Goal: Task Accomplishment & Management: Use online tool/utility

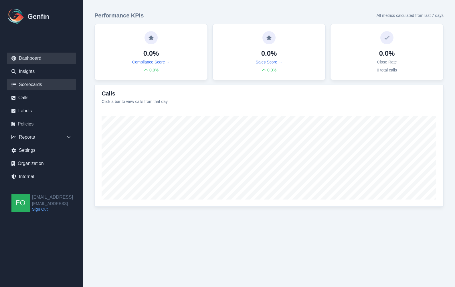
click at [35, 86] on link "Scorecards" at bounding box center [41, 84] width 69 height 11
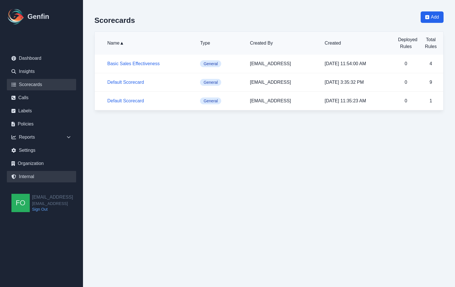
click at [31, 176] on link "Internal" at bounding box center [41, 176] width 69 height 11
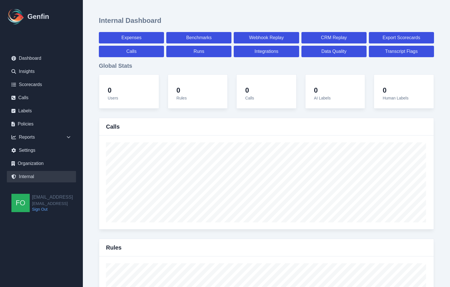
select select "paid"
select select "7"
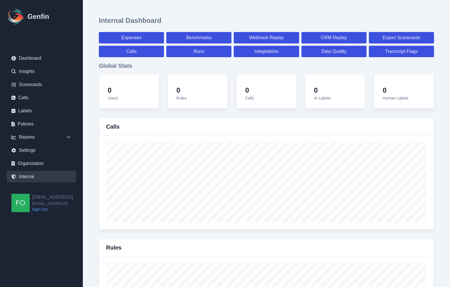
select select "paid"
select select "7"
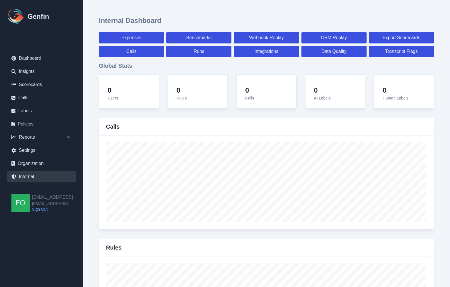
select select "7"
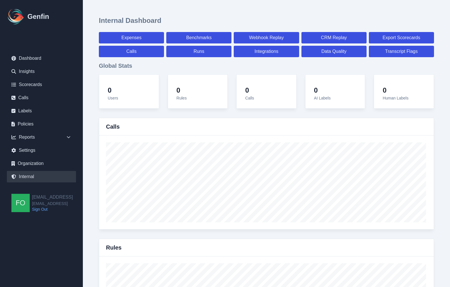
select select "7"
select select "paid"
select select "7"
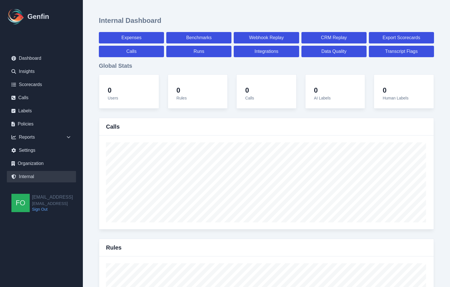
select select "7"
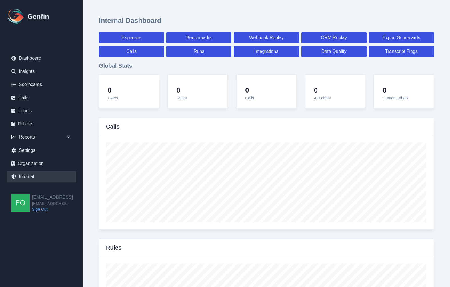
select select "7"
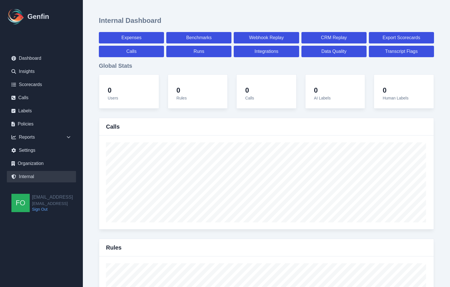
select select "7"
select select "paid"
select select "7"
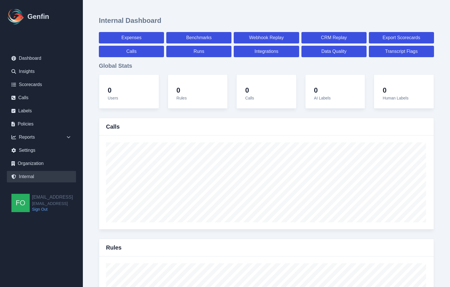
select select "7"
select select "paid"
select select "7"
select select "paid"
select select "7"
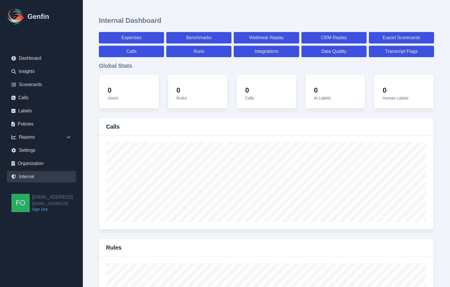
select select "7"
select select "paid"
select select "7"
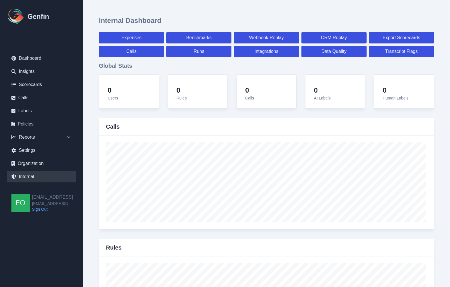
select select "7"
select select "paid"
select select "7"
select select "paid"
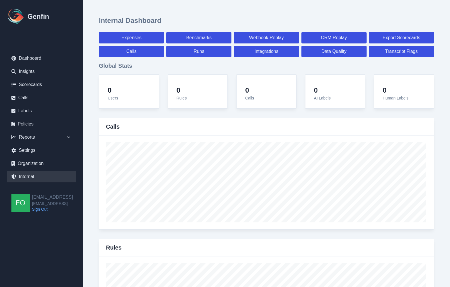
select select "7"
select select "paid"
select select "7"
select select "paid"
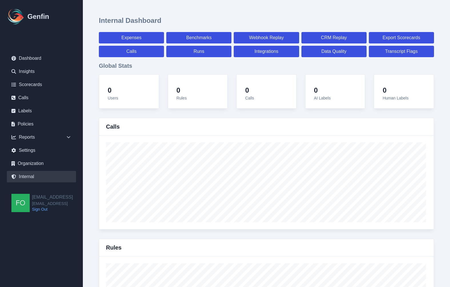
select select "7"
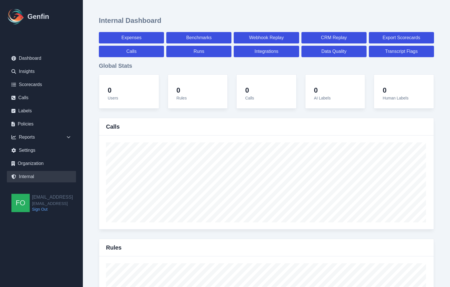
select select "7"
select select "paid"
select select "7"
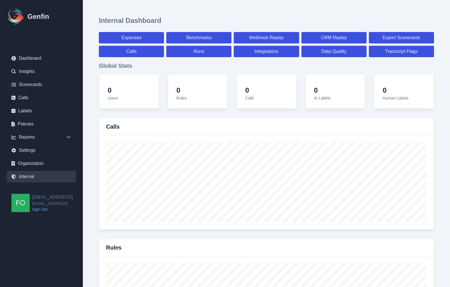
select select "7"
select select "paid"
select select "7"
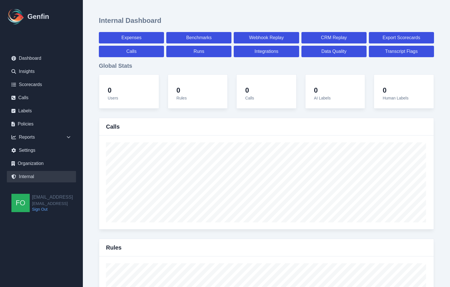
select select "7"
select select "paid"
select select "7"
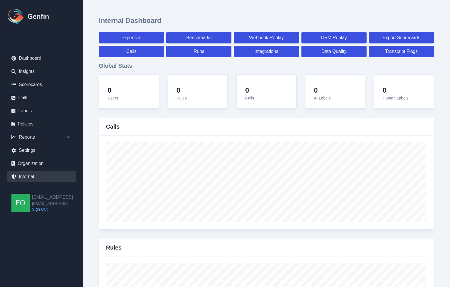
select select "7"
click at [40, 82] on link "Scorecards" at bounding box center [41, 84] width 69 height 11
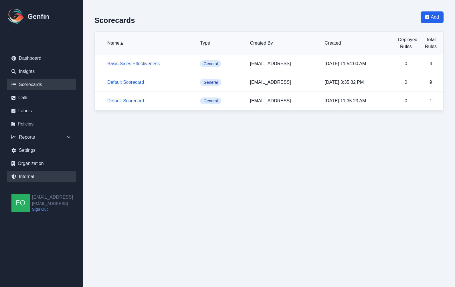
click at [39, 182] on link "Internal" at bounding box center [41, 176] width 69 height 11
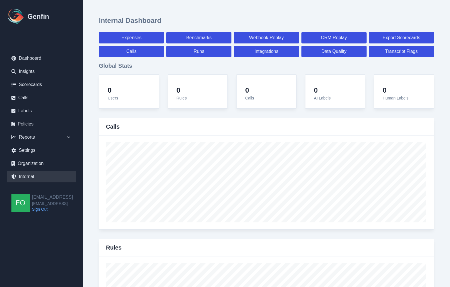
select select "paid"
select select "7"
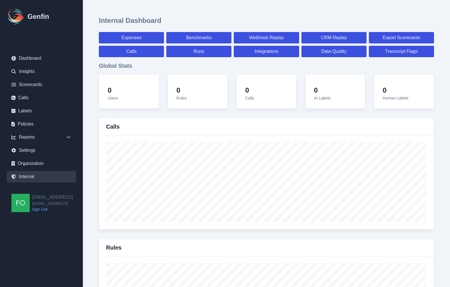
select select "paid"
select select "7"
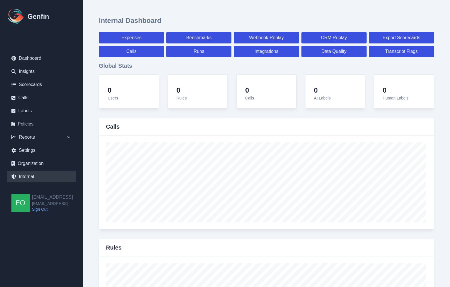
select select "7"
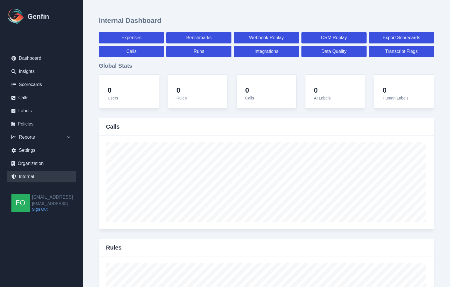
select select "7"
select select "paid"
select select "7"
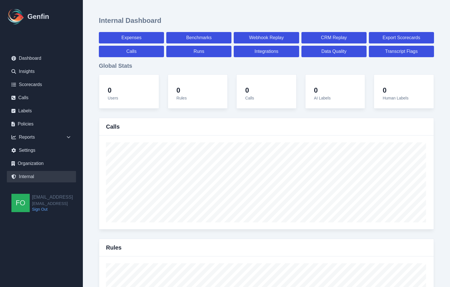
select select "7"
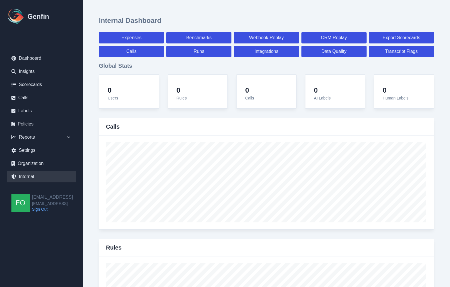
select select "7"
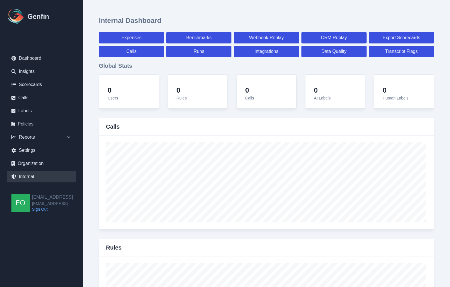
select select "7"
select select "paid"
select select "7"
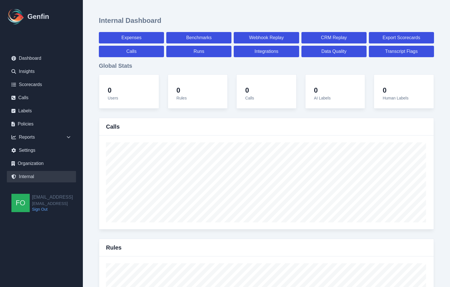
select select "7"
select select "paid"
select select "7"
select select "paid"
select select "7"
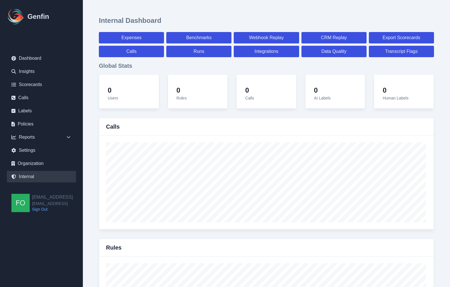
select select "7"
select select "paid"
select select "7"
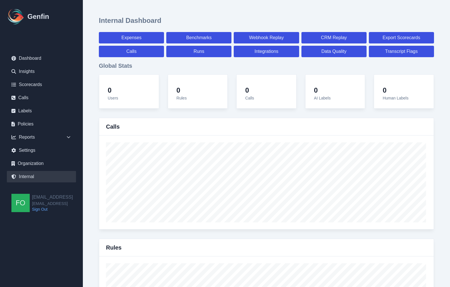
select select "7"
select select "paid"
select select "7"
select select "paid"
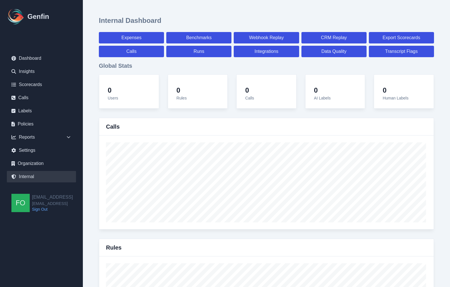
select select "7"
select select "paid"
select select "7"
select select "paid"
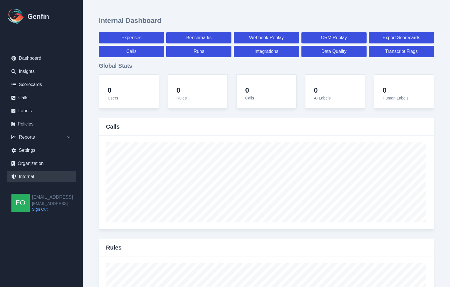
select select "7"
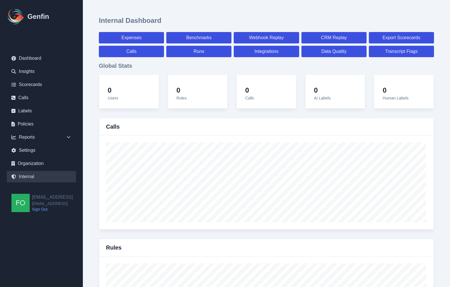
select select "7"
select select "paid"
select select "7"
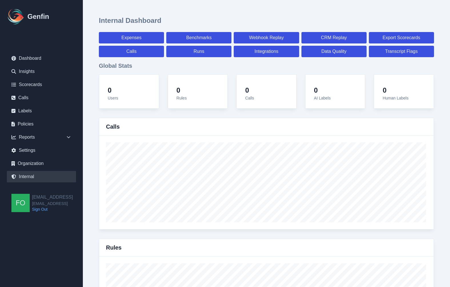
select select "7"
select select "paid"
select select "7"
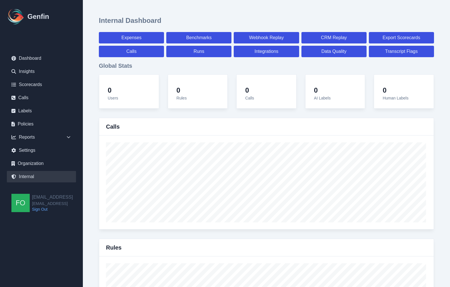
select select "7"
select select "paid"
select select "7"
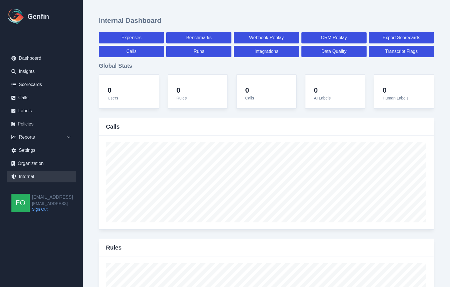
select select "7"
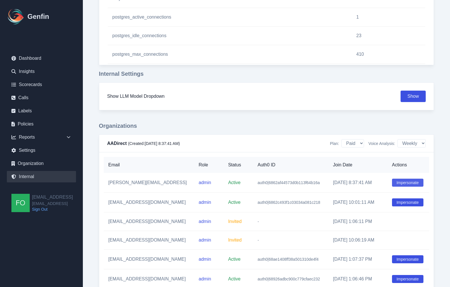
click at [404, 182] on button "Impersonate" at bounding box center [407, 183] width 31 height 8
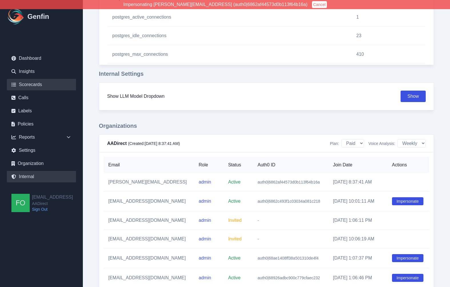
click at [40, 84] on link "Scorecards" at bounding box center [41, 84] width 69 height 11
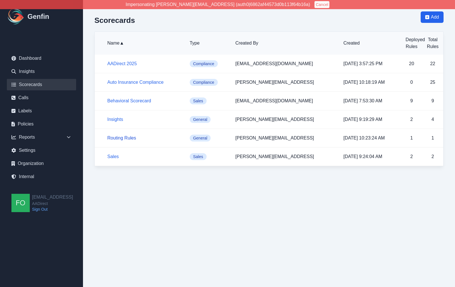
click at [127, 138] on link "Routing Rules" at bounding box center [121, 138] width 29 height 5
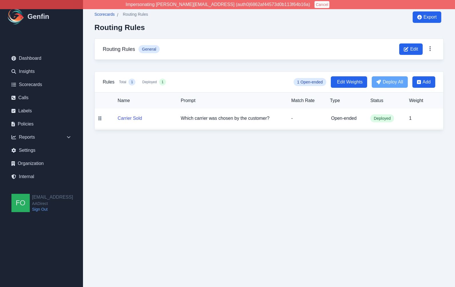
click at [107, 13] on span "Scorecards" at bounding box center [104, 14] width 20 height 6
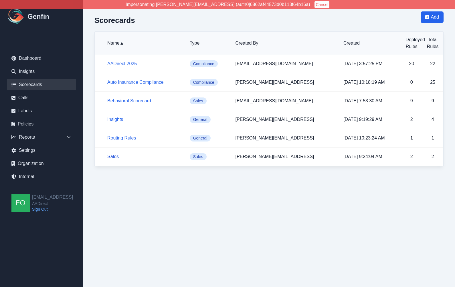
click at [113, 157] on link "Sales" at bounding box center [112, 156] width 11 height 5
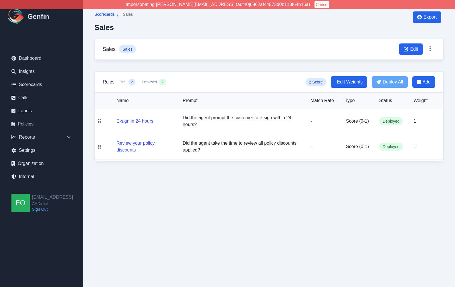
click at [106, 13] on span "Scorecards" at bounding box center [104, 14] width 20 height 6
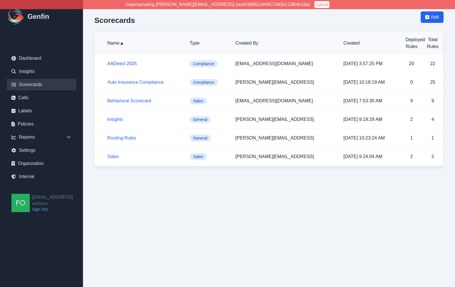
click at [131, 61] on link "AADirect 2025" at bounding box center [121, 63] width 29 height 5
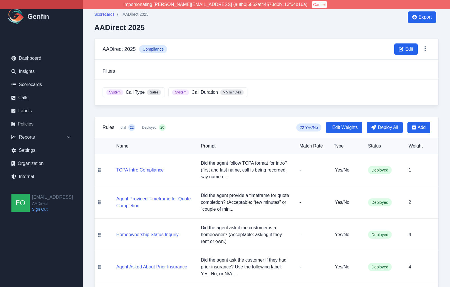
scroll to position [380, 0]
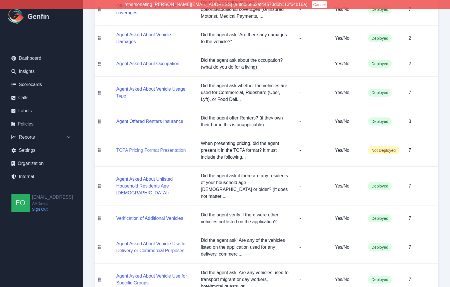
click at [170, 147] on button "TCPA Pricing Format Presentation" at bounding box center [150, 150] width 69 height 7
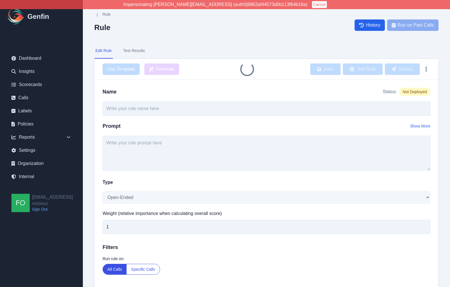
type input "TCPA Pricing Format Presentation"
type textarea "When presenting pricing, did the agent present it in the TCPA format? It must i…"
select select "Yes/No"
type input "7"
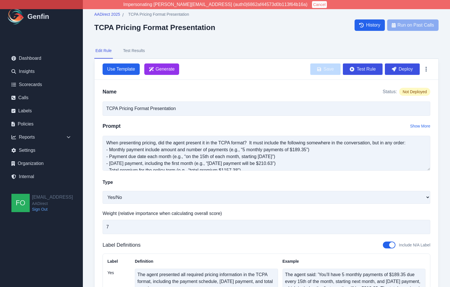
scroll to position [10, 0]
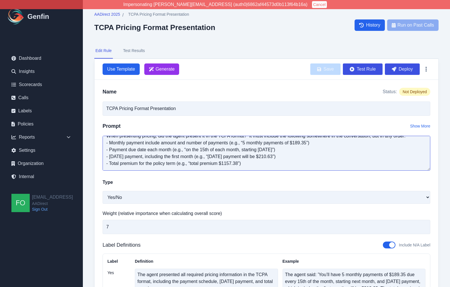
click at [295, 164] on textarea "When presenting pricing, did the agent present it in the TCPA format? It must i…" at bounding box center [267, 153] width 328 height 35
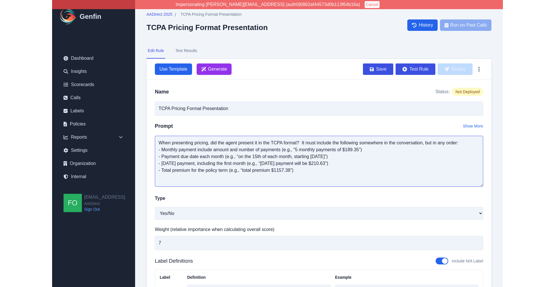
scroll to position [0, 0]
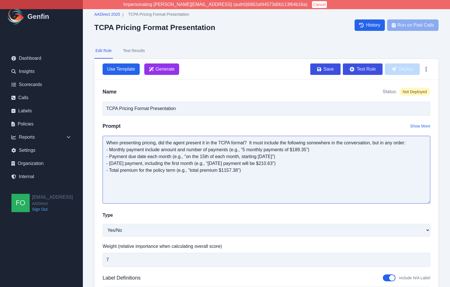
drag, startPoint x: 428, startPoint y: 170, endPoint x: 428, endPoint y: 202, distance: 32.9
click at [428, 202] on textarea "When presenting pricing, did the agent present it in the TCPA format? It must i…" at bounding box center [267, 170] width 328 height 68
click at [179, 186] on textarea "When presenting pricing, did the agent present it in the TCPA format? It must i…" at bounding box center [267, 170] width 328 height 68
click at [174, 157] on textarea "When presenting pricing, did the agent present it in the TCPA format? It must i…" at bounding box center [267, 170] width 328 height 68
type textarea "When presenting pricing, did the agent present it in the TCPA format? It must i…"
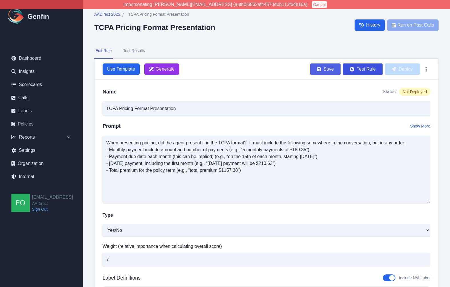
click at [328, 69] on button "Save" at bounding box center [326, 68] width 30 height 11
click at [406, 66] on button "Deploy" at bounding box center [402, 68] width 35 height 11
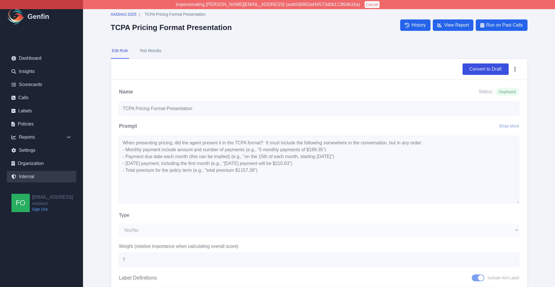
click at [33, 176] on link "Internal" at bounding box center [41, 176] width 69 height 11
click at [419, 24] on span "History" at bounding box center [418, 25] width 14 height 7
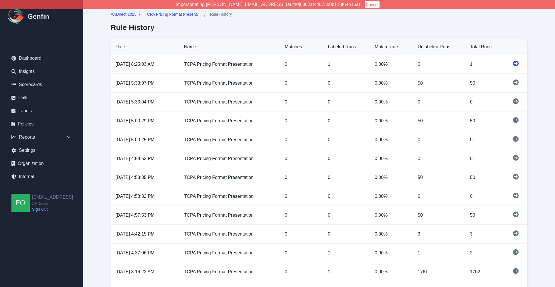
click at [454, 63] on icon at bounding box center [515, 64] width 6 height 6
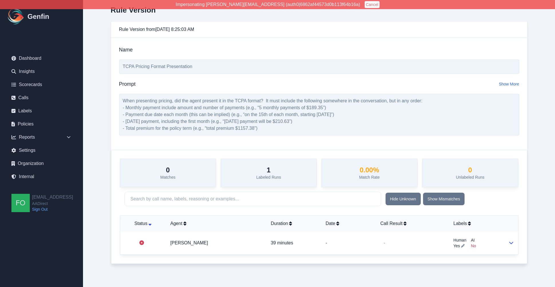
scroll to position [24, 0]
click at [414, 241] on td "-" at bounding box center [412, 243] width 73 height 23
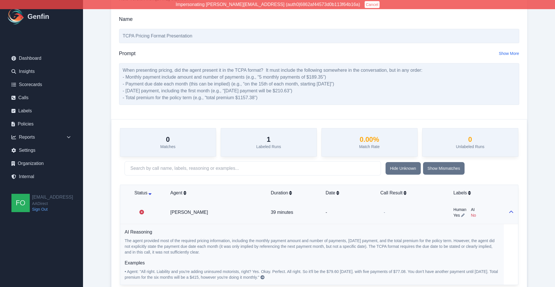
scroll to position [50, 0]
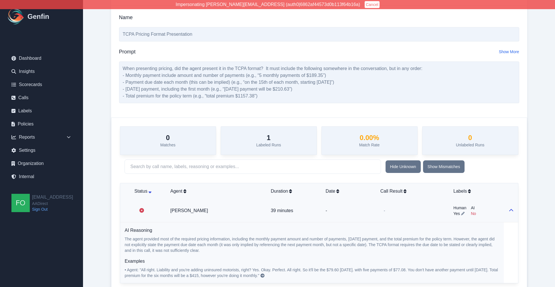
click at [114, 132] on div "0 Matches 1 Labeled Runs 0.00 % Match Rate 0 Unlabeled Runs Hide Unknown Show M…" at bounding box center [318, 205] width 415 height 174
click at [229, 84] on div "When presenting pricing, did the agent present it in the TCPA format? It must i…" at bounding box center [319, 82] width 400 height 42
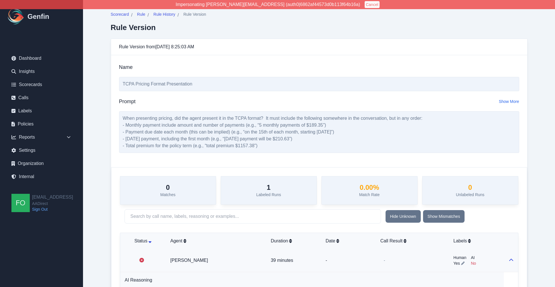
click at [100, 62] on div "Scorecard / Rule / Rule History / Rule Version Rule Version Rule Version from 9…" at bounding box center [318, 182] width 439 height 365
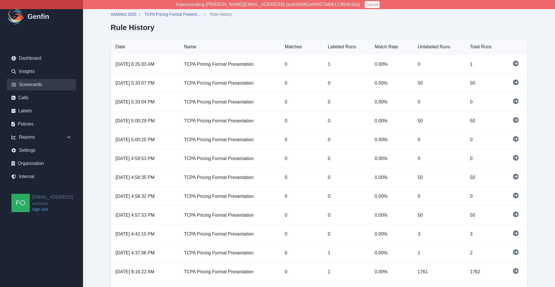
click at [35, 83] on link "Scorecards" at bounding box center [41, 84] width 69 height 11
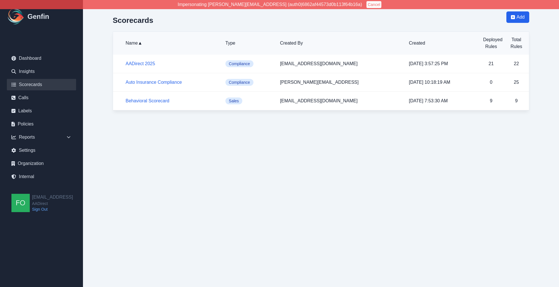
click at [134, 122] on html "Impersonating shane+aadirect@genfin.ai (auth0|6862af44573d0b113f64b16a) Cancel …" at bounding box center [279, 61] width 559 height 122
click at [205, 122] on html "Impersonating shane+aadirect@genfin.ai (auth0|6862af44573d0b113f64b16a) Cancel …" at bounding box center [279, 61] width 559 height 122
click at [142, 62] on link "AADirect 2025" at bounding box center [140, 63] width 29 height 5
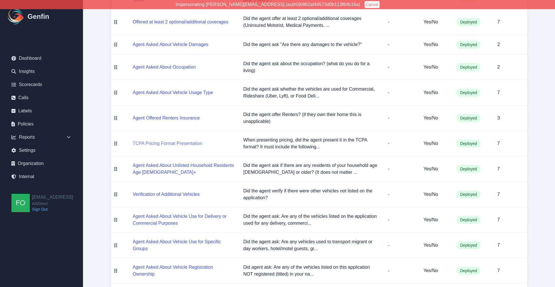
click at [174, 141] on button "TCPA Pricing Format Presentation" at bounding box center [167, 143] width 69 height 7
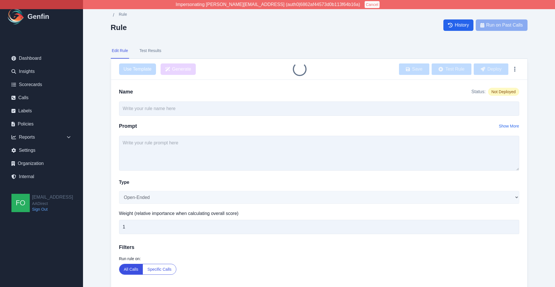
type input "TCPA Pricing Format Presentation"
type textarea "When presenting pricing, did the agent present it in the TCPA format? It must i…"
select select "Yes/No"
type input "7"
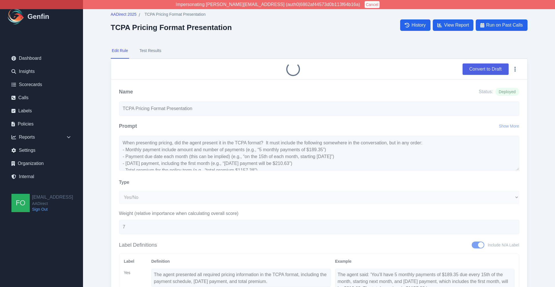
click at [454, 70] on button "Convert to Draft" at bounding box center [485, 68] width 46 height 11
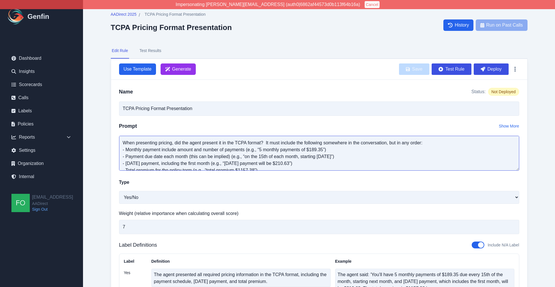
click at [228, 158] on textarea "When presenting pricing, did the agent present it in the TCPA format? It must i…" at bounding box center [319, 153] width 400 height 35
click at [190, 158] on textarea "When presenting pricing, did the agent present it in the TCPA format? It must i…" at bounding box center [319, 153] width 400 height 35
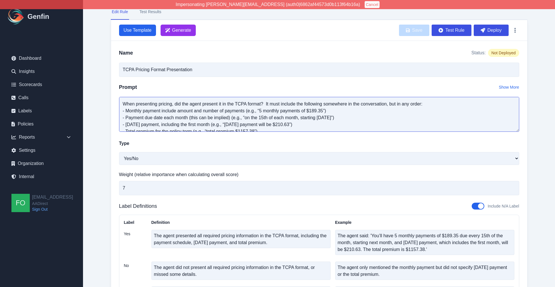
scroll to position [45, 0]
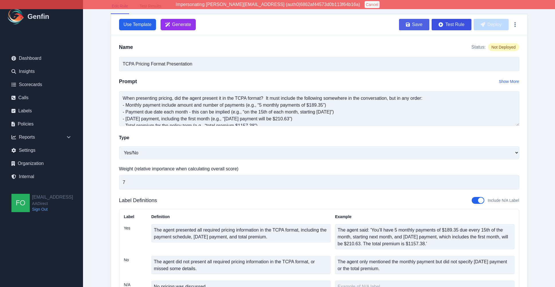
click at [416, 25] on button "Save" at bounding box center [414, 24] width 30 height 11
click at [454, 24] on button "Deploy" at bounding box center [490, 24] width 35 height 11
click at [262, 110] on textarea "When presenting pricing, did the agent present it in the TCPA format? It must i…" at bounding box center [319, 108] width 400 height 35
drag, startPoint x: 244, startPoint y: 113, endPoint x: 342, endPoint y: 110, distance: 98.7
click at [342, 110] on textarea "When presenting pricing, did the agent present it in the TCPA format? It must i…" at bounding box center [319, 108] width 400 height 35
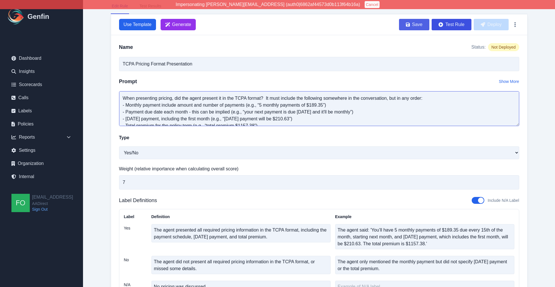
type textarea "When presenting pricing, did the agent present it in the TCPA format? It must i…"
click at [419, 26] on button "Save" at bounding box center [414, 24] width 30 height 11
click at [454, 22] on button "Deploy" at bounding box center [490, 24] width 35 height 11
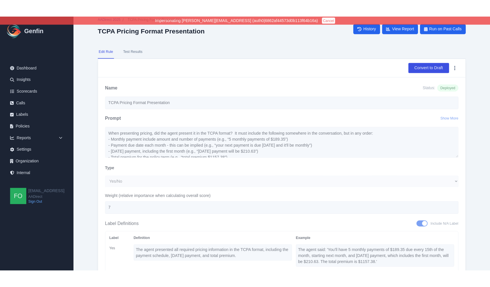
scroll to position [0, 0]
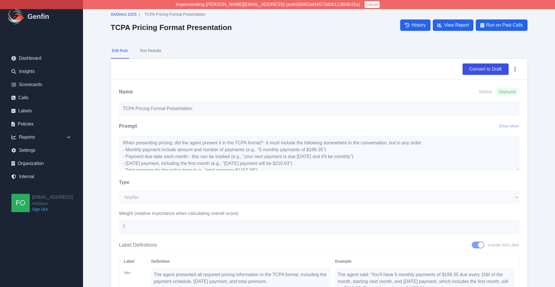
click at [125, 13] on span "AADirect 2025" at bounding box center [124, 14] width 26 height 6
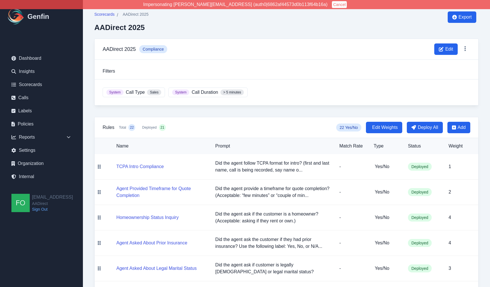
click at [64, 137] on div "Reports" at bounding box center [41, 137] width 69 height 11
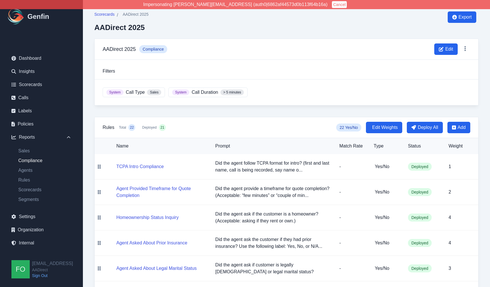
click at [31, 162] on link "Compliance" at bounding box center [45, 160] width 62 height 7
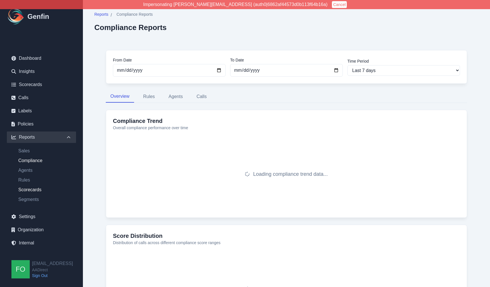
click at [33, 187] on link "Scorecards" at bounding box center [45, 189] width 62 height 7
select select "14"
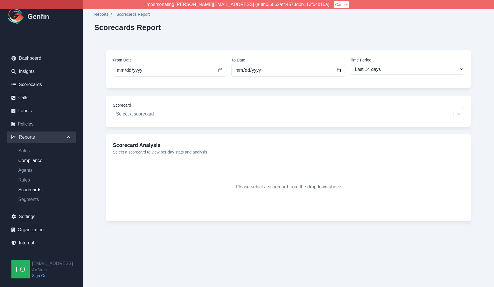
click at [37, 162] on link "Compliance" at bounding box center [45, 160] width 62 height 7
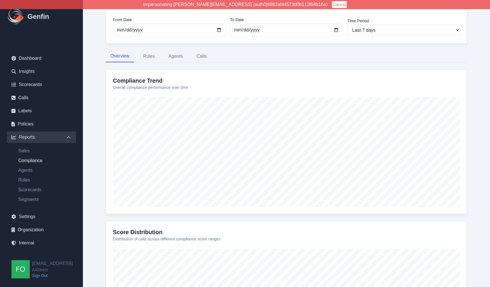
scroll to position [41, 0]
click at [32, 243] on link "Internal" at bounding box center [41, 242] width 69 height 11
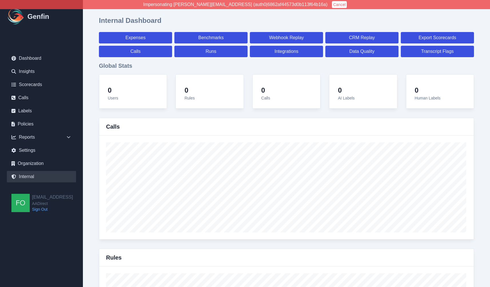
select select "paid"
select select "7"
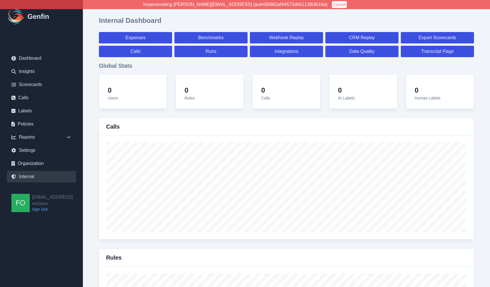
select select "paid"
select select "7"
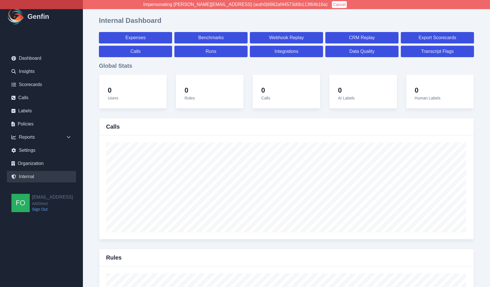
select select "7"
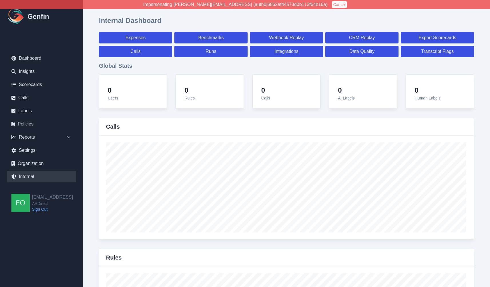
select select "7"
select select "paid"
select select "7"
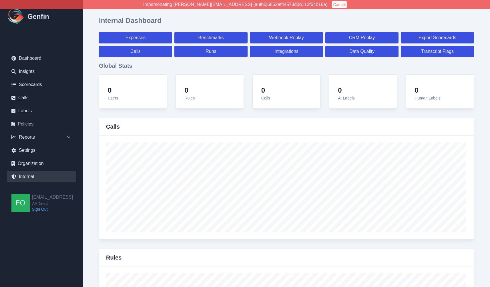
select select "7"
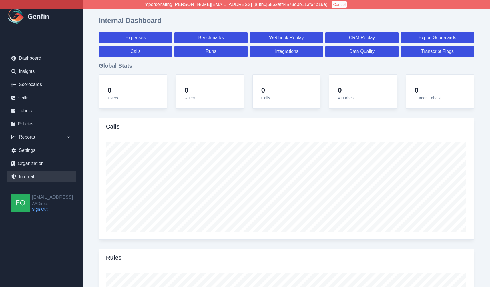
select select "7"
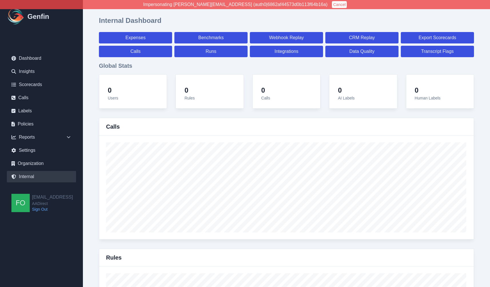
select select "7"
select select "paid"
select select "7"
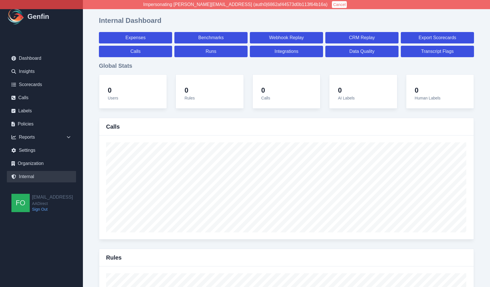
select select "7"
select select "paid"
click at [149, 51] on link "Calls" at bounding box center [135, 51] width 73 height 11
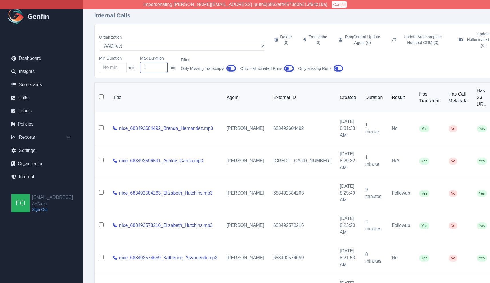
click at [161, 62] on input "1" at bounding box center [153, 67] width 27 height 11
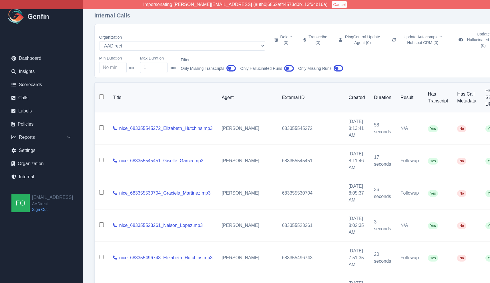
click at [102, 94] on input "checkbox" at bounding box center [101, 96] width 5 height 5
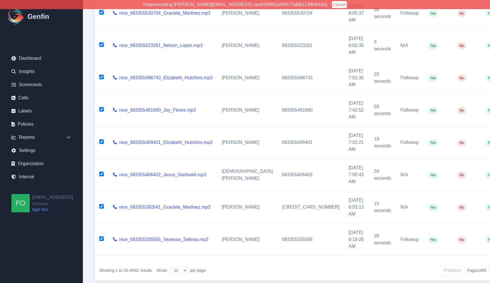
scroll to position [191, 0]
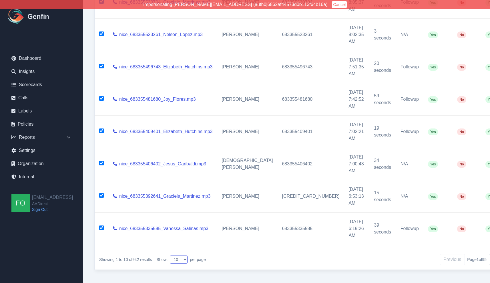
click at [178, 255] on select "10 25 50 100 200" at bounding box center [179, 259] width 18 height 8
click at [171, 255] on select "10 25 50 100 200" at bounding box center [179, 259] width 18 height 8
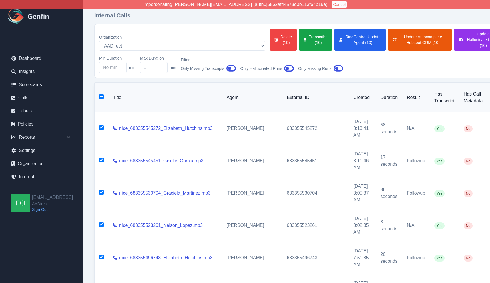
click at [102, 94] on input "checkbox" at bounding box center [101, 96] width 5 height 5
click at [270, 36] on button "Delete (200)" at bounding box center [284, 40] width 28 height 22
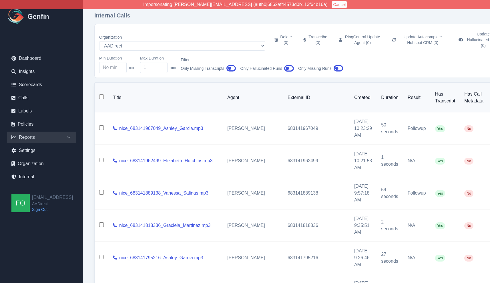
click at [69, 137] on icon at bounding box center [68, 137] width 3 height 2
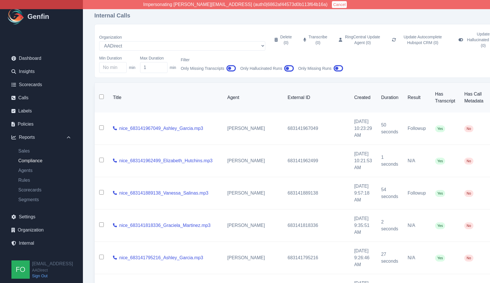
click at [36, 160] on link "Compliance" at bounding box center [45, 160] width 62 height 7
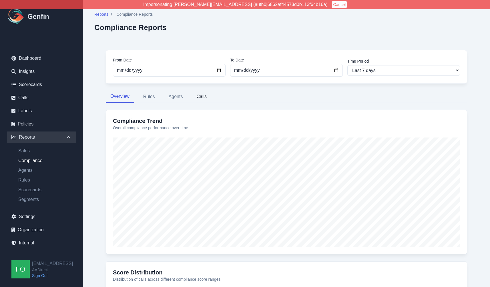
click at [199, 96] on button "Calls" at bounding box center [201, 97] width 19 height 12
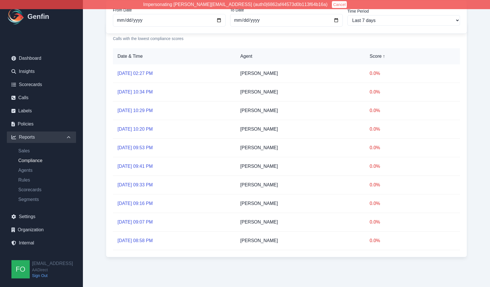
scroll to position [80, 0]
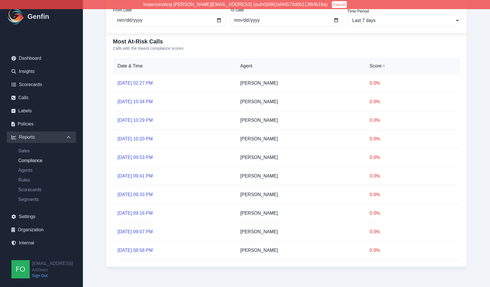
click at [131, 82] on link "Sep 23, 02:27 PM" at bounding box center [135, 83] width 35 height 5
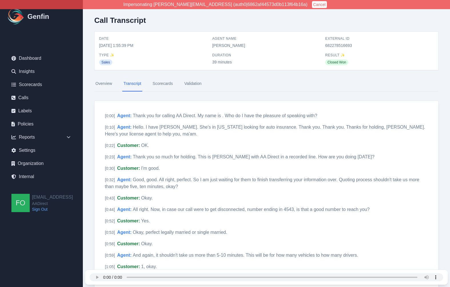
click at [196, 84] on link "Validation" at bounding box center [192, 83] width 19 height 15
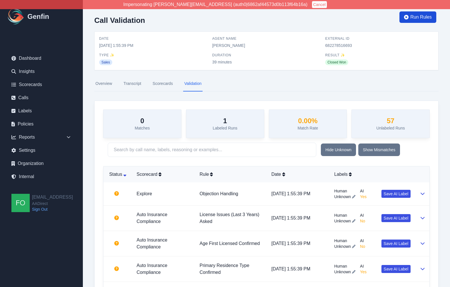
click at [422, 16] on span "Run Rules" at bounding box center [421, 17] width 21 height 7
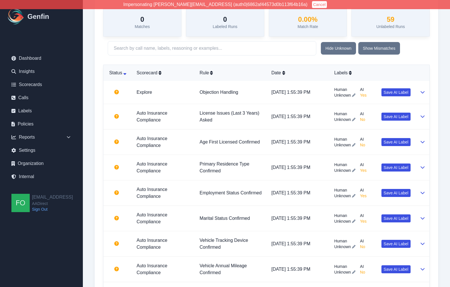
scroll to position [115, 0]
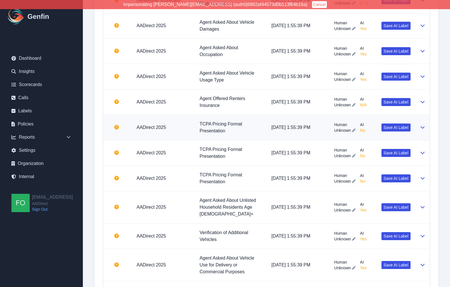
click at [356, 132] on icon at bounding box center [353, 130] width 3 height 3
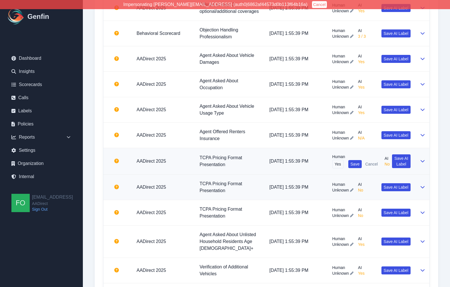
scroll to position [0, 5]
type input "Yes"
click at [358, 160] on button "Save" at bounding box center [356, 164] width 14 height 8
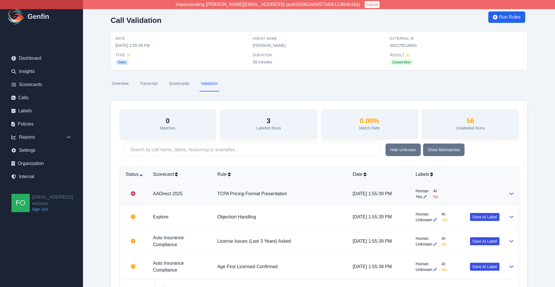
click at [341, 195] on td "TCPA Pricing Format Presentation" at bounding box center [279, 193] width 135 height 23
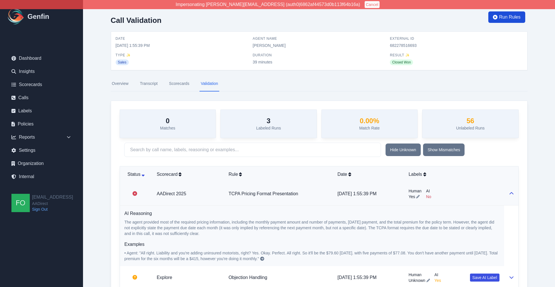
click at [454, 17] on span "Run Rules" at bounding box center [509, 17] width 21 height 7
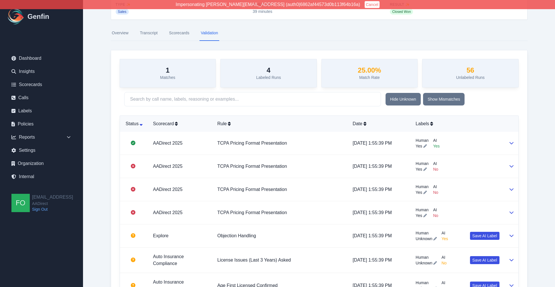
scroll to position [51, 0]
click at [323, 143] on td "TCPA Pricing Format Presentation" at bounding box center [279, 143] width 135 height 23
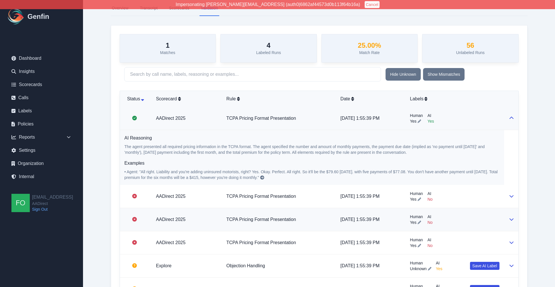
scroll to position [74, 0]
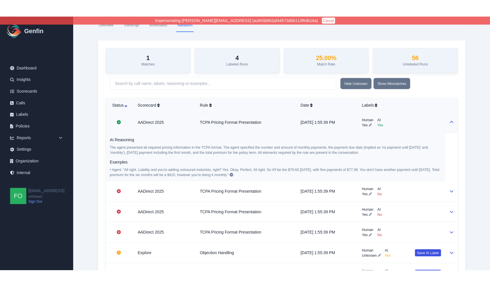
scroll to position [0, 0]
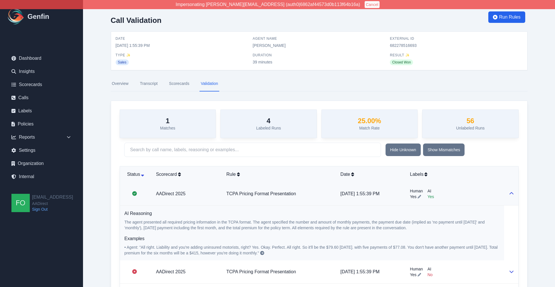
click at [180, 83] on link "Scorecards" at bounding box center [179, 83] width 23 height 15
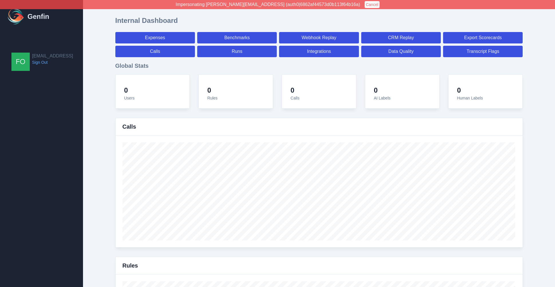
select select "paid"
select select "7"
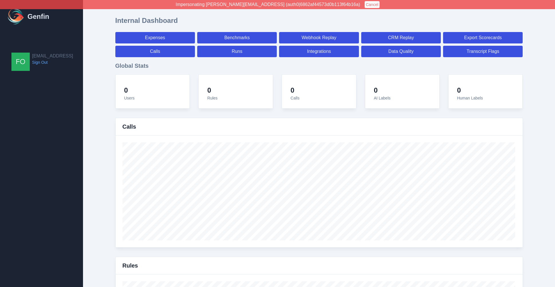
select select "paid"
select select "7"
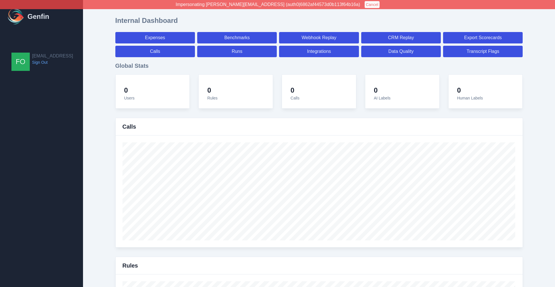
select select "7"
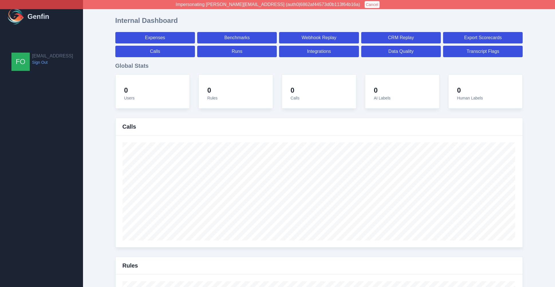
select select "7"
select select "paid"
select select "7"
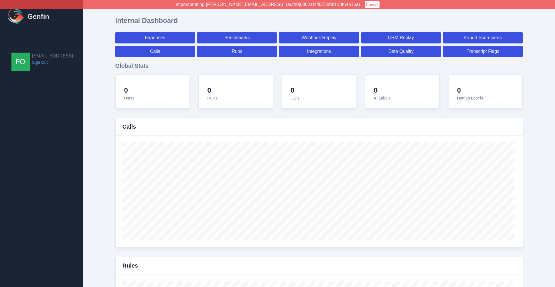
select select "7"
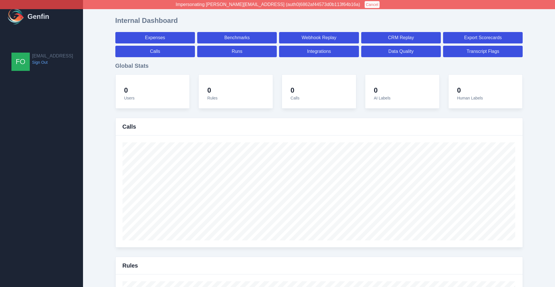
select select "7"
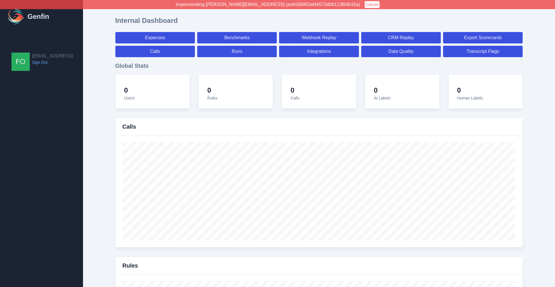
select select "7"
select select "paid"
select select "7"
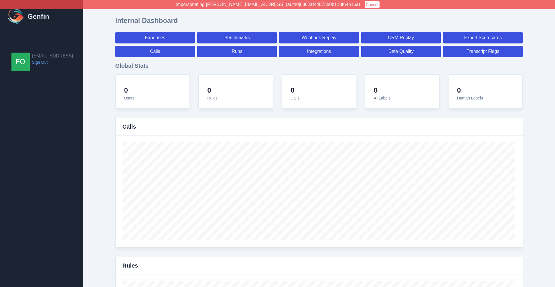
select select "7"
select select "paid"
select select "7"
select select "paid"
select select "7"
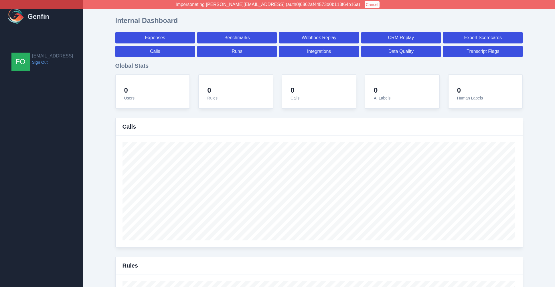
select select "7"
select select "paid"
select select "7"
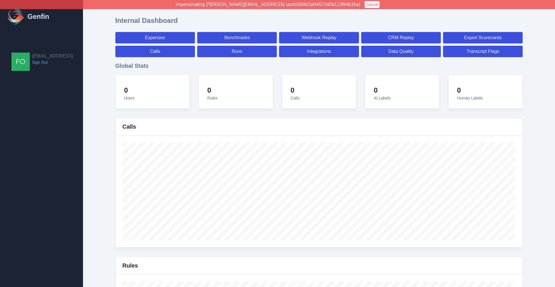
select select "7"
select select "paid"
select select "7"
select select "paid"
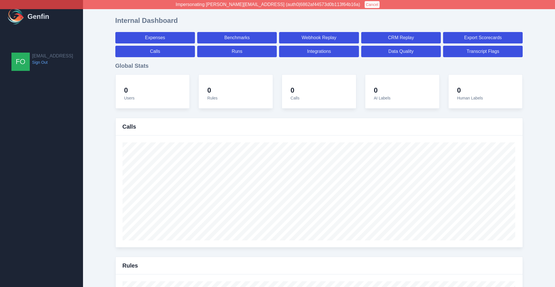
select select "7"
select select "paid"
select select "7"
select select "paid"
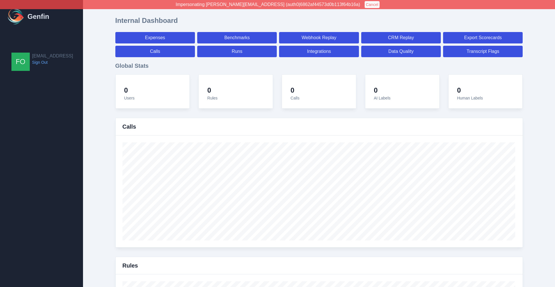
select select "7"
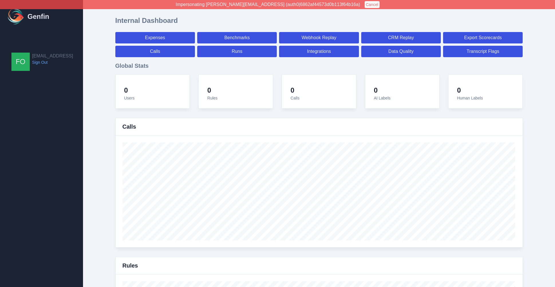
select select "7"
select select "paid"
select select "7"
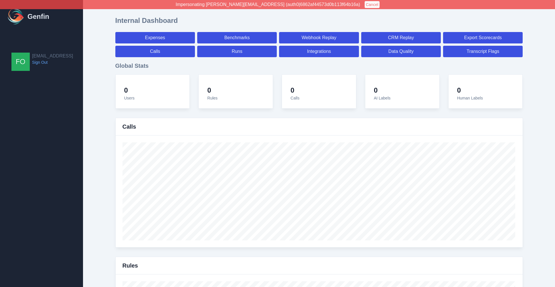
select select "7"
select select "paid"
select select "7"
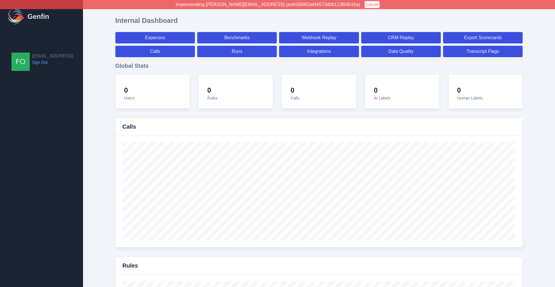
select select "7"
select select "paid"
select select "7"
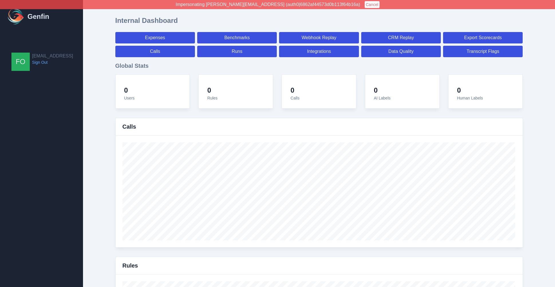
select select "7"
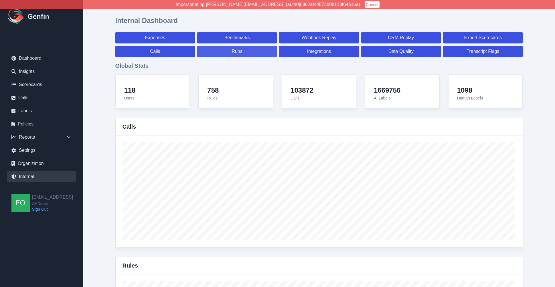
click at [250, 52] on link "Runs" at bounding box center [237, 51] width 80 height 11
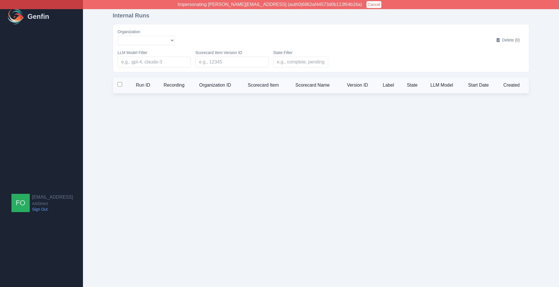
select select "51"
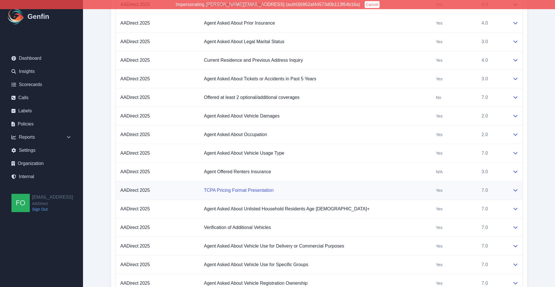
scroll to position [1045, 0]
click at [373, 173] on td "Agent Offered Renters Insurance" at bounding box center [315, 171] width 232 height 19
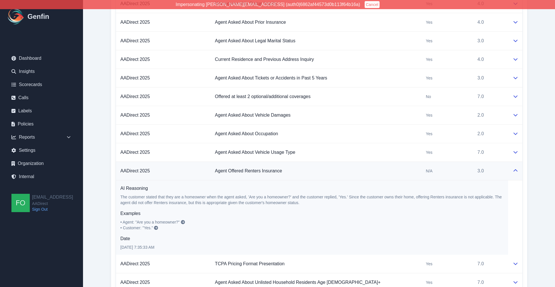
click at [373, 173] on td "Agent Offered Renters Insurance" at bounding box center [315, 171] width 211 height 19
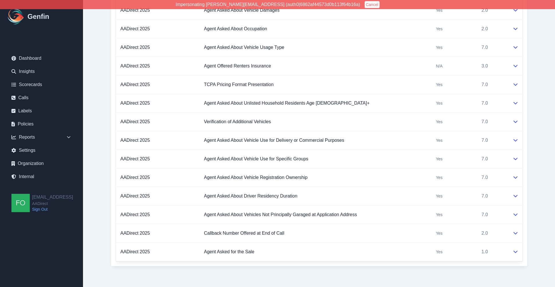
scroll to position [1140, 0]
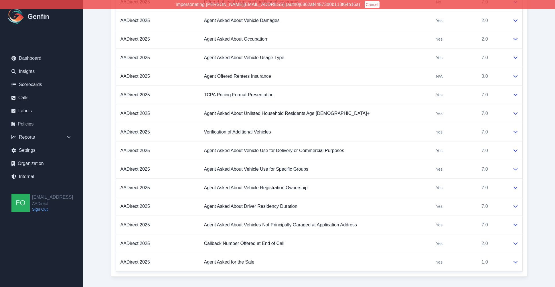
click at [318, 244] on td "Callback Number Offered at End of Call" at bounding box center [315, 244] width 232 height 19
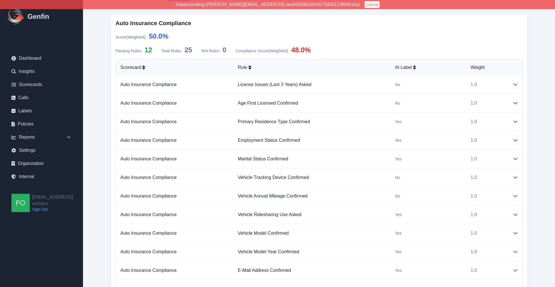
scroll to position [0, 0]
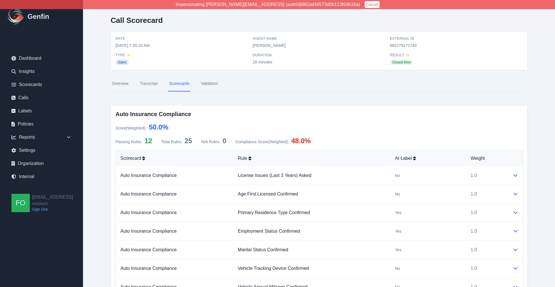
click at [122, 84] on link "Overview" at bounding box center [120, 83] width 19 height 15
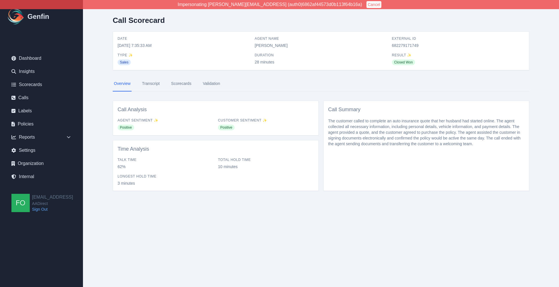
click at [159, 84] on link "Transcript" at bounding box center [151, 83] width 20 height 15
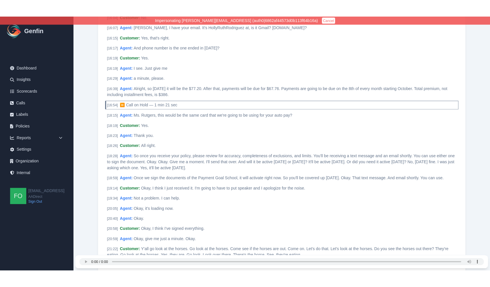
scroll to position [1738, 0]
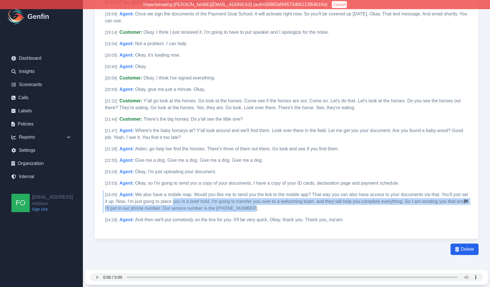
drag, startPoint x: 261, startPoint y: 208, endPoint x: 172, endPoint y: 204, distance: 88.4
click at [172, 204] on div "[ 24:05 ] Agent : We also have a mobile map. Would you like me to send you the …" at bounding box center [287, 201] width 368 height 23
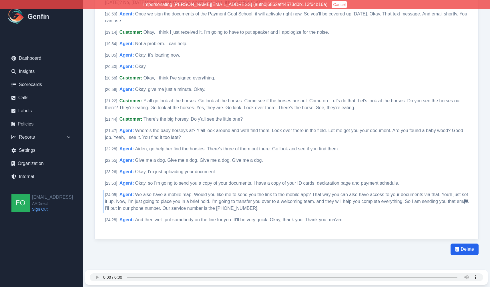
click at [152, 202] on span "We also have a mobile map. Would you like me to send you the link to the mobile…" at bounding box center [287, 201] width 364 height 19
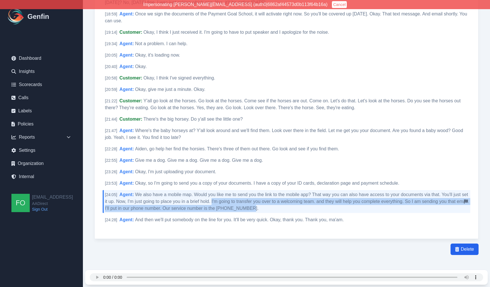
drag, startPoint x: 259, startPoint y: 208, endPoint x: 211, endPoint y: 203, distance: 48.3
click at [211, 203] on div "[ 24:05 ] Agent : We also have a mobile map. Would you like me to send you the …" at bounding box center [287, 201] width 368 height 23
copy span "I'm going to transfer you over to a welcoming team. and they will help you comp…"
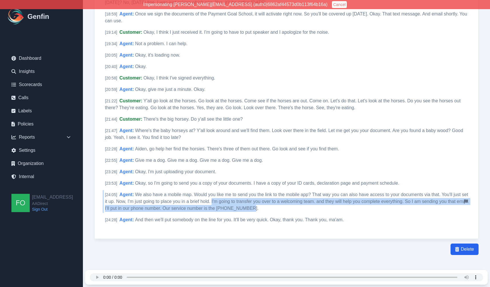
click at [218, 200] on span "We also have a mobile map. Would you like me to send you the link to the mobile…" at bounding box center [287, 201] width 364 height 19
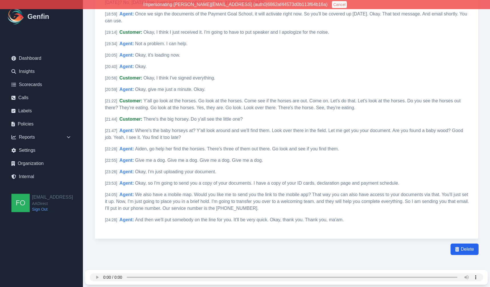
click at [29, 177] on link "Internal" at bounding box center [41, 176] width 69 height 11
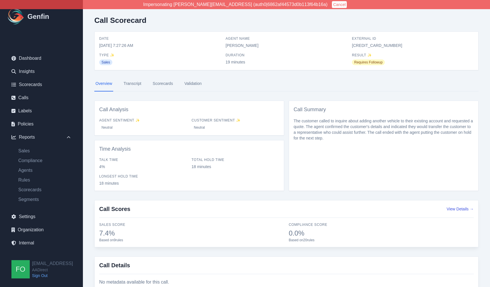
click at [158, 87] on link "Scorecards" at bounding box center [163, 83] width 23 height 15
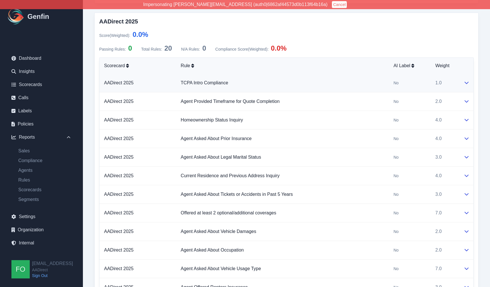
scroll to position [323, 0]
click at [323, 86] on td "TCPA Intro Compliance" at bounding box center [282, 82] width 213 height 19
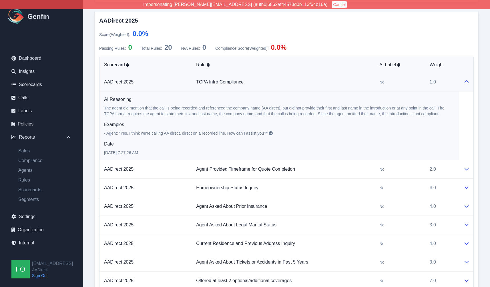
click at [323, 86] on td "TCPA Intro Compliance" at bounding box center [283, 82] width 183 height 19
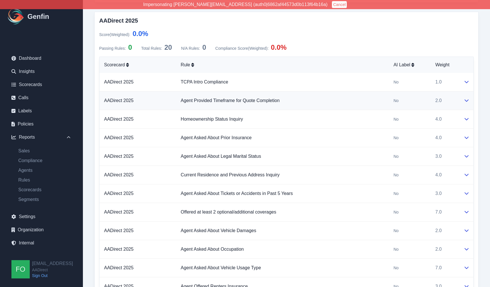
click at [323, 102] on td "Agent Provided Timeframe for Quote Completion" at bounding box center [282, 101] width 213 height 19
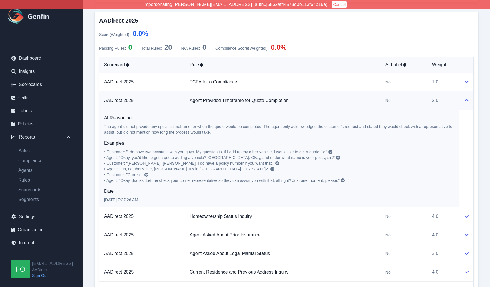
click at [323, 102] on td "Agent Provided Timeframe for Quote Completion" at bounding box center [283, 101] width 196 height 19
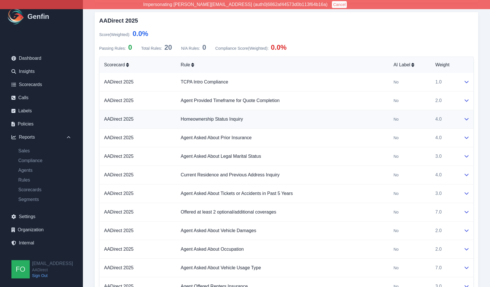
click at [327, 121] on td "Homeownership Status Inquiry" at bounding box center [282, 119] width 213 height 19
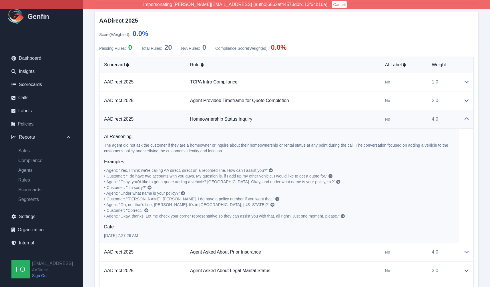
click at [327, 121] on td "Homeownership Status Inquiry" at bounding box center [283, 119] width 195 height 19
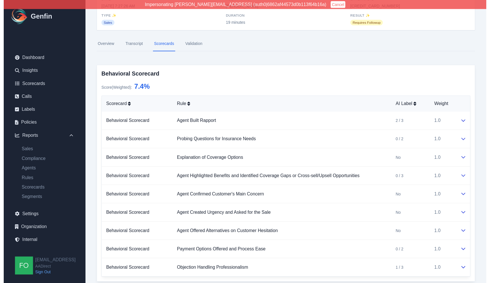
scroll to position [0, 0]
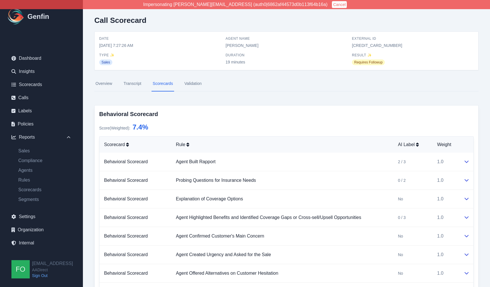
click at [130, 86] on link "Transcript" at bounding box center [132, 83] width 20 height 15
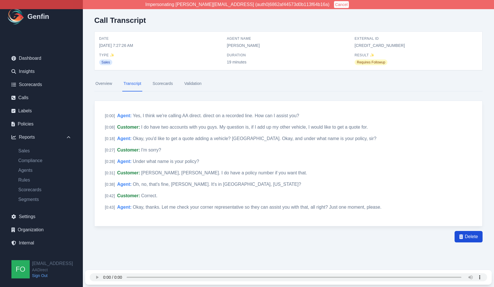
click at [472, 238] on span "Delete" at bounding box center [471, 236] width 13 height 7
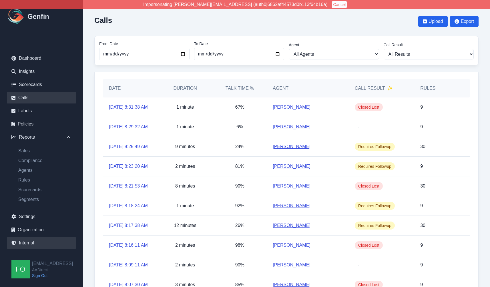
click at [31, 244] on link "Internal" at bounding box center [41, 242] width 69 height 11
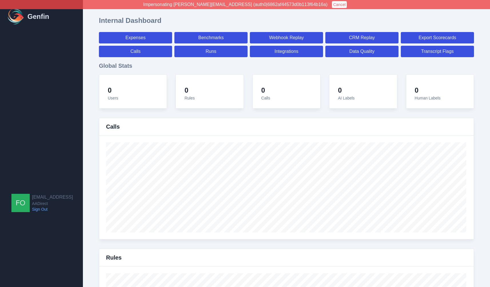
select select "paid"
select select "7"
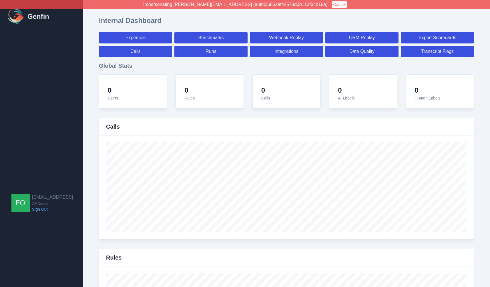
select select "paid"
select select "7"
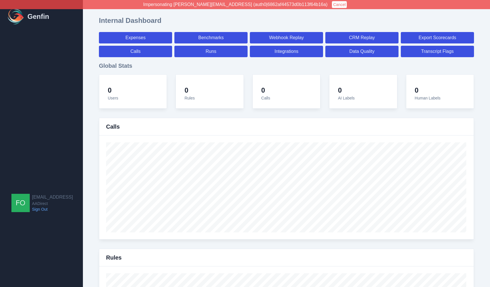
select select "7"
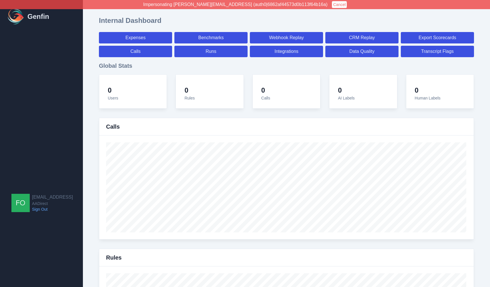
select select "7"
select select "paid"
select select "7"
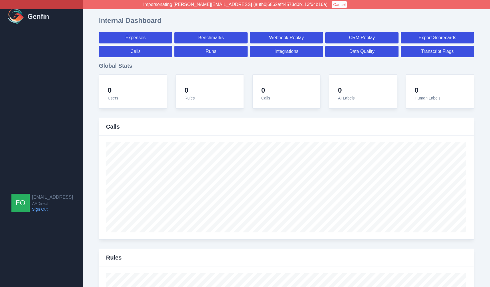
select select "7"
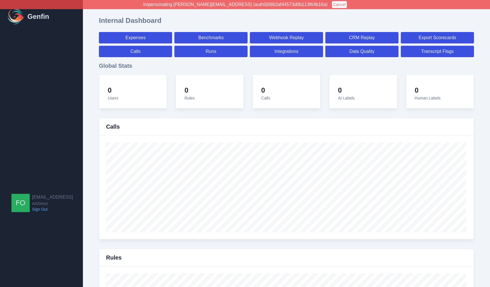
select select "7"
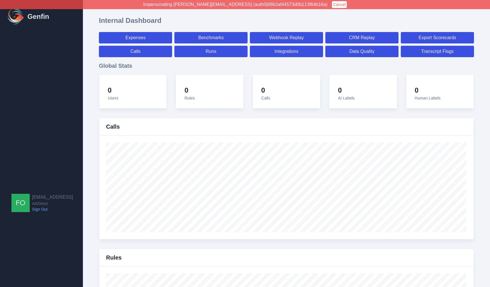
select select "7"
select select "paid"
select select "7"
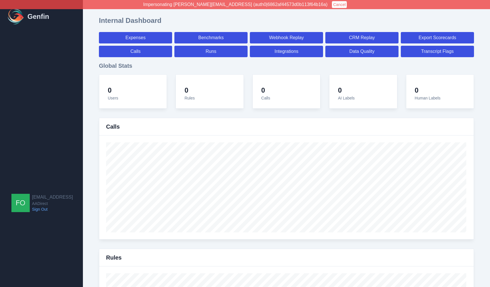
select select "7"
select select "paid"
select select "7"
select select "paid"
select select "7"
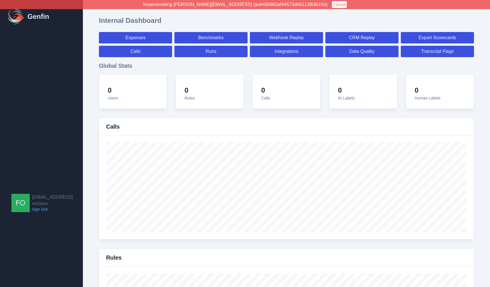
select select "7"
select select "paid"
select select "7"
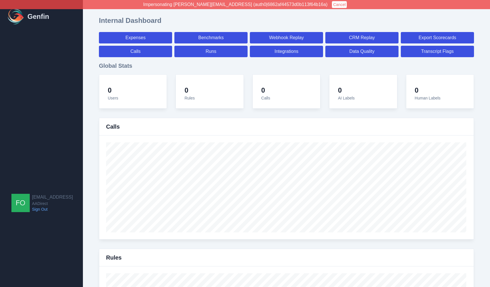
select select "7"
select select "paid"
select select "7"
select select "paid"
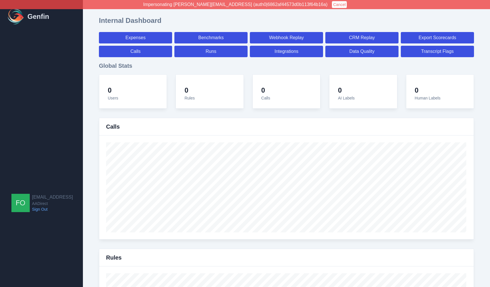
select select "7"
select select "paid"
select select "7"
select select "paid"
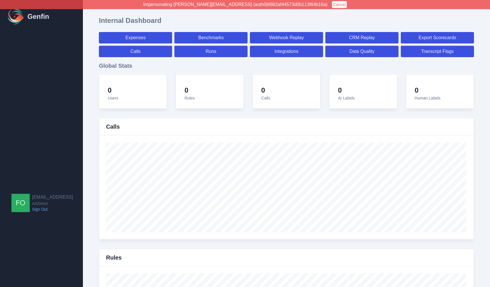
select select "7"
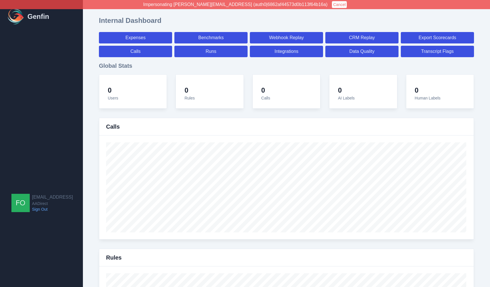
select select "7"
select select "paid"
select select "7"
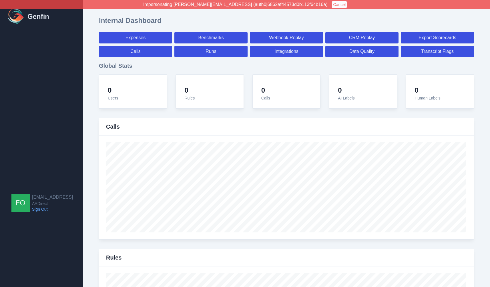
select select "7"
select select "paid"
select select "7"
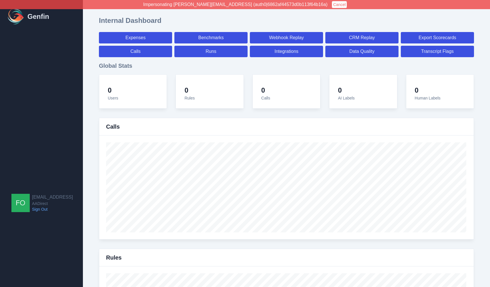
select select "7"
select select "paid"
select select "7"
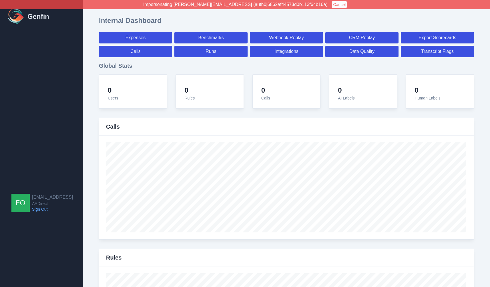
select select "7"
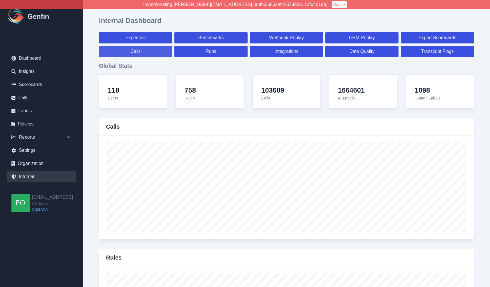
click at [145, 52] on link "Calls" at bounding box center [135, 51] width 73 height 11
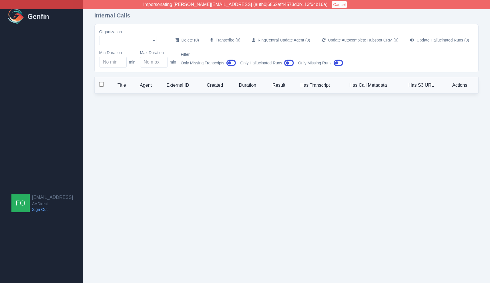
select select "51"
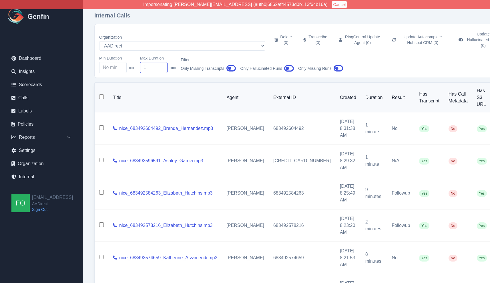
click at [162, 62] on input "1" at bounding box center [153, 67] width 27 height 11
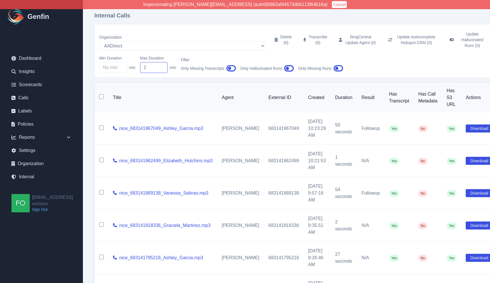
type input "2"
click at [162, 62] on input "2" at bounding box center [153, 67] width 27 height 11
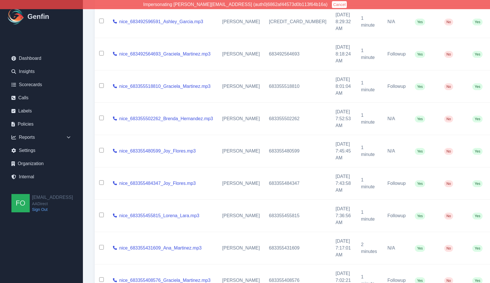
scroll to position [191, 0]
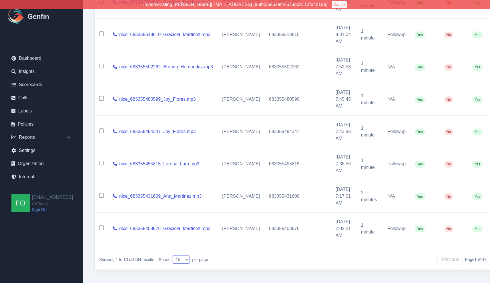
click at [179, 255] on select "10 25 50 100 200" at bounding box center [181, 259] width 18 height 8
select select "200"
click at [173, 255] on select "10 25 50 100 200" at bounding box center [181, 259] width 18 height 8
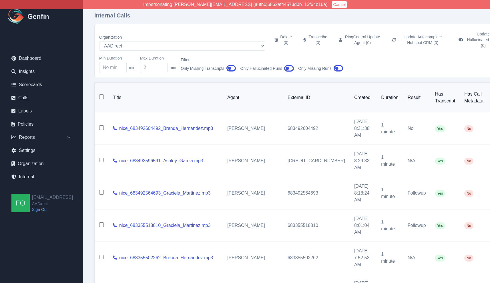
click at [101, 94] on input "checkbox" at bounding box center [101, 96] width 5 height 5
checkbox input "true"
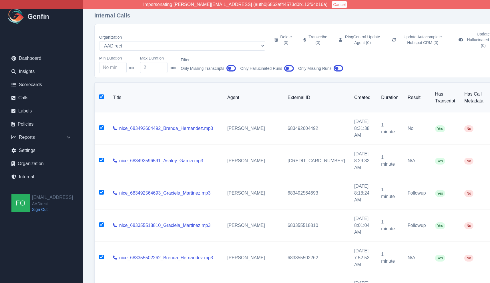
checkbox input "true"
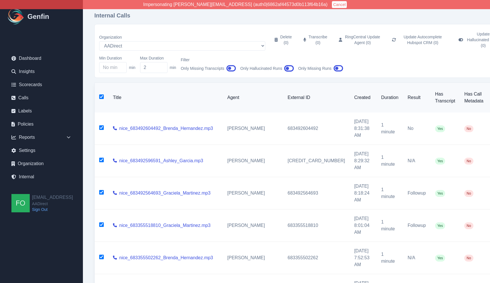
checkbox input "true"
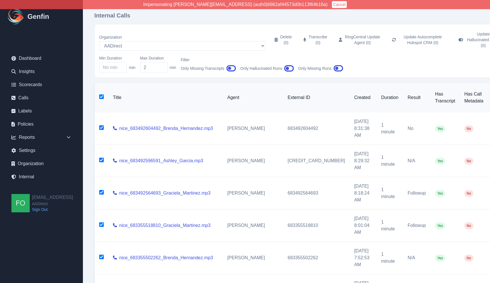
checkbox input "true"
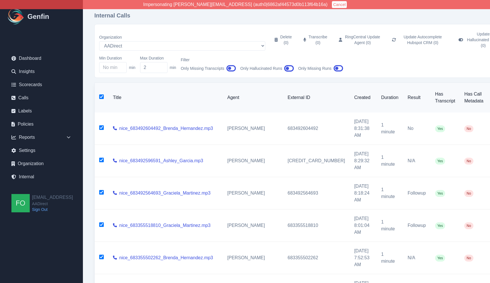
checkbox input "true"
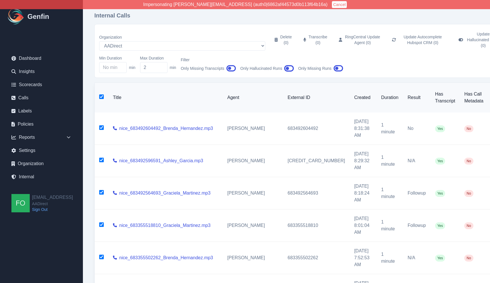
checkbox input "true"
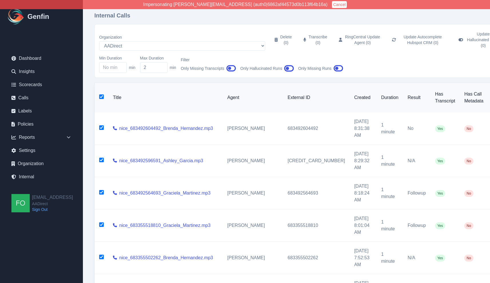
checkbox input "true"
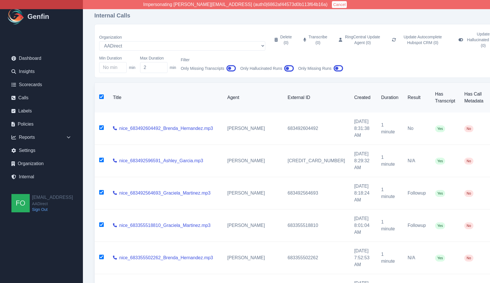
checkbox input "true"
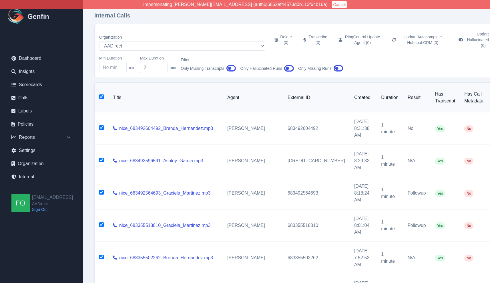
checkbox input "true"
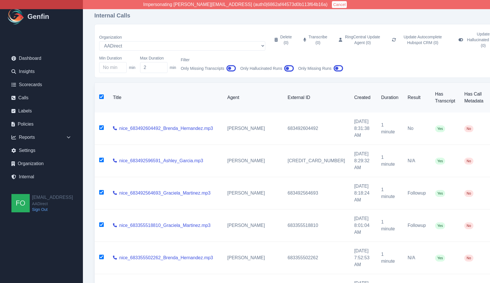
checkbox input "true"
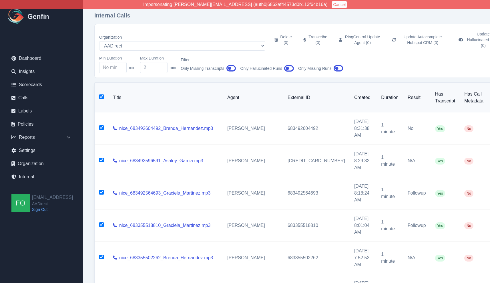
checkbox input "true"
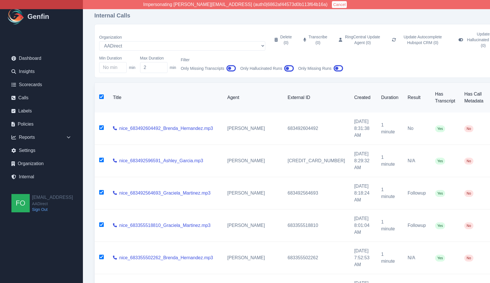
checkbox input "true"
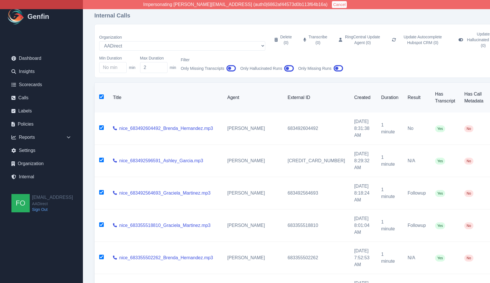
checkbox input "true"
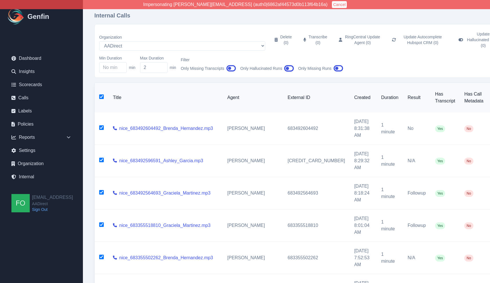
checkbox input "true"
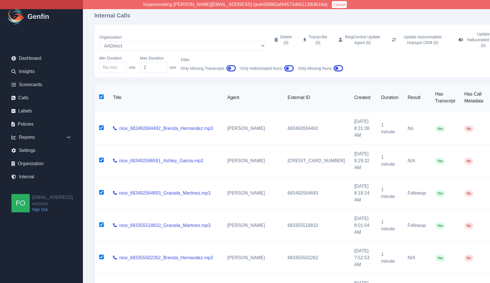
checkbox input "true"
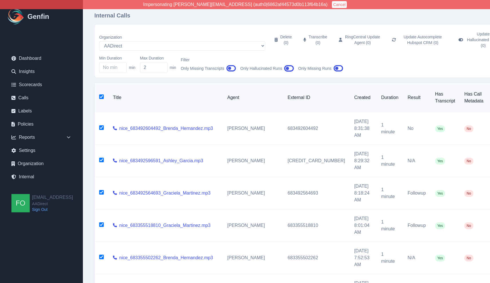
checkbox input "true"
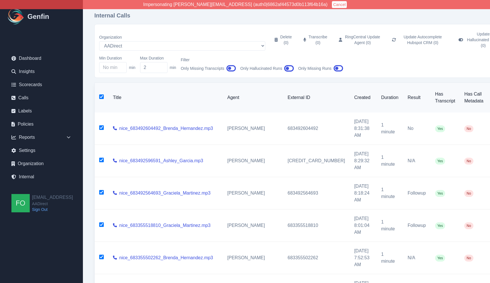
checkbox input "true"
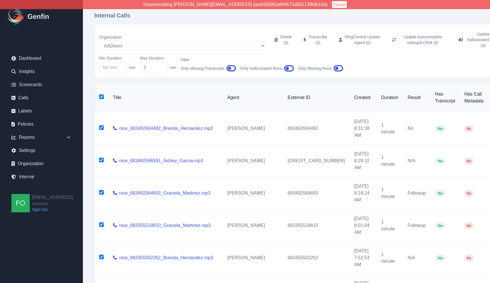
checkbox input "true"
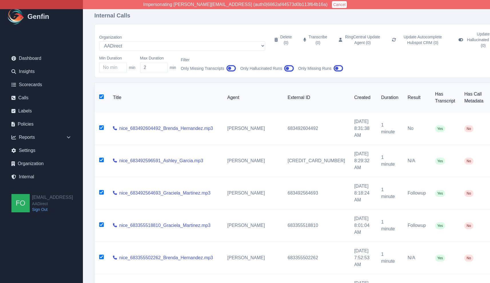
checkbox input "true"
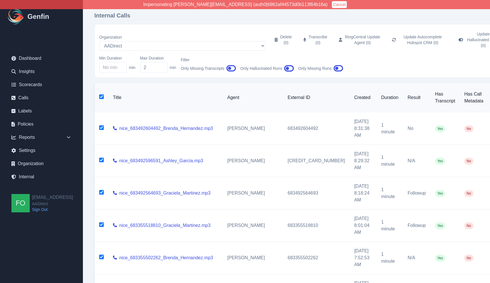
checkbox input "true"
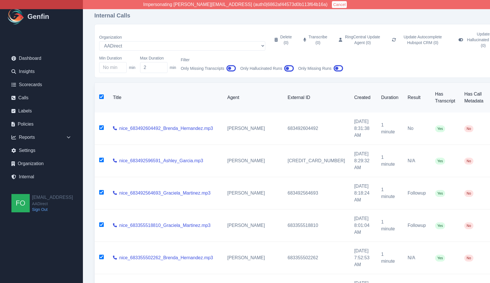
checkbox input "true"
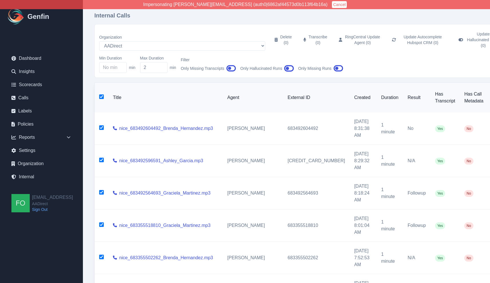
checkbox input "true"
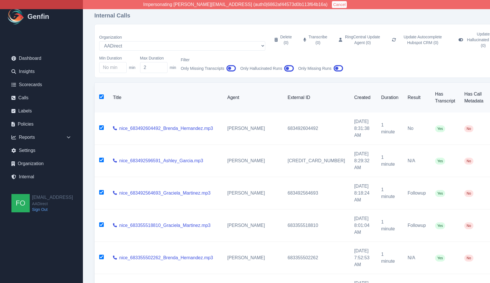
checkbox input "true"
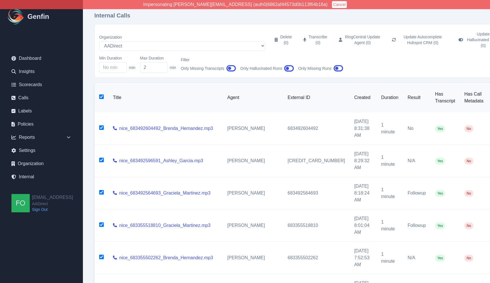
checkbox input "true"
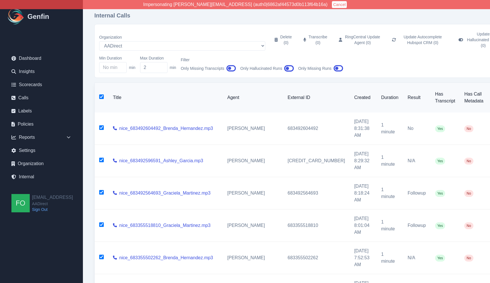
checkbox input "true"
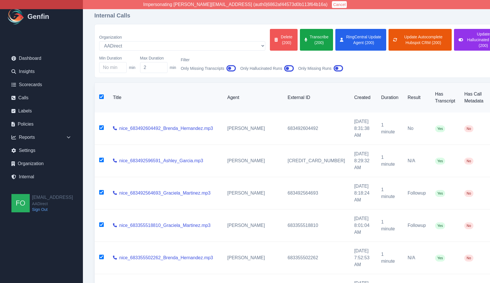
click at [270, 33] on button "Delete (200)" at bounding box center [284, 40] width 28 height 22
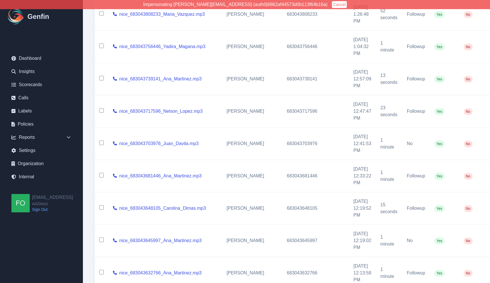
scroll to position [94, 0]
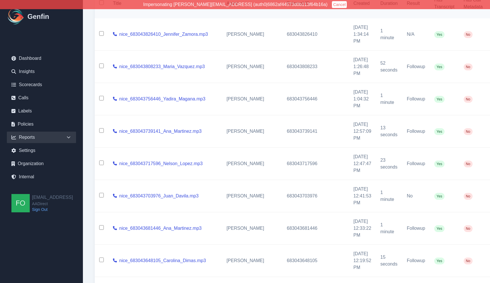
click at [68, 137] on icon at bounding box center [68, 137] width 3 height 2
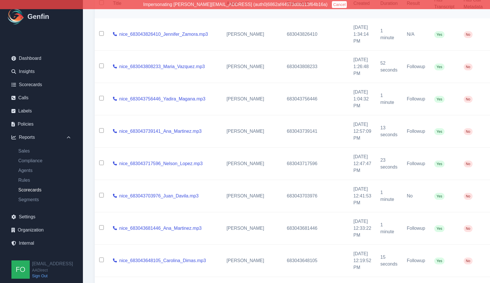
click at [34, 190] on link "Scorecards" at bounding box center [45, 189] width 62 height 7
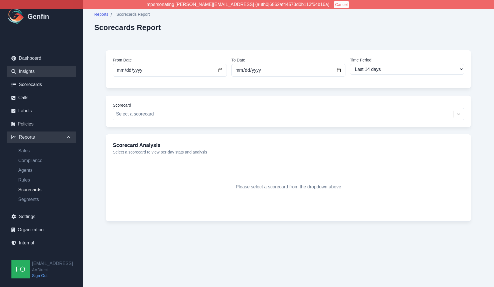
click at [28, 73] on link "Insights" at bounding box center [41, 71] width 69 height 11
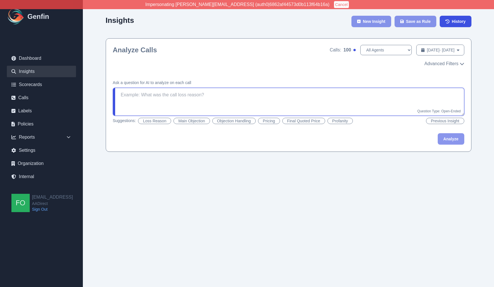
click at [186, 100] on textarea at bounding box center [289, 102] width 352 height 28
click at [326, 97] on textarea at bounding box center [289, 102] width 352 height 28
click at [325, 97] on textarea at bounding box center [289, 102] width 352 height 28
click at [441, 60] on span "Advanced Filters" at bounding box center [442, 63] width 34 height 7
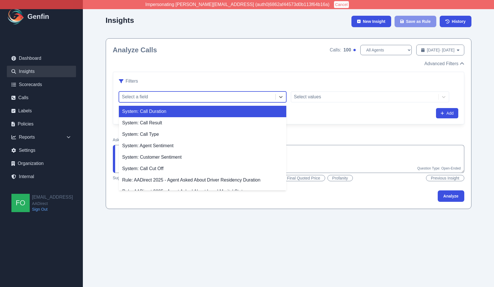
click at [176, 98] on div at bounding box center [197, 97] width 151 height 8
click at [158, 116] on div "System: Call Duration" at bounding box center [203, 111] width 168 height 11
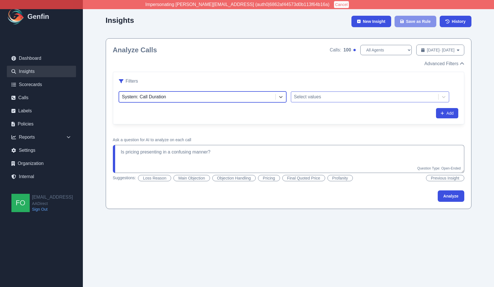
click at [321, 98] on div at bounding box center [365, 97] width 142 height 8
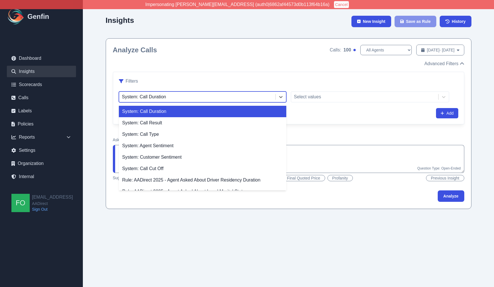
click at [272, 97] on div at bounding box center [197, 97] width 151 height 8
click at [317, 97] on div at bounding box center [365, 97] width 142 height 8
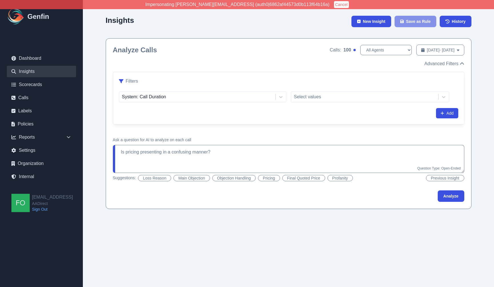
click at [311, 72] on div "Filters System: Call Duration Select values Add" at bounding box center [288, 98] width 351 height 52
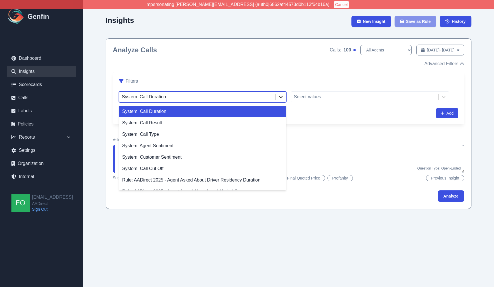
click at [278, 97] on icon at bounding box center [281, 97] width 6 height 6
click at [289, 96] on div "System: Call Duration selected, 1 of 36. 36 results available. Use Up and Down …" at bounding box center [289, 95] width 340 height 13
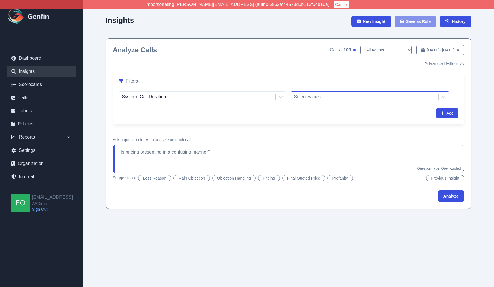
click at [311, 96] on div at bounding box center [365, 97] width 142 height 8
click at [329, 83] on div "Filters" at bounding box center [289, 81] width 340 height 7
click at [400, 96] on div at bounding box center [365, 97] width 142 height 8
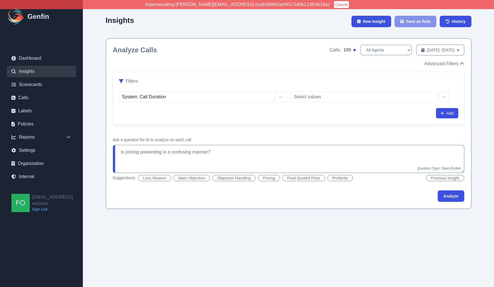
click at [373, 79] on div "Filters" at bounding box center [289, 81] width 340 height 7
click at [285, 94] on div at bounding box center [281, 97] width 10 height 10
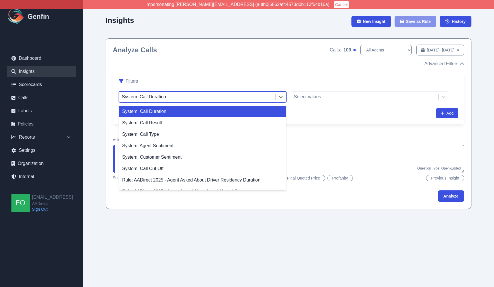
click at [323, 107] on div "Filters System: Call Duration selected, 1 of 36. 36 results available. Use Up a…" at bounding box center [288, 98] width 351 height 52
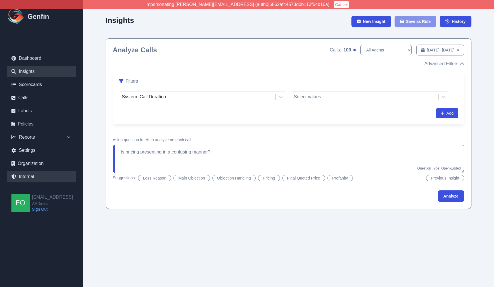
click at [31, 178] on link "Internal" at bounding box center [41, 176] width 69 height 11
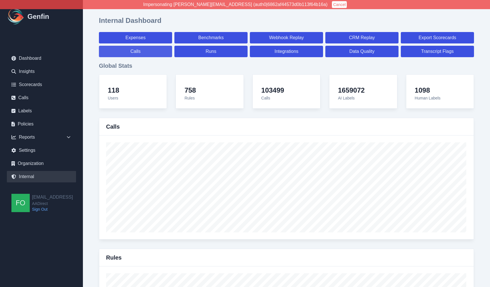
click at [133, 49] on link "Calls" at bounding box center [135, 51] width 73 height 11
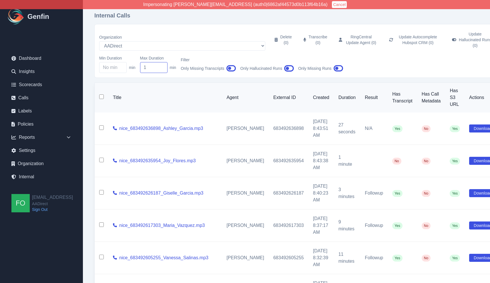
click at [162, 62] on input "1" at bounding box center [153, 67] width 27 height 11
click at [162, 62] on input "2" at bounding box center [153, 67] width 27 height 11
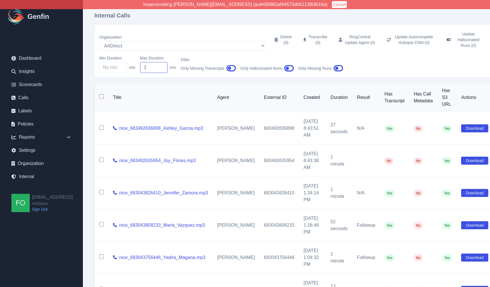
click at [162, 62] on input "3" at bounding box center [153, 67] width 27 height 11
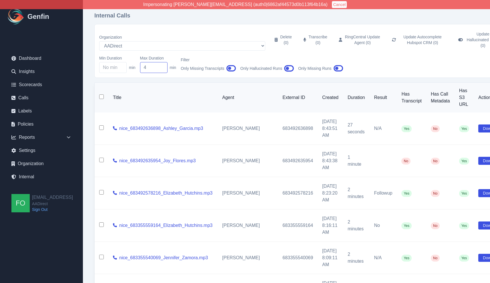
click at [162, 62] on input "4" at bounding box center [153, 67] width 27 height 11
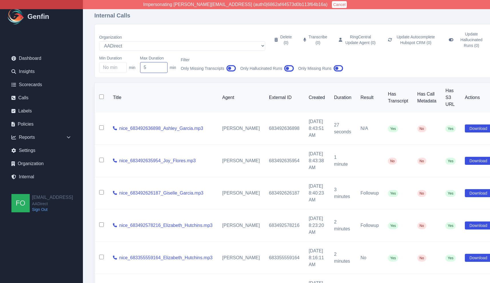
click at [162, 62] on input "5" at bounding box center [153, 67] width 27 height 11
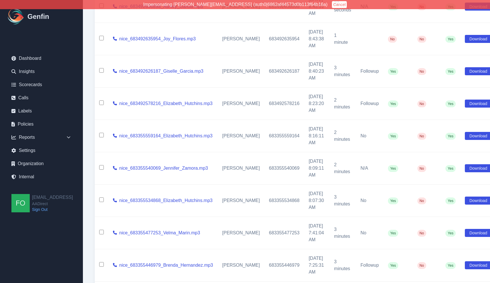
scroll to position [191, 0]
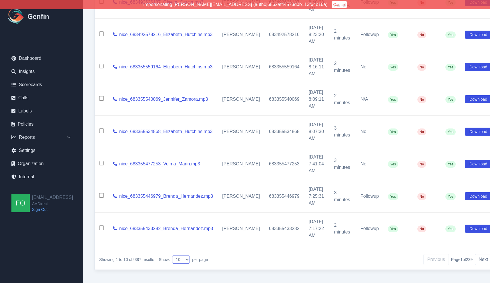
click at [186, 255] on select "10 25 50 100 200" at bounding box center [181, 259] width 18 height 8
click at [173, 255] on select "10 25 50 100 200" at bounding box center [181, 259] width 18 height 8
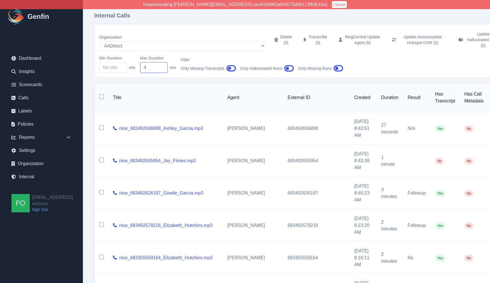
click at [163, 64] on input "4" at bounding box center [153, 67] width 27 height 11
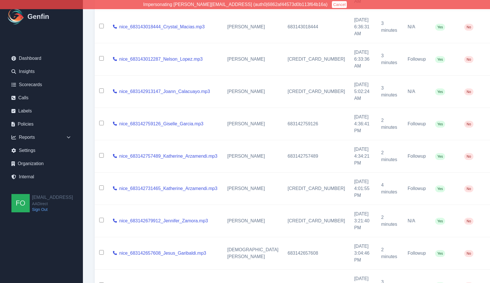
scroll to position [4860, 0]
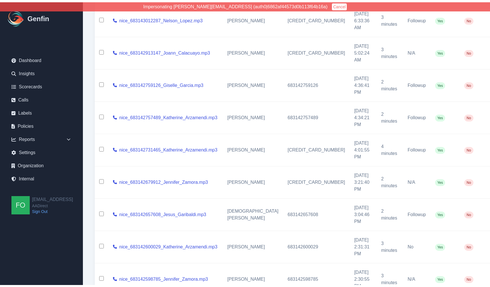
scroll to position [0, 0]
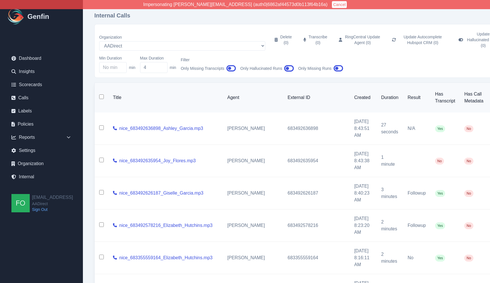
click at [102, 94] on input "checkbox" at bounding box center [101, 96] width 5 height 5
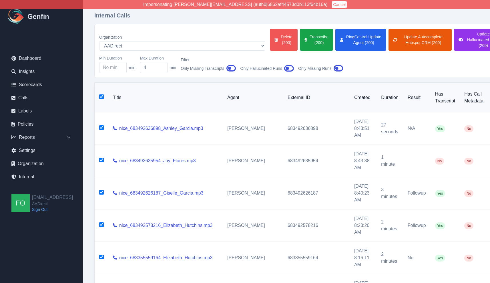
click at [270, 33] on button "Delete (200)" at bounding box center [284, 40] width 28 height 22
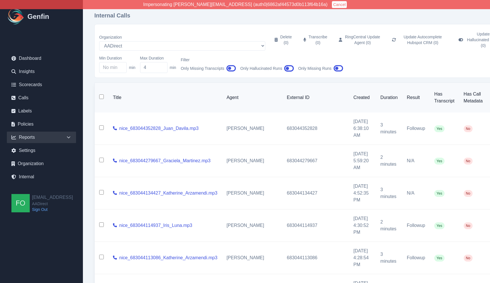
click at [67, 138] on icon at bounding box center [69, 137] width 6 height 6
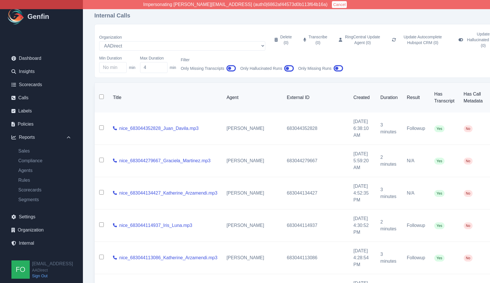
click at [32, 164] on ul "Sales Compliance Agents Rules Scorecards Segments" at bounding box center [41, 175] width 69 height 55
click at [24, 159] on link "Compliance" at bounding box center [45, 160] width 62 height 7
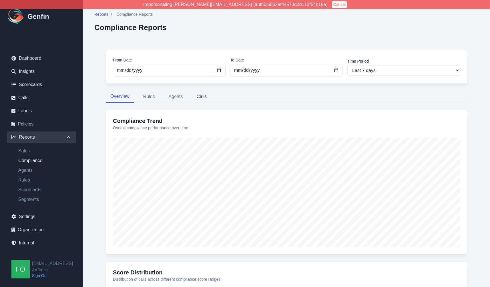
click at [208, 98] on button "Calls" at bounding box center [201, 97] width 19 height 12
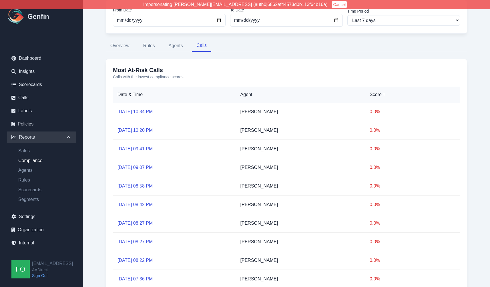
scroll to position [89, 0]
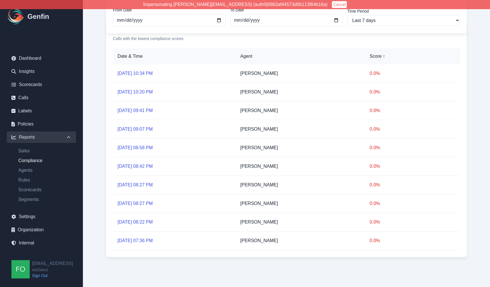
click at [133, 73] on link "Sep 22, 10:34 PM" at bounding box center [135, 73] width 35 height 5
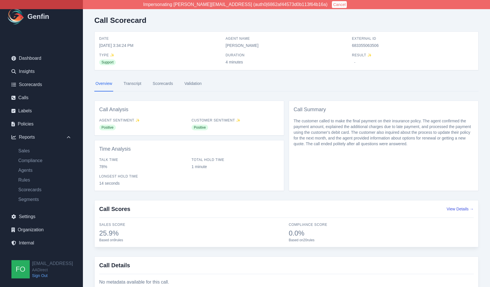
click at [128, 82] on link "Transcript" at bounding box center [132, 83] width 20 height 15
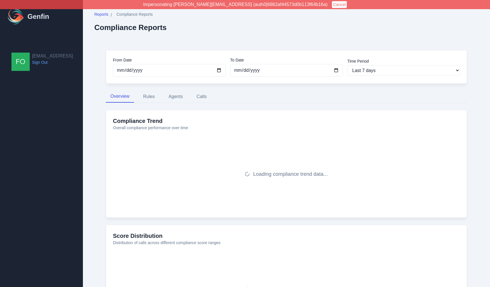
scroll to position [4, 0]
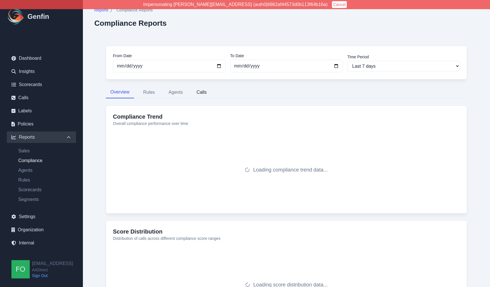
click at [205, 91] on button "Calls" at bounding box center [201, 92] width 19 height 12
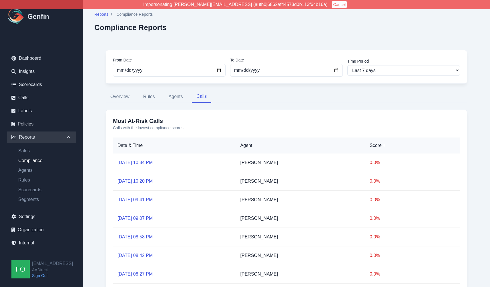
click at [134, 181] on link "[DATE] 10:20 PM" at bounding box center [135, 181] width 35 height 5
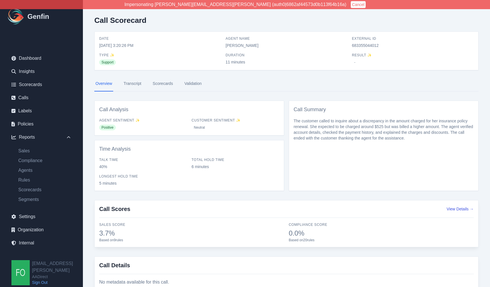
click at [135, 82] on link "Transcript" at bounding box center [132, 83] width 20 height 15
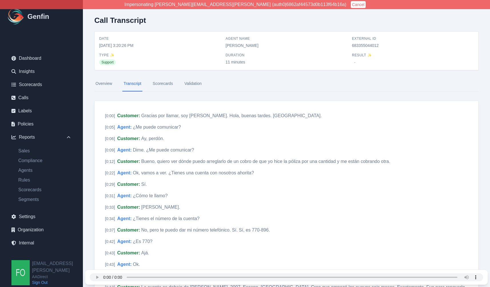
click at [104, 83] on link "Overview" at bounding box center [103, 83] width 19 height 15
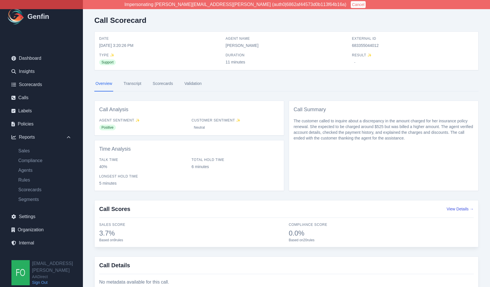
click at [90, 96] on div "Call Scorecard Date [DATE] 3:20:26 PM Agent Name [PERSON_NAME] External ID 6833…" at bounding box center [286, 155] width 407 height 311
click at [33, 160] on link "Compliance" at bounding box center [45, 160] width 62 height 7
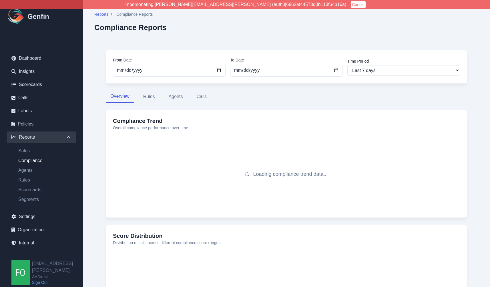
click at [102, 110] on div "From Date [DATE] To Date [DATE] Time Period Last 7 days Last 14 days Last 30 da…" at bounding box center [286, 195] width 384 height 313
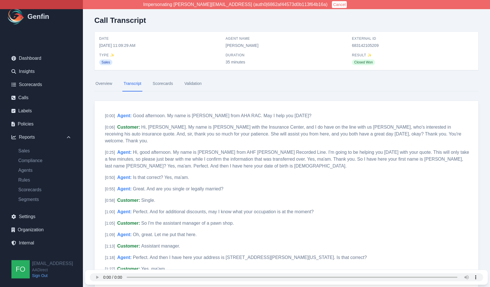
click at [33, 84] on link "Scorecards" at bounding box center [41, 84] width 69 height 11
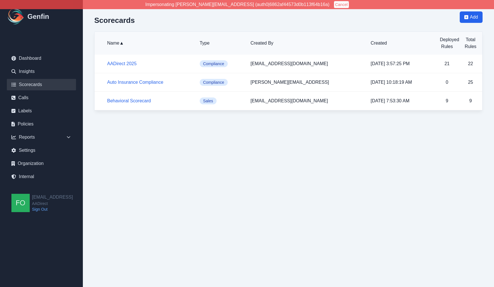
click at [129, 122] on html "Impersonating [PERSON_NAME][EMAIL_ADDRESS] (auth0|6862af44573d0b113f64b16a) Can…" at bounding box center [247, 61] width 494 height 122
click at [110, 122] on html "Impersonating [PERSON_NAME][EMAIL_ADDRESS] (auth0|6862af44573d0b113f64b16a) Can…" at bounding box center [247, 61] width 494 height 122
click at [470, 18] on span "Add" at bounding box center [474, 17] width 8 height 7
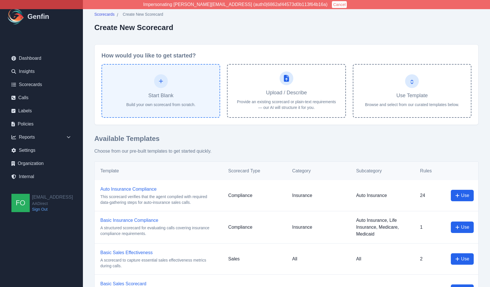
click at [174, 84] on button "Start Blank Build your own scorecard from scratch." at bounding box center [161, 91] width 119 height 54
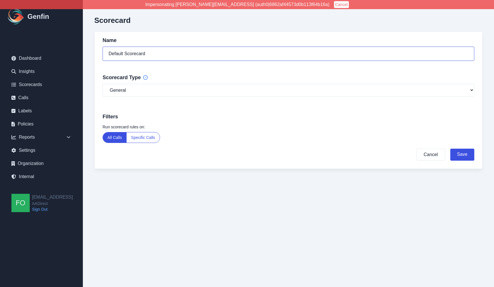
click at [161, 52] on input "Default Scorecard" at bounding box center [289, 54] width 372 height 14
type input "R"
click at [162, 55] on input "Filter Rules" at bounding box center [289, 54] width 372 height 14
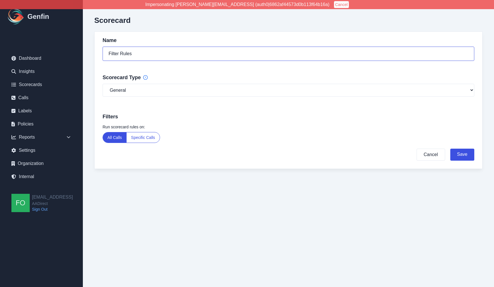
click at [162, 55] on input "Filter Rules" at bounding box center [289, 54] width 372 height 14
type input "Rules for Filtering"
click at [463, 155] on button "Save" at bounding box center [463, 155] width 24 height 12
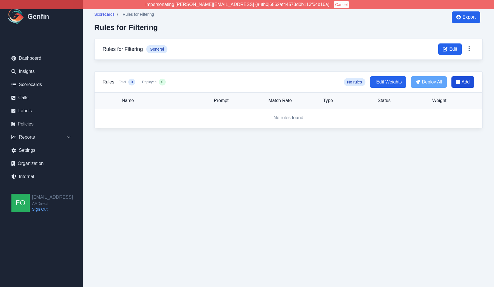
click at [466, 81] on span "Add" at bounding box center [466, 82] width 8 height 7
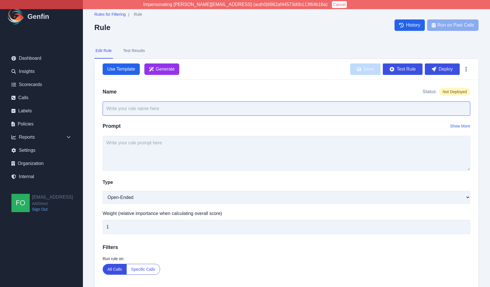
click at [168, 109] on input "text" at bounding box center [287, 109] width 368 height 14
type input "Partner Transfer"
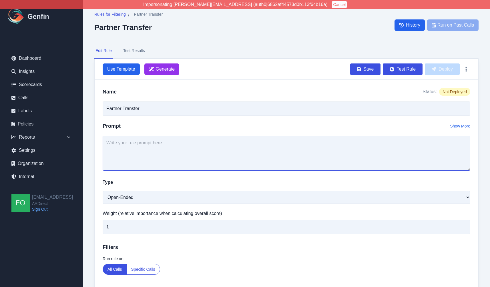
click at [166, 163] on textarea at bounding box center [287, 153] width 368 height 35
click at [145, 164] on textarea at bounding box center [287, 153] width 368 height 35
type textarea "Was this call a transfer from a partner agency?"
click at [367, 69] on button "Save" at bounding box center [365, 68] width 30 height 11
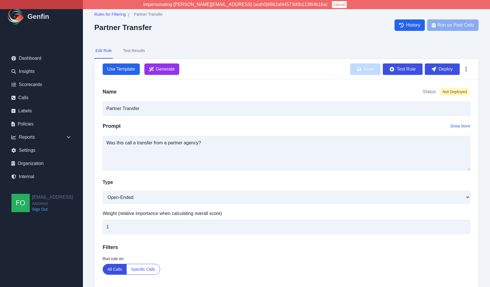
scroll to position [25, 0]
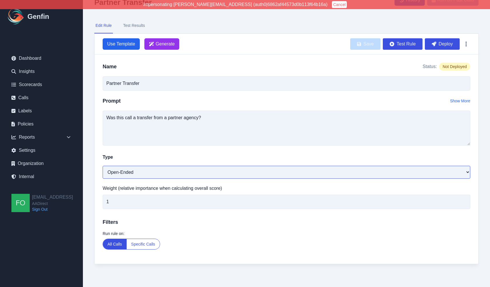
click at [141, 175] on select "Open-Ended Score Yes/No Single-Choice Number" at bounding box center [287, 172] width 368 height 13
select select "Yes/No"
click at [103, 166] on select "Open-Ended Score Yes/No Single-Choice Number" at bounding box center [287, 172] width 368 height 13
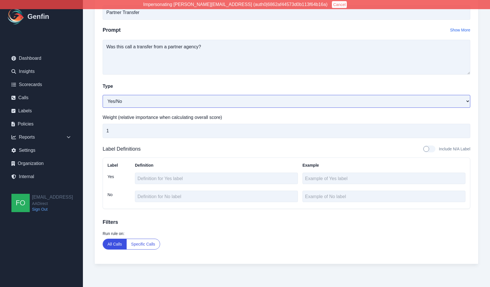
scroll to position [0, 0]
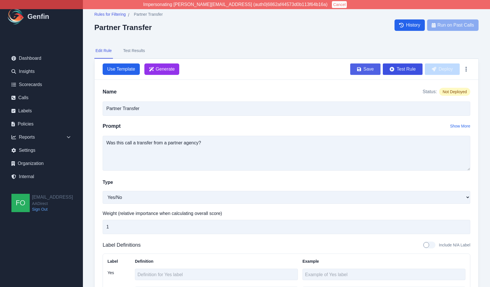
click at [368, 69] on button "Save" at bounding box center [365, 68] width 30 height 11
click at [405, 67] on button "Test Rule" at bounding box center [403, 68] width 40 height 11
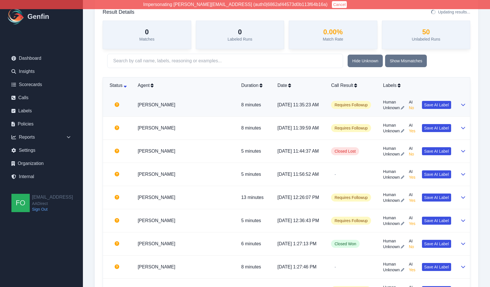
scroll to position [193, 0]
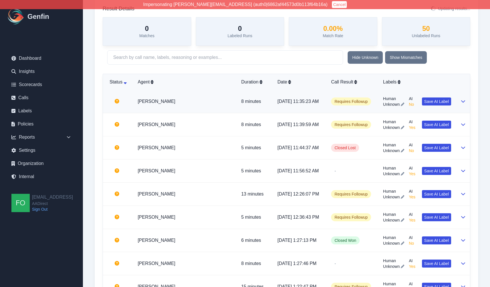
click at [466, 103] on td at bounding box center [463, 101] width 14 height 23
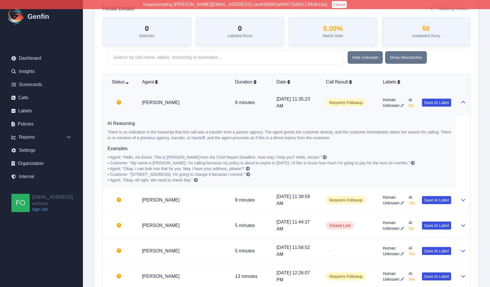
click at [466, 103] on td at bounding box center [463, 102] width 14 height 25
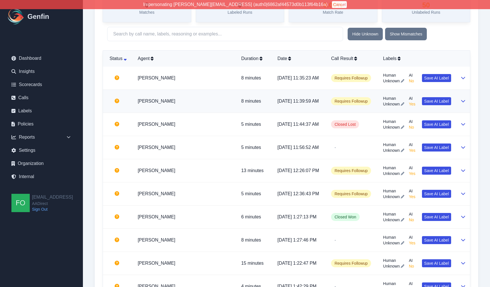
scroll to position [170, 0]
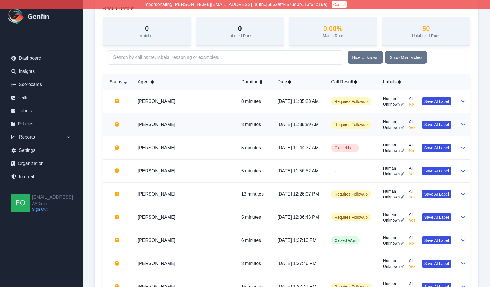
click at [461, 122] on icon at bounding box center [463, 124] width 5 height 5
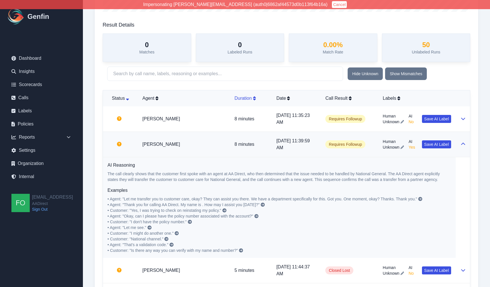
scroll to position [169, 0]
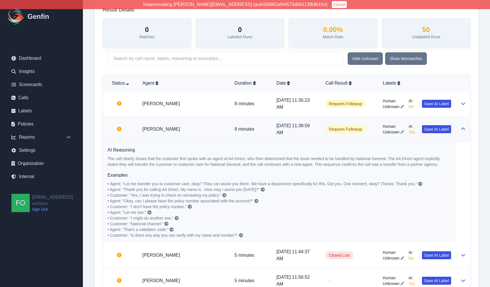
click at [462, 127] on icon at bounding box center [463, 129] width 5 height 5
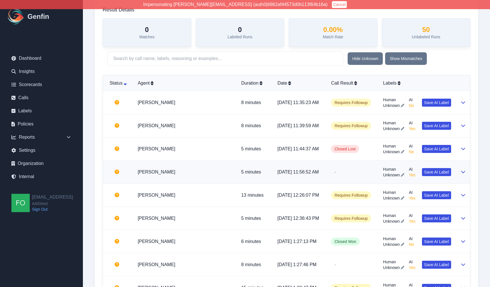
click at [462, 169] on button at bounding box center [463, 172] width 5 height 7
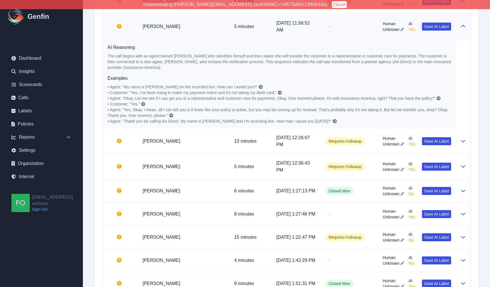
scroll to position [323, 0]
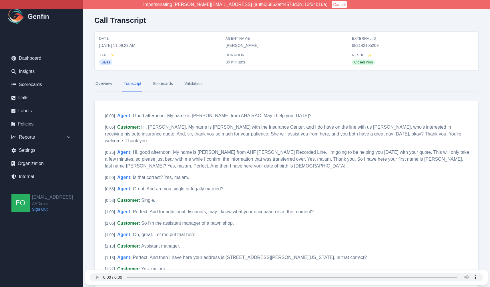
click at [192, 84] on link "Validation" at bounding box center [192, 83] width 19 height 15
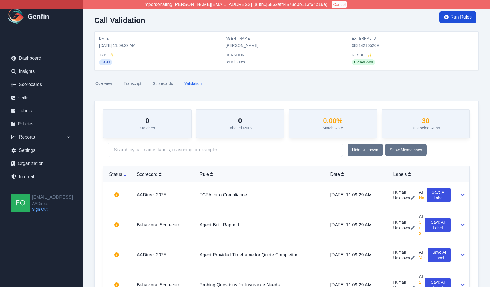
click at [462, 17] on span "Run Rules" at bounding box center [460, 17] width 21 height 7
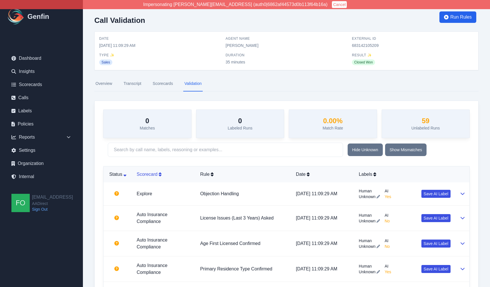
click at [152, 173] on div "Scorecard" at bounding box center [164, 174] width 54 height 7
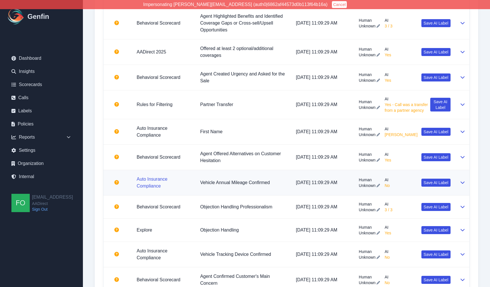
scroll to position [1360, 0]
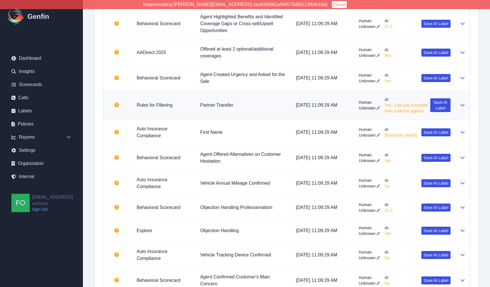
click at [465, 106] on td at bounding box center [462, 105] width 14 height 29
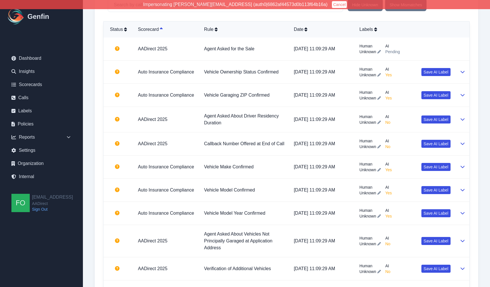
scroll to position [0, 0]
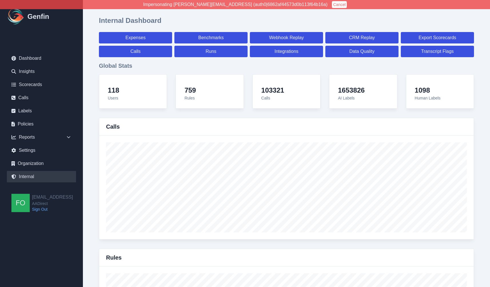
select select "paid"
select select "7"
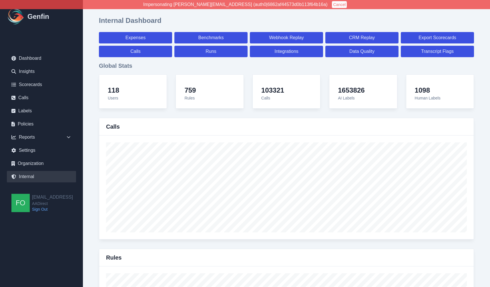
select select "paid"
select select "7"
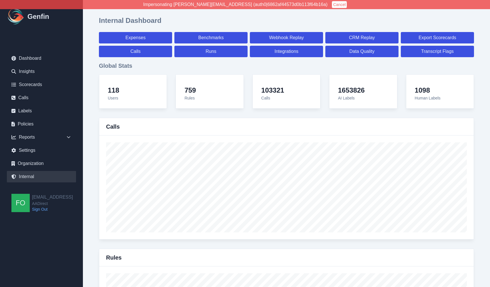
select select "7"
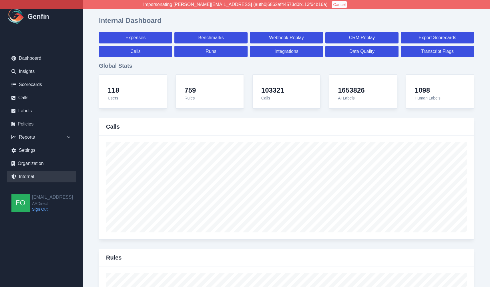
select select "7"
select select "paid"
select select "7"
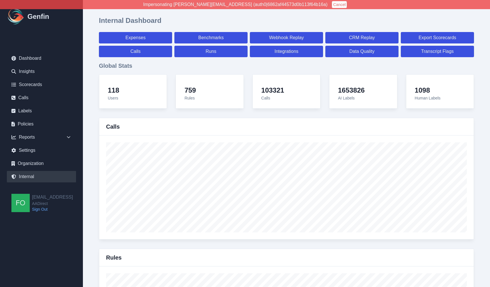
select select "7"
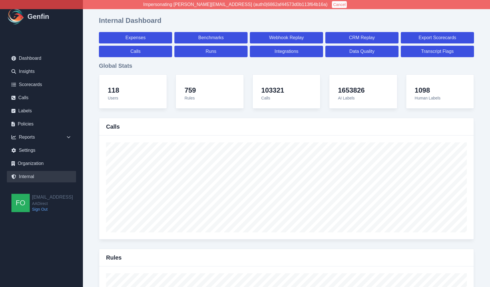
select select "7"
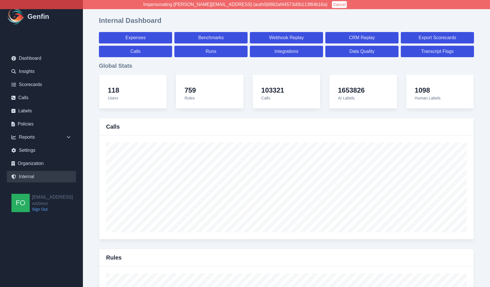
select select "7"
select select "paid"
select select "7"
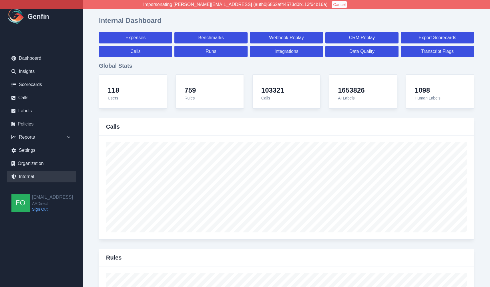
select select "7"
select select "paid"
select select "7"
select select "paid"
select select "7"
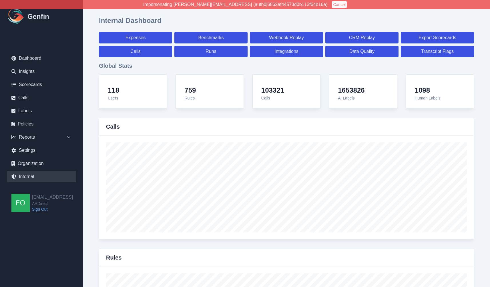
select select "7"
select select "paid"
select select "7"
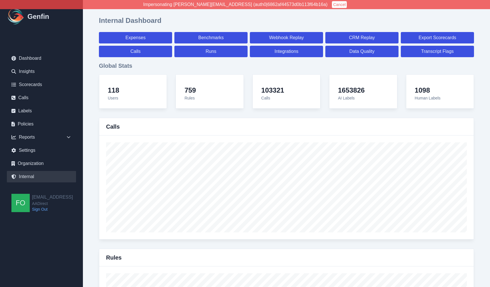
select select "7"
select select "paid"
select select "7"
select select "paid"
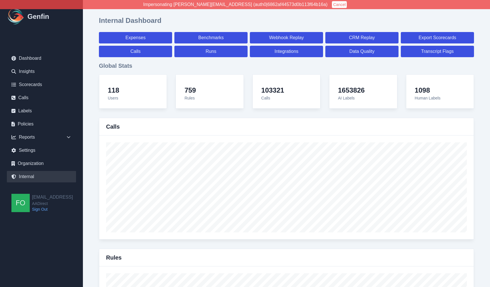
select select "7"
select select "paid"
select select "7"
select select "paid"
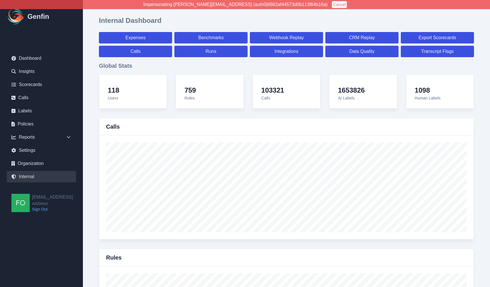
select select "7"
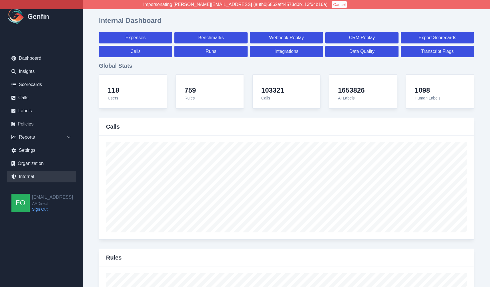
select select "7"
select select "paid"
select select "7"
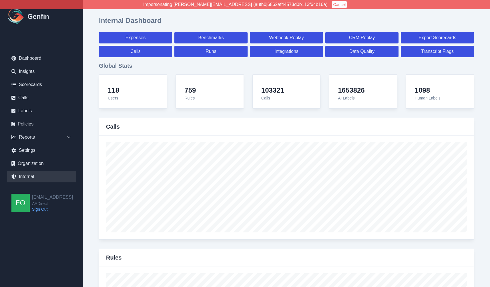
select select "7"
select select "paid"
select select "7"
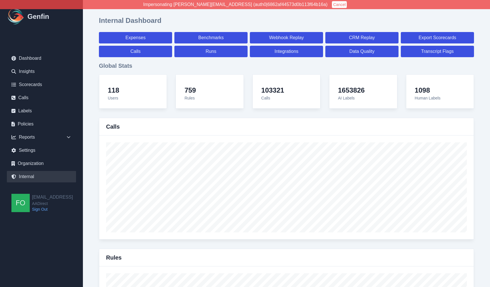
select select "7"
select select "paid"
select select "7"
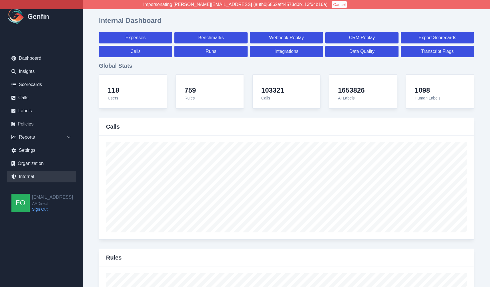
select select "7"
click at [149, 48] on link "Calls" at bounding box center [135, 51] width 73 height 11
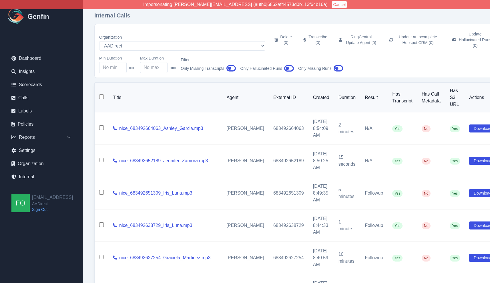
click at [89, 114] on div "Internal Calls Organization AADirect Aainsco.com Aainsco.com Aainsco.com alec+a…" at bounding box center [298, 239] width 430 height 479
click at [89, 73] on div "Internal Calls Organization AADirect Aainsco.com Aainsco.com Aainsco.com alec+a…" at bounding box center [298, 239] width 430 height 479
click at [163, 62] on input "1" at bounding box center [153, 67] width 27 height 11
click at [163, 62] on input "2" at bounding box center [153, 67] width 27 height 11
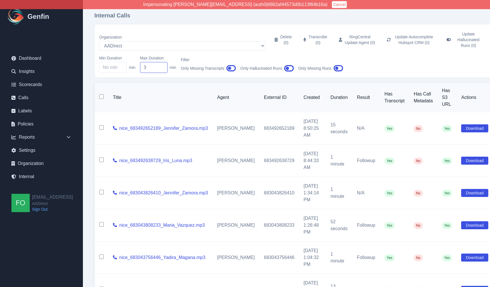
click at [163, 62] on input "3" at bounding box center [153, 67] width 27 height 11
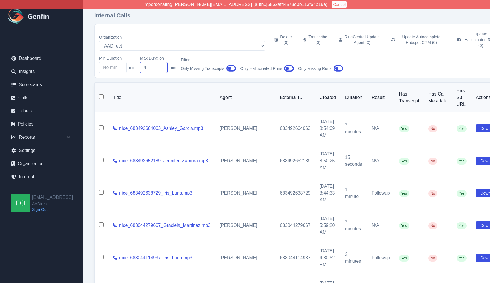
type input "4"
click at [163, 62] on input "4" at bounding box center [153, 67] width 27 height 11
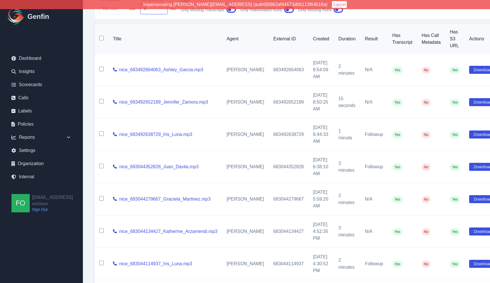
scroll to position [191, 0]
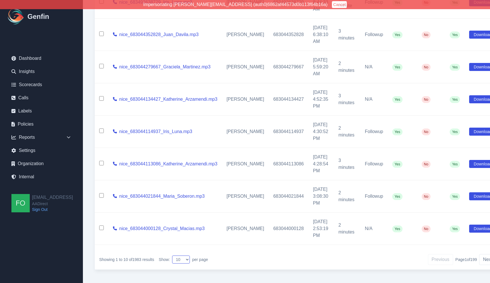
click at [188, 255] on select "10 25 50 100 200" at bounding box center [181, 259] width 18 height 8
select select "200"
click at [173, 255] on select "10 25 50 100 200" at bounding box center [181, 259] width 18 height 8
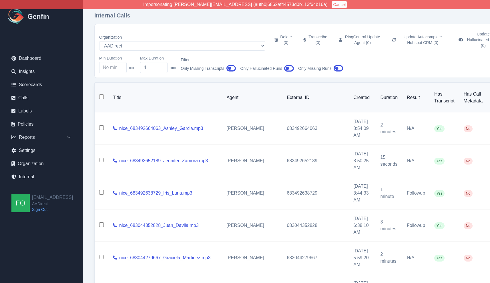
click at [103, 94] on input "checkbox" at bounding box center [101, 96] width 5 height 5
checkbox input "true"
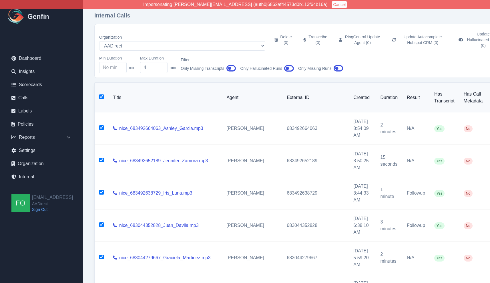
checkbox input "true"
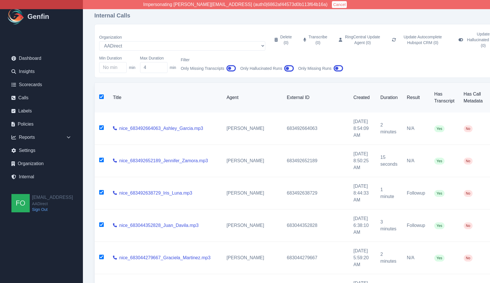
checkbox input "true"
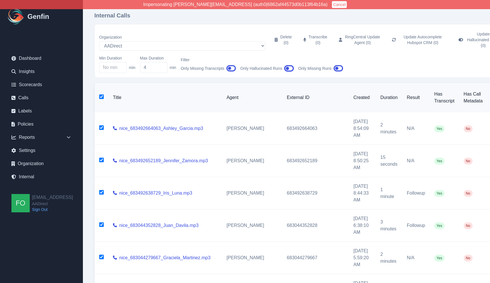
checkbox input "true"
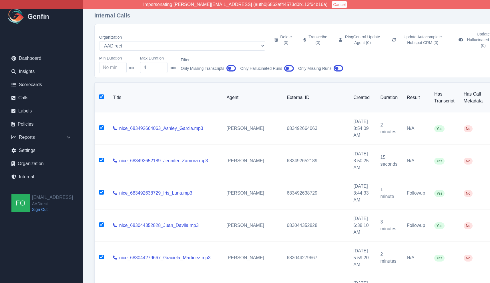
checkbox input "true"
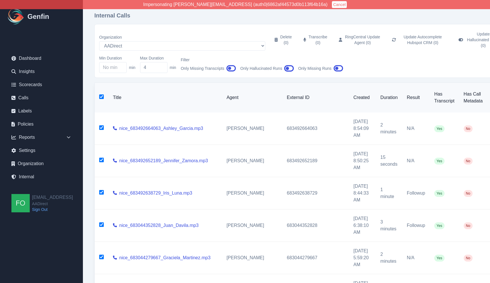
checkbox input "true"
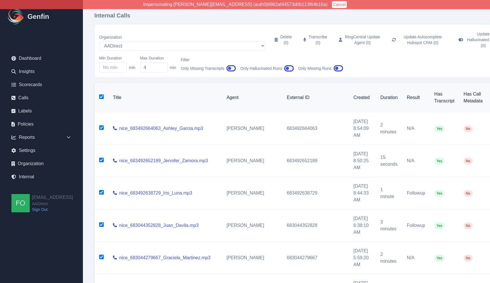
checkbox input "true"
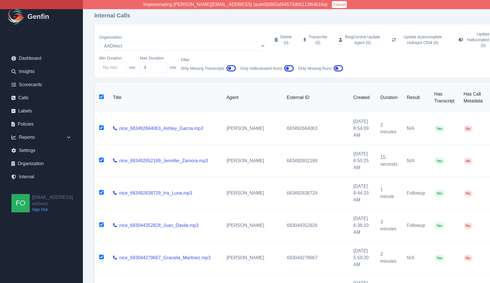
checkbox input "true"
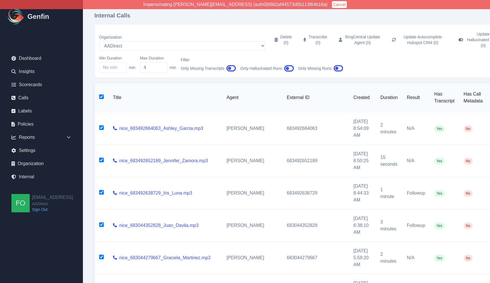
checkbox input "true"
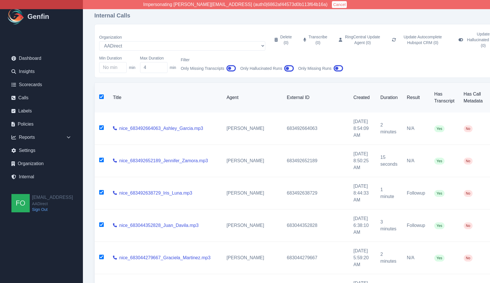
checkbox input "true"
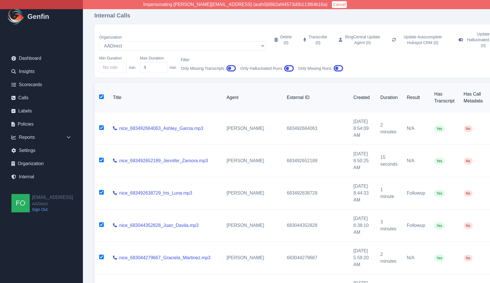
checkbox input "true"
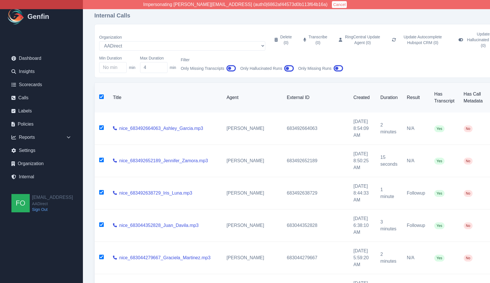
checkbox input "true"
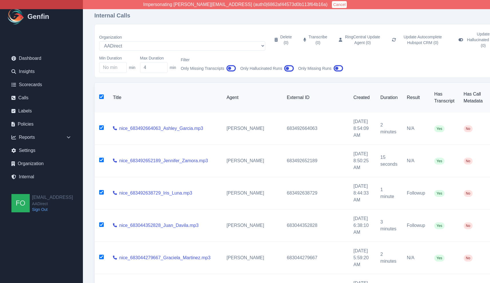
checkbox input "true"
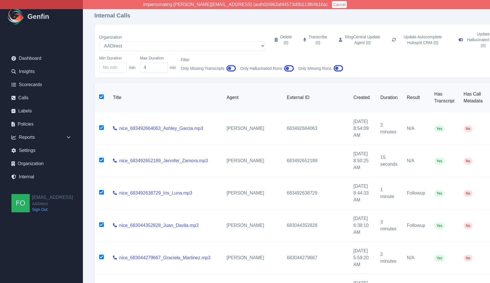
checkbox input "true"
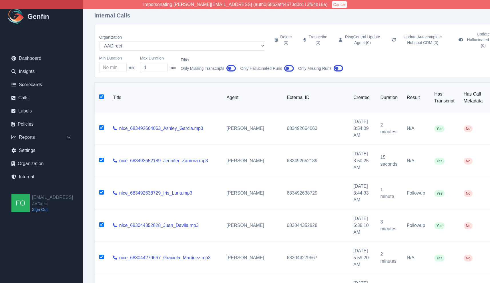
checkbox input "true"
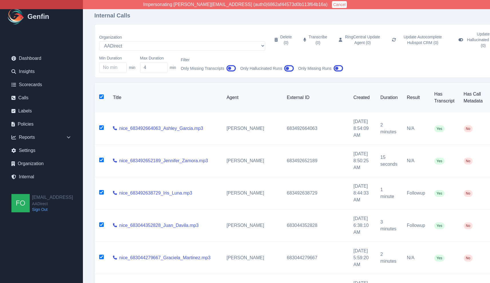
checkbox input "true"
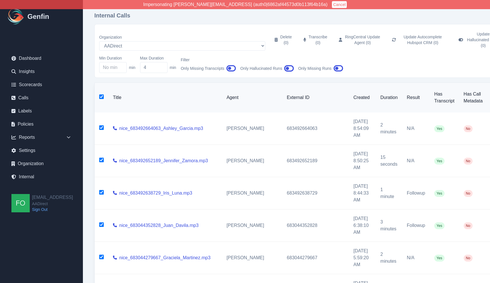
checkbox input "true"
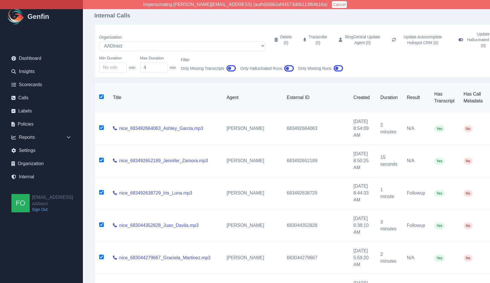
checkbox input "true"
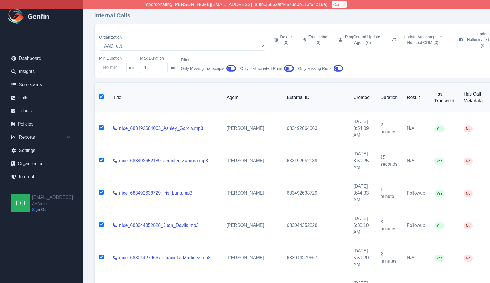
checkbox input "true"
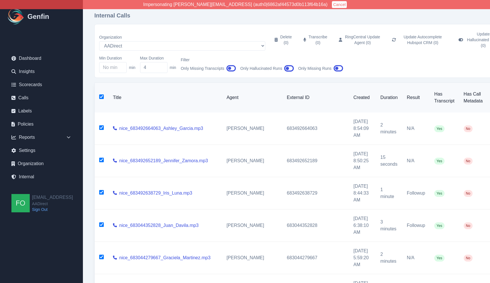
checkbox input "true"
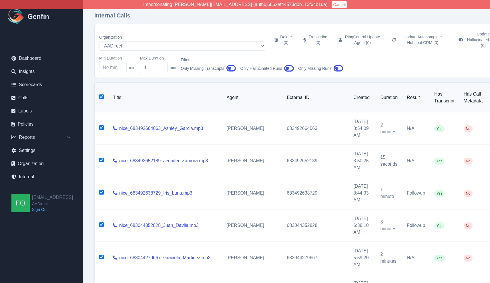
checkbox input "true"
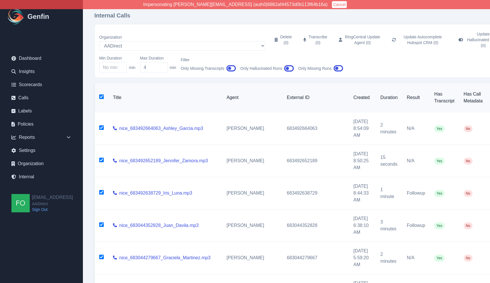
checkbox input "true"
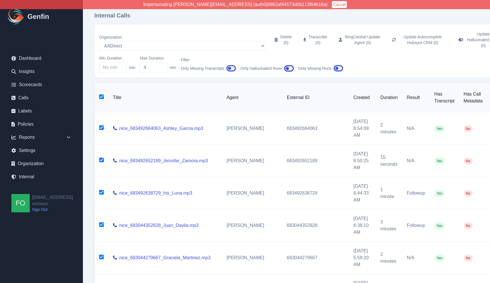
checkbox input "true"
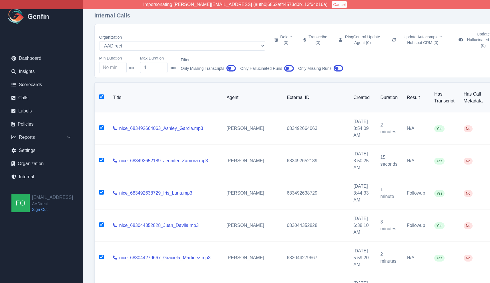
checkbox input "true"
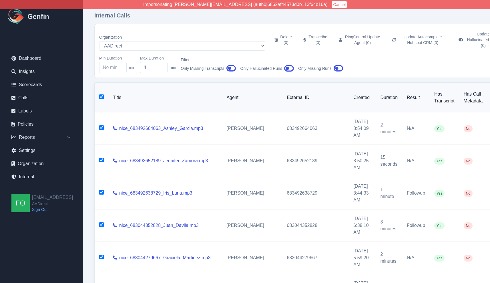
checkbox input "true"
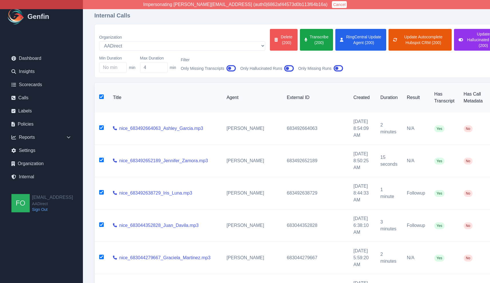
click at [270, 35] on button "Delete (200)" at bounding box center [284, 40] width 28 height 22
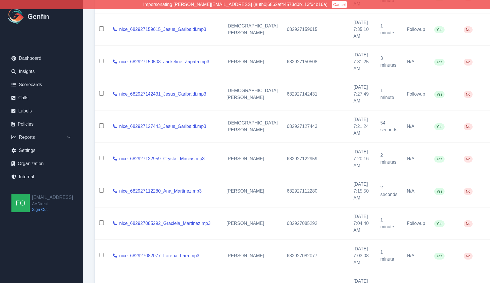
scroll to position [1566, 0]
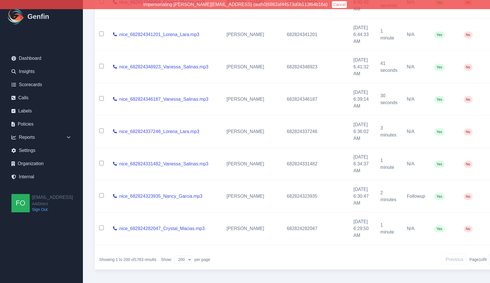
scroll to position [0, 0]
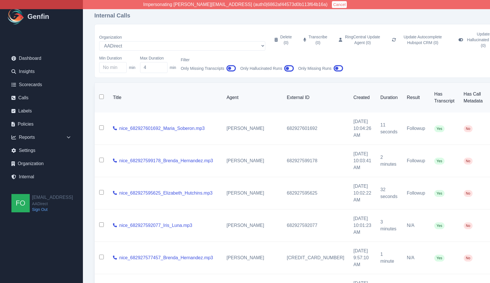
click at [100, 94] on input "checkbox" at bounding box center [101, 96] width 5 height 5
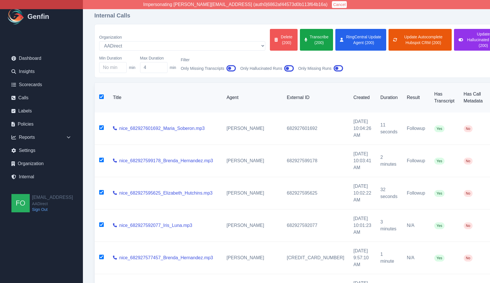
click at [270, 38] on button "Delete (200)" at bounding box center [284, 40] width 28 height 22
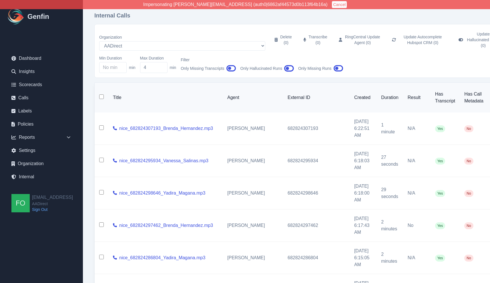
click at [102, 94] on input "checkbox" at bounding box center [101, 96] width 5 height 5
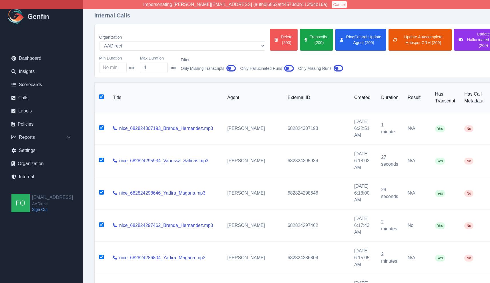
click at [270, 37] on button "Delete (200)" at bounding box center [284, 40] width 28 height 22
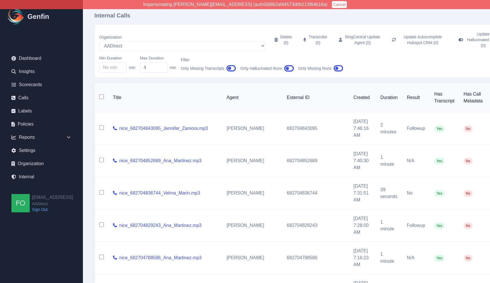
click at [100, 94] on input "checkbox" at bounding box center [101, 96] width 5 height 5
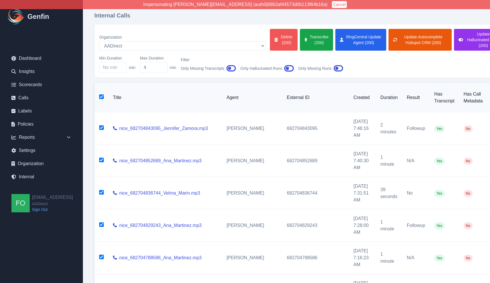
click at [270, 36] on button "Delete (200)" at bounding box center [284, 40] width 28 height 22
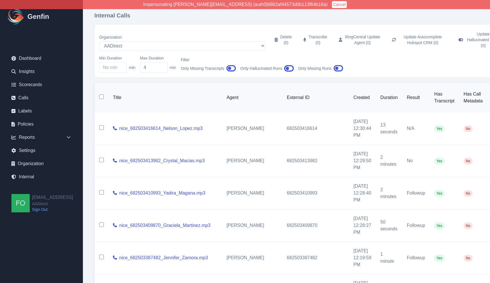
click at [102, 94] on input "checkbox" at bounding box center [101, 96] width 5 height 5
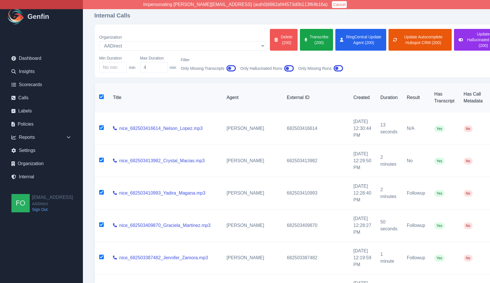
click at [270, 37] on button "Delete (200)" at bounding box center [284, 40] width 28 height 22
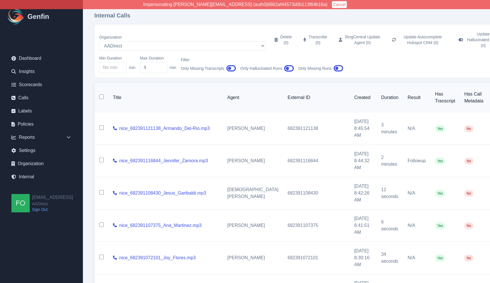
click at [102, 94] on input "checkbox" at bounding box center [101, 96] width 5 height 5
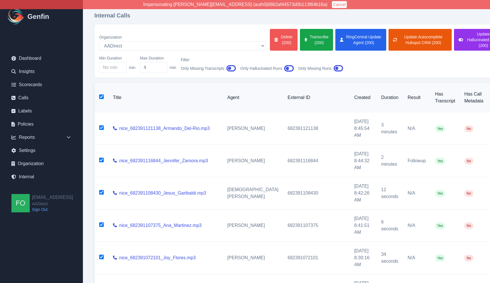
click at [270, 33] on button "Delete (200)" at bounding box center [284, 40] width 28 height 22
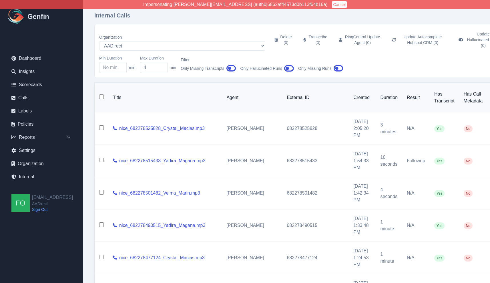
click at [102, 94] on input "checkbox" at bounding box center [101, 96] width 5 height 5
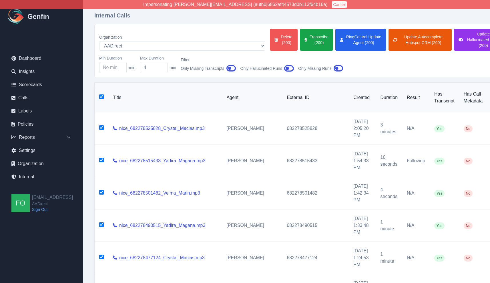
click at [270, 37] on button "Delete (200)" at bounding box center [284, 40] width 28 height 22
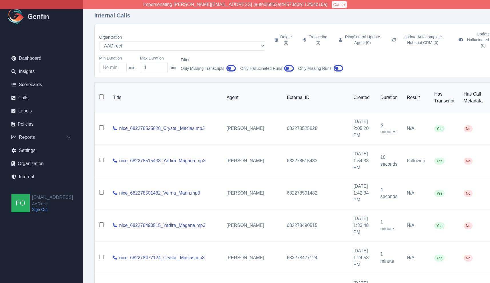
click at [102, 94] on input "checkbox" at bounding box center [101, 96] width 5 height 5
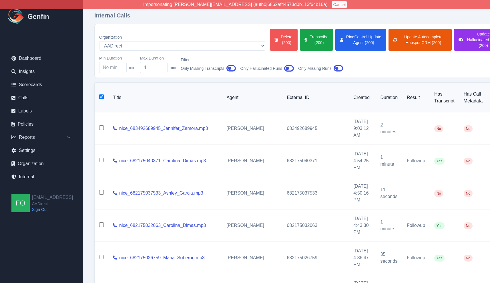
click at [270, 37] on button "Delete (200)" at bounding box center [284, 40] width 28 height 22
click at [103, 94] on input "checkbox" at bounding box center [101, 96] width 5 height 5
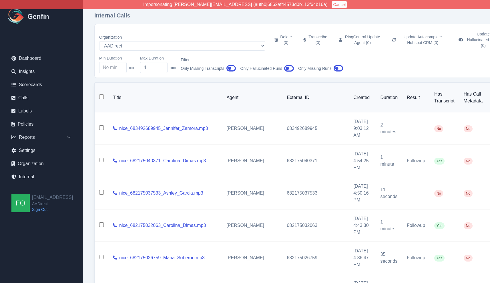
click at [102, 94] on input "checkbox" at bounding box center [101, 96] width 5 height 5
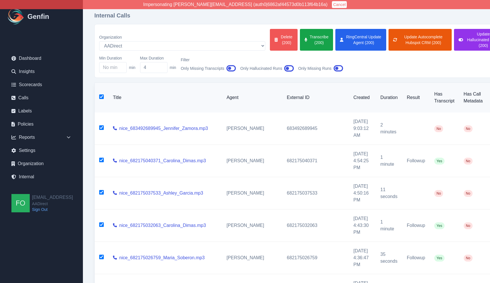
click at [270, 34] on button "Delete (200)" at bounding box center [284, 40] width 28 height 22
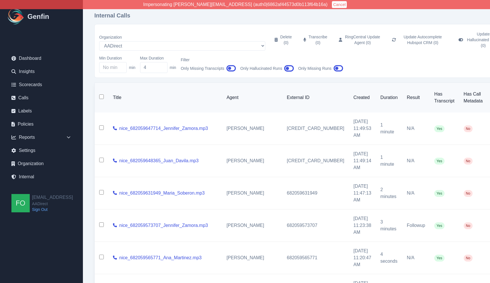
click at [102, 94] on input "checkbox" at bounding box center [101, 96] width 5 height 5
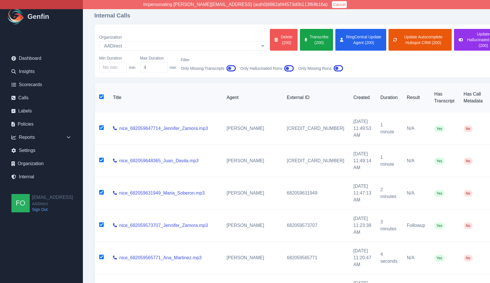
click at [270, 36] on button "Delete (200)" at bounding box center [284, 40] width 28 height 22
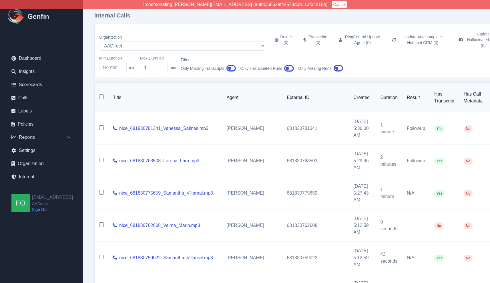
click at [104, 94] on input "checkbox" at bounding box center [101, 96] width 5 height 5
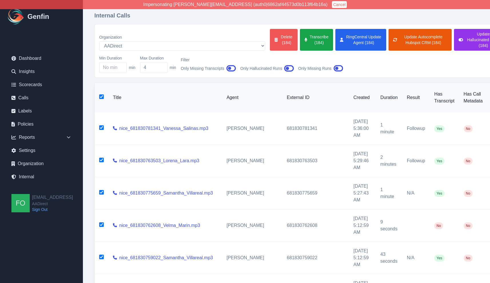
click at [270, 37] on button "Delete (184)" at bounding box center [284, 40] width 28 height 22
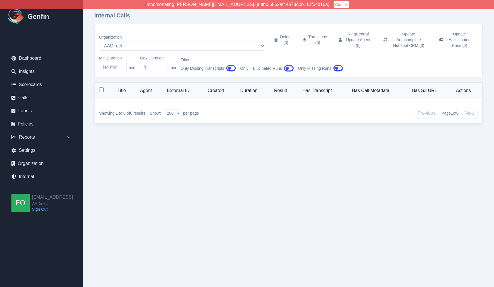
click at [93, 142] on html "Impersonating shane+aadirect@genfin.ai (auth0|6862af44573d0b113f64b16a) Cancel …" at bounding box center [247, 71] width 494 height 142
click at [60, 135] on div "Reports" at bounding box center [41, 137] width 69 height 11
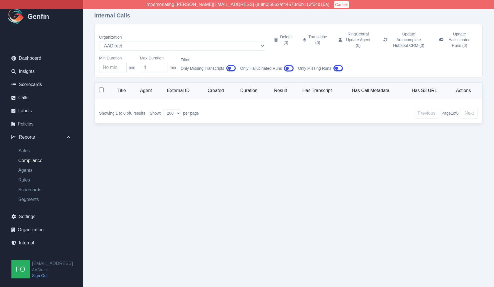
click at [29, 162] on link "Compliance" at bounding box center [45, 160] width 62 height 7
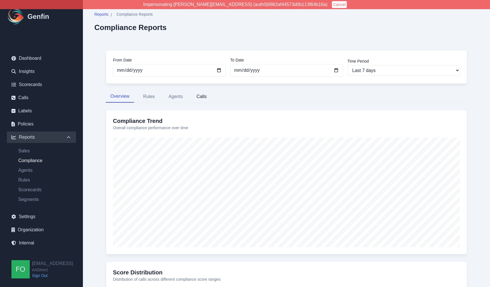
click at [201, 96] on button "Calls" at bounding box center [201, 97] width 19 height 12
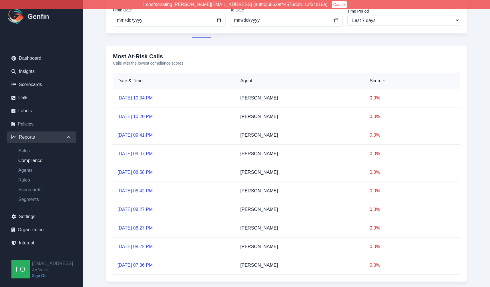
scroll to position [72, 0]
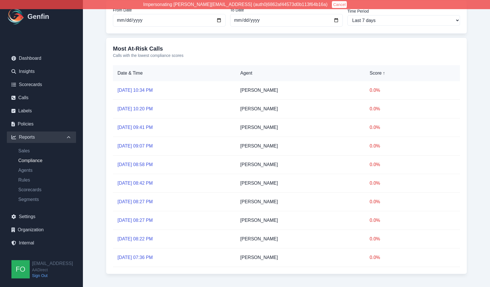
click at [129, 91] on link "Sep 22, 10:34 PM" at bounding box center [135, 90] width 35 height 5
click at [144, 107] on link "Sep 22, 10:20 PM" at bounding box center [135, 108] width 35 height 5
click at [146, 126] on link "Sep 22, 09:41 PM" at bounding box center [135, 127] width 35 height 5
click at [145, 146] on link "Sep 22, 09:07 PM" at bounding box center [135, 146] width 35 height 5
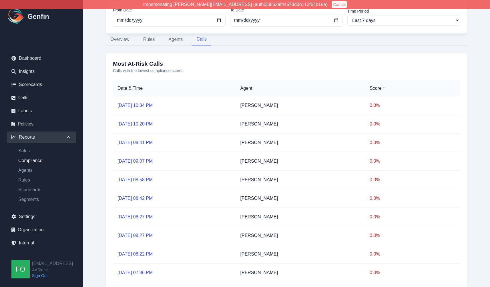
scroll to position [0, 0]
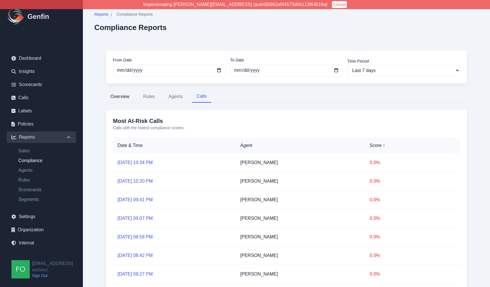
click at [119, 97] on button "Overview" at bounding box center [120, 97] width 28 height 12
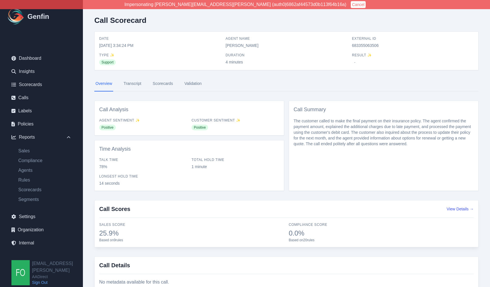
click at [134, 83] on link "Transcript" at bounding box center [132, 83] width 20 height 15
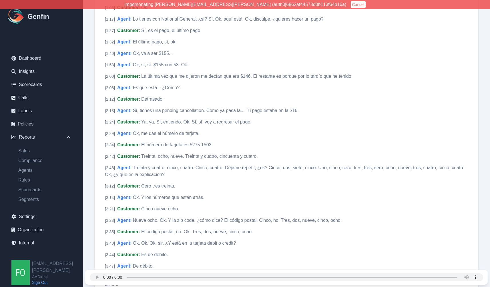
scroll to position [399, 0]
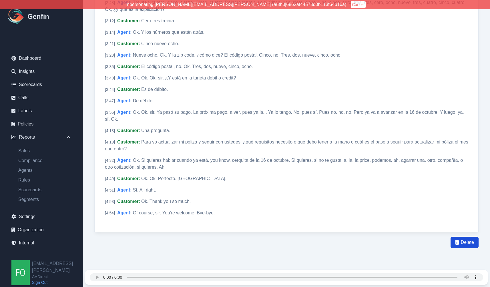
click at [461, 241] on span "Delete" at bounding box center [467, 242] width 13 height 7
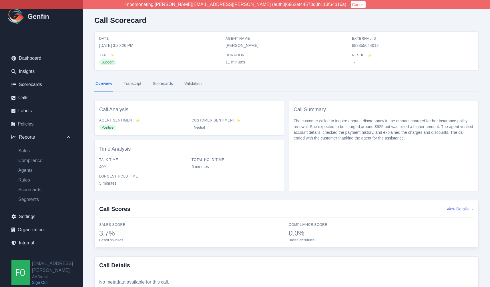
click at [131, 85] on link "Transcript" at bounding box center [132, 83] width 20 height 15
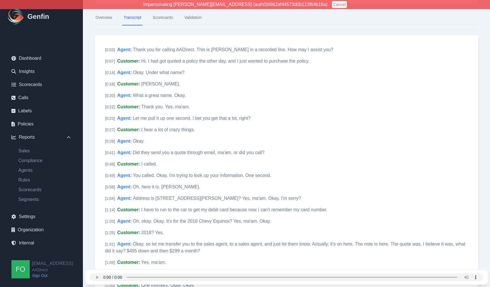
scroll to position [67, 0]
click at [130, 80] on div "[ 0:18 ] Customer : [PERSON_NAME]. Notify Genfin of a transcript error" at bounding box center [287, 83] width 368 height 9
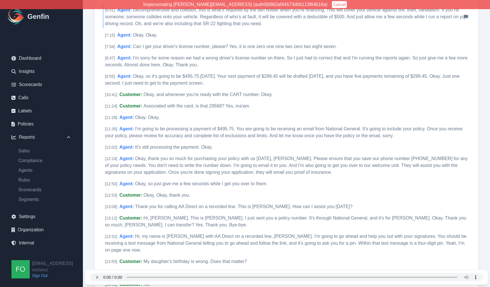
scroll to position [870, 0]
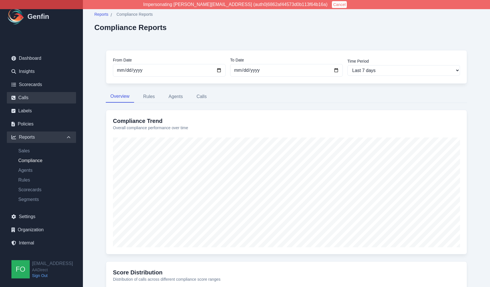
click at [31, 95] on link "Calls" at bounding box center [41, 97] width 69 height 11
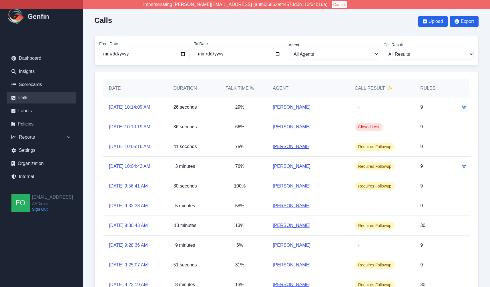
click at [92, 192] on div "Calls Upload Export From Date [DATE] To Date [DATE] Agent All Agents [PERSON_NA…" at bounding box center [286, 163] width 407 height 327
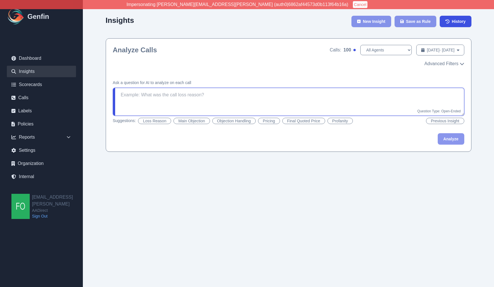
click at [175, 99] on textarea at bounding box center [289, 102] width 352 height 28
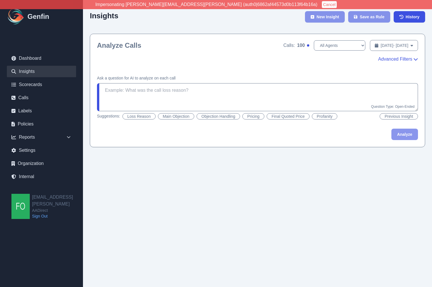
click at [393, 59] on span "Advanced Filters" at bounding box center [395, 59] width 34 height 7
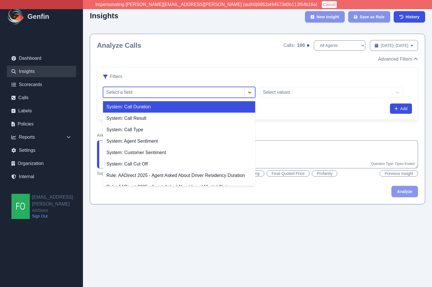
click at [128, 95] on div at bounding box center [173, 92] width 135 height 8
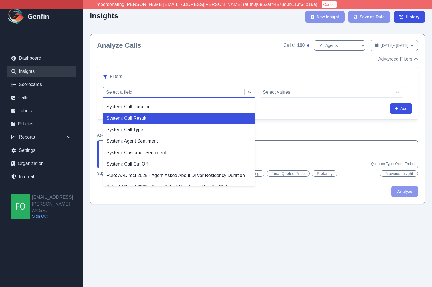
click at [149, 118] on div "System: Call Result" at bounding box center [179, 118] width 152 height 11
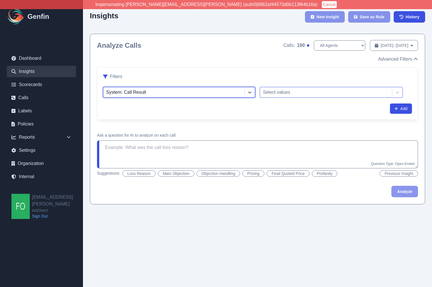
click at [302, 96] on div "Select values" at bounding box center [326, 92] width 132 height 10
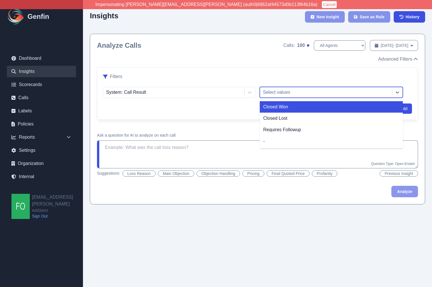
click at [293, 106] on div "Closed Won" at bounding box center [331, 106] width 143 height 11
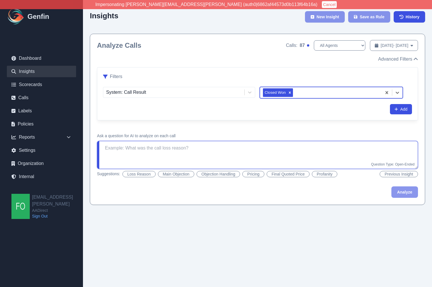
click at [189, 155] on textarea at bounding box center [257, 155] width 321 height 28
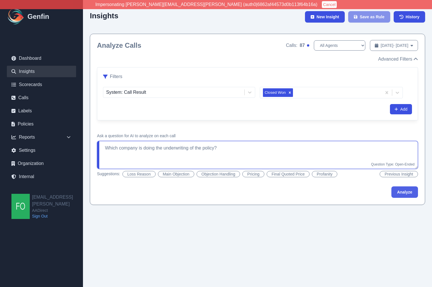
type textarea "Which company is doing the underwriting of the policy?"
click at [416, 193] on button "Analyze" at bounding box center [404, 191] width 27 height 11
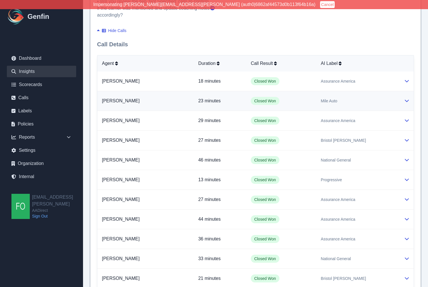
scroll to position [442, 0]
click at [348, 60] on div "AI Label" at bounding box center [358, 63] width 74 height 7
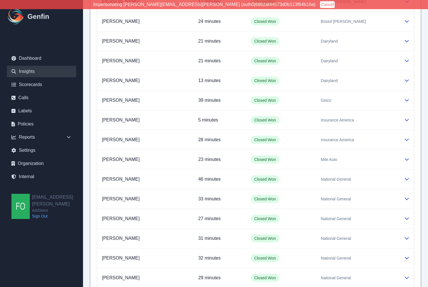
scroll to position [1527, 0]
click at [316, 115] on td "Closed Won" at bounding box center [281, 121] width 70 height 20
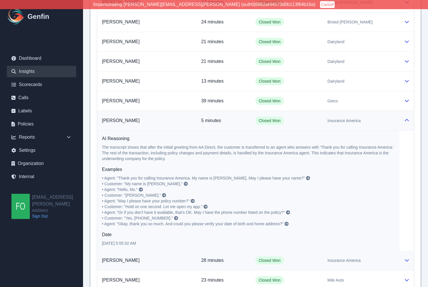
click at [342, 258] on span "Insurance America" at bounding box center [343, 261] width 33 height 6
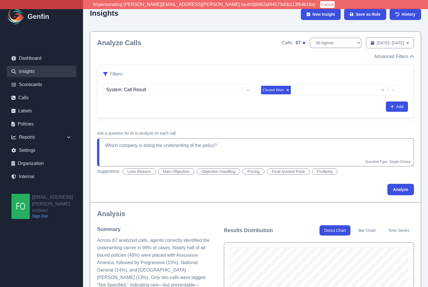
scroll to position [0, 0]
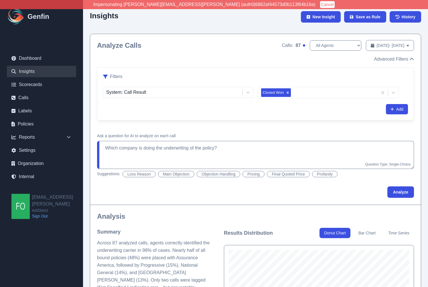
click at [172, 25] on div "Insights New Insight Save as Rule History" at bounding box center [255, 20] width 331 height 27
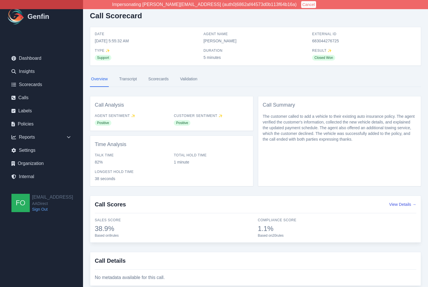
click at [129, 81] on link "Transcript" at bounding box center [128, 78] width 20 height 15
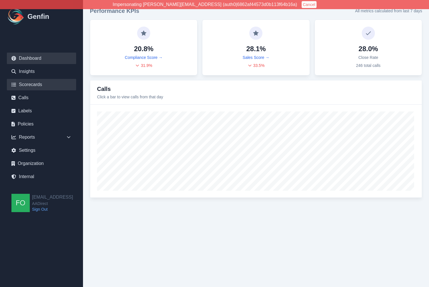
click at [34, 85] on link "Scorecards" at bounding box center [41, 84] width 69 height 11
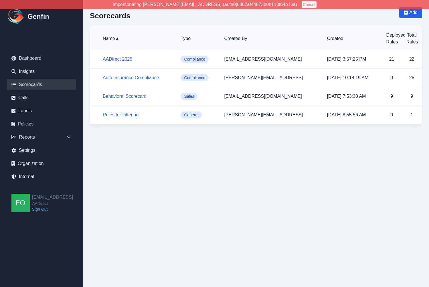
click at [122, 58] on link "AADirect 2025" at bounding box center [117, 59] width 29 height 5
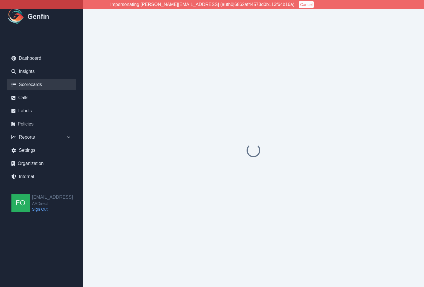
click at [37, 84] on link "Scorecards" at bounding box center [41, 84] width 69 height 11
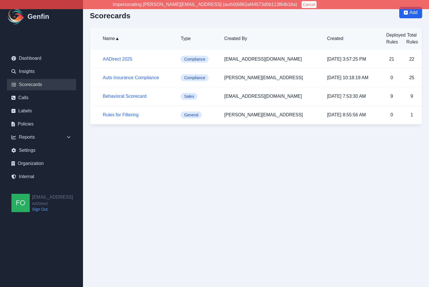
click at [142, 132] on html "Impersonating [PERSON_NAME][EMAIL_ADDRESS] (auth0|6862af44573d0b113f64b16a) Can…" at bounding box center [214, 66] width 429 height 132
drag, startPoint x: 173, startPoint y: 177, endPoint x: 125, endPoint y: 141, distance: 59.5
click at [173, 132] on html "Impersonating [PERSON_NAME][EMAIL_ADDRESS] (auth0|6862af44573d0b113f64b16a) Can…" at bounding box center [214, 66] width 429 height 132
click at [124, 114] on link "Rules for Filtering" at bounding box center [121, 114] width 36 height 5
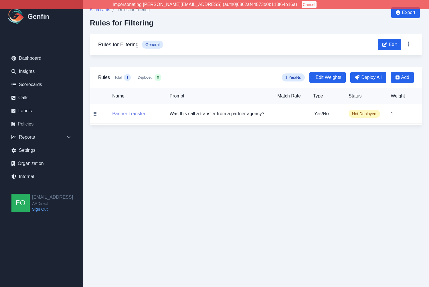
click at [136, 114] on button "Partner Transfer" at bounding box center [128, 113] width 33 height 7
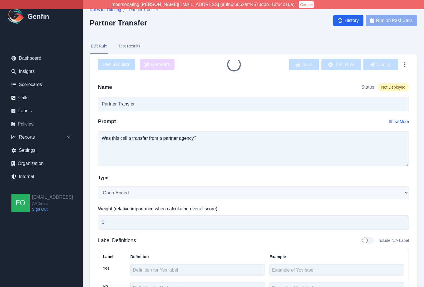
type input "Partner Transfer"
type textarea "Was this call a transfer from a partner agency?"
select select "Yes/No"
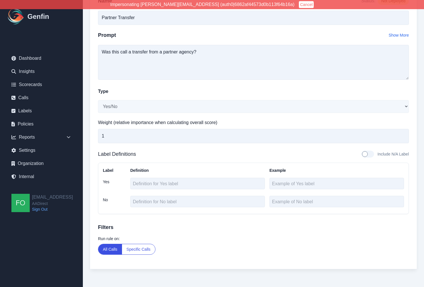
scroll to position [86, 0]
click at [190, 241] on label "Run rule on:" at bounding box center [253, 239] width 311 height 6
click at [139, 249] on button "Specific Calls" at bounding box center [138, 250] width 33 height 10
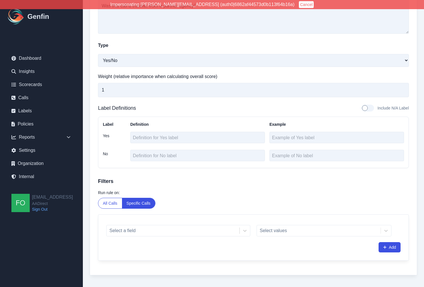
scroll to position [139, 0]
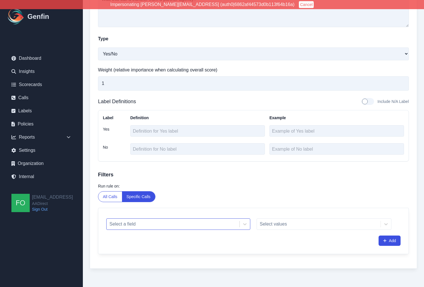
click at [162, 225] on div at bounding box center [173, 224] width 127 height 8
click at [195, 194] on div "Run rule on: All Calls Specific Calls" at bounding box center [253, 192] width 311 height 19
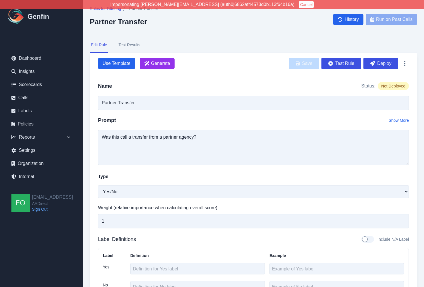
scroll to position [0, 0]
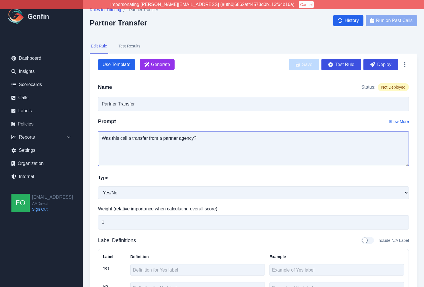
click at [215, 139] on textarea "Was this call a transfer from a partner agency?" at bounding box center [253, 148] width 311 height 35
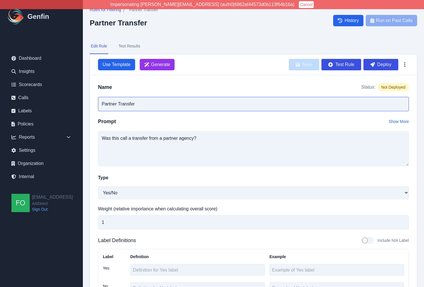
click at [167, 104] on input "Partner Transfer" at bounding box center [253, 104] width 311 height 14
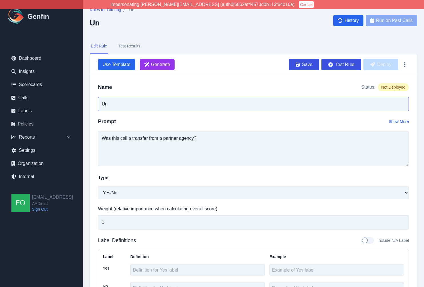
type input "U"
type input "Underwri"
type input "Was Assurance the Underwriter?"
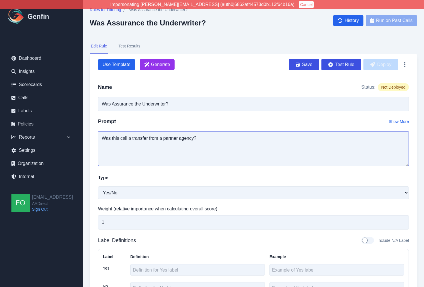
click at [160, 142] on textarea "Was this call a transfer from a partner agency?" at bounding box center [253, 148] width 311 height 35
click at [181, 149] on textarea "Was the policy underwr" at bounding box center [253, 148] width 311 height 35
click at [180, 148] on textarea "Was the policy underwr" at bounding box center [253, 148] width 311 height 35
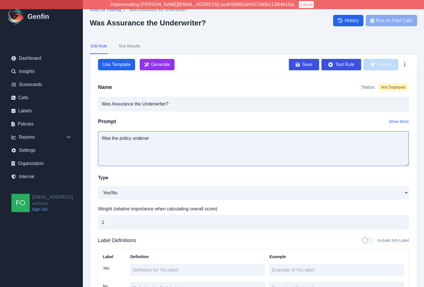
click at [180, 148] on textarea "Was the policy underwr" at bounding box center [253, 148] width 311 height 35
type textarea "Was the company"
type textarea "Was"
type textarea "I"
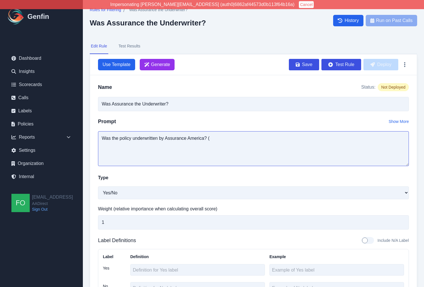
drag, startPoint x: 249, startPoint y: 140, endPoint x: 245, endPoint y: 141, distance: 4.4
click at [249, 140] on textarea "Was the policy underwritten by Assurance America? (" at bounding box center [253, 148] width 311 height 35
type textarea "Was the policy underwritten by Assurance America (includes AA Direct and Insura…"
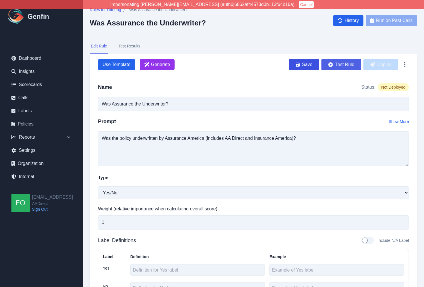
click at [342, 64] on button "Test Rule" at bounding box center [342, 64] width 40 height 11
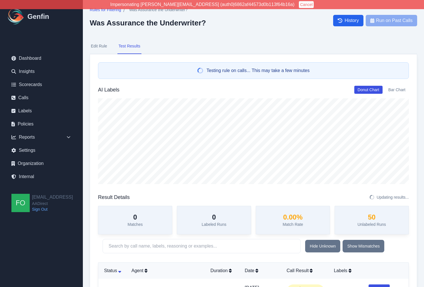
click at [102, 45] on button "Edit Rule" at bounding box center [99, 46] width 19 height 15
select select "Yes/No"
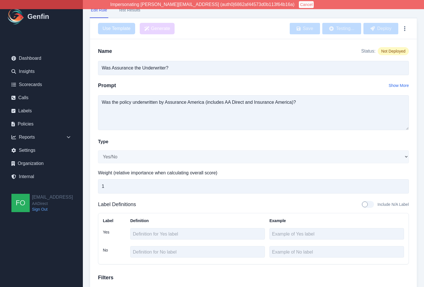
scroll to position [139, 0]
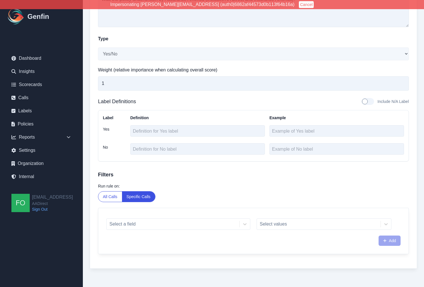
click at [156, 226] on div "Select a field" at bounding box center [178, 223] width 144 height 11
click at [148, 225] on div "Select a field" at bounding box center [178, 223] width 144 height 11
click at [161, 223] on div "Select a field" at bounding box center [178, 223] width 144 height 11
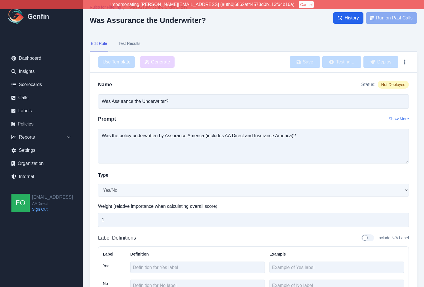
scroll to position [0, 0]
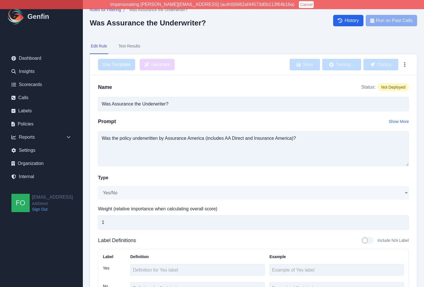
click at [130, 45] on button "Test Results" at bounding box center [130, 46] width 24 height 15
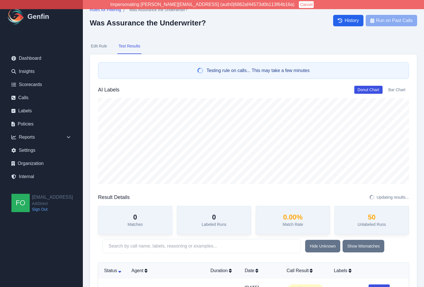
click at [100, 45] on button "Edit Rule" at bounding box center [99, 46] width 19 height 15
select select "Yes/No"
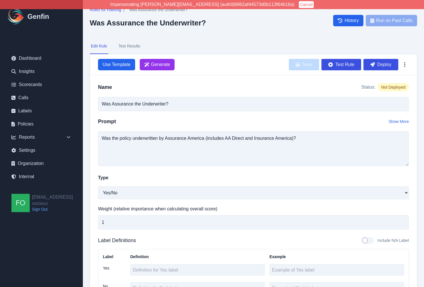
drag, startPoint x: 86, startPoint y: 167, endPoint x: 96, endPoint y: 169, distance: 9.6
click at [87, 167] on div "Rules for Filtering / Was Assurance the Underwriter? Was Assurance the Underwri…" at bounding box center [253, 213] width 341 height 426
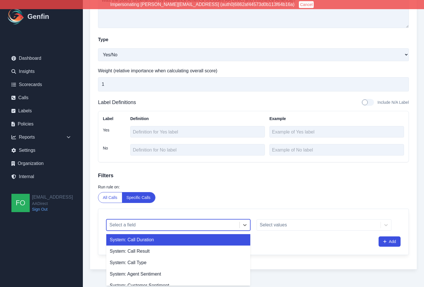
scroll to position [139, 0]
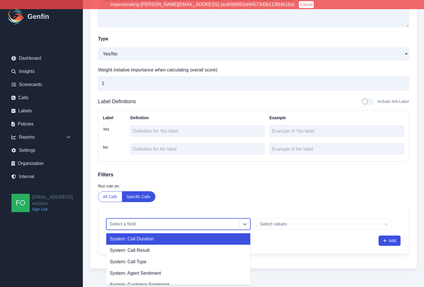
click at [164, 229] on div "Select a field" at bounding box center [173, 224] width 133 height 10
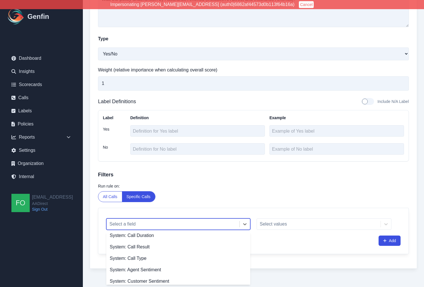
scroll to position [0, 0]
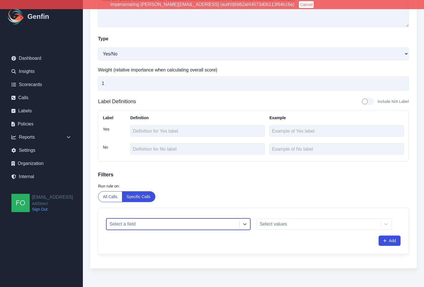
click at [148, 225] on div at bounding box center [173, 224] width 127 height 8
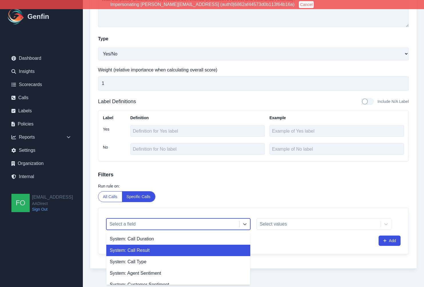
click at [150, 252] on div "System: Call Result" at bounding box center [178, 250] width 144 height 11
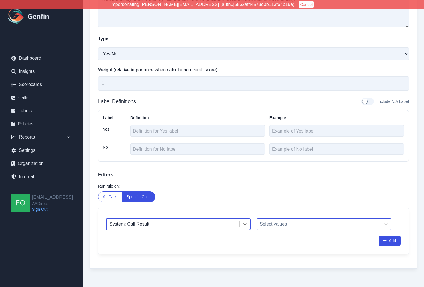
click at [287, 226] on div at bounding box center [319, 224] width 118 height 8
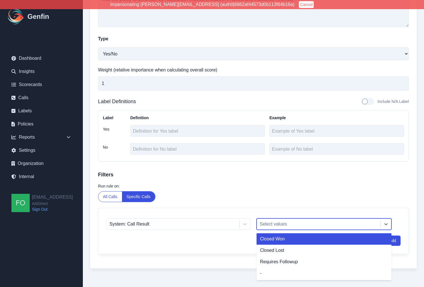
click at [286, 237] on div "Closed Won" at bounding box center [324, 238] width 135 height 11
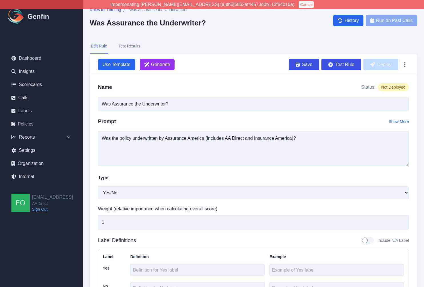
scroll to position [1, 0]
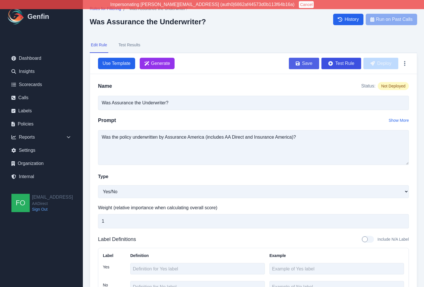
click at [303, 64] on button "Save" at bounding box center [304, 63] width 30 height 11
click at [385, 63] on button "Deploy" at bounding box center [381, 63] width 35 height 11
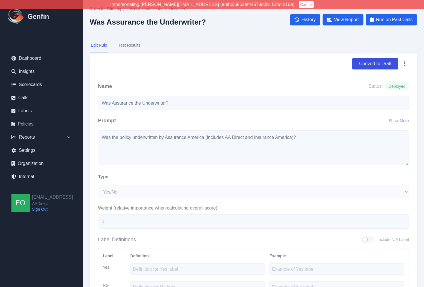
scroll to position [1, 0]
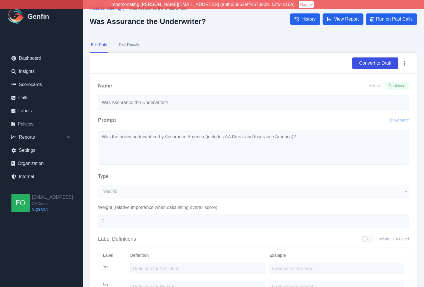
click at [134, 46] on button "Test Results" at bounding box center [130, 44] width 24 height 15
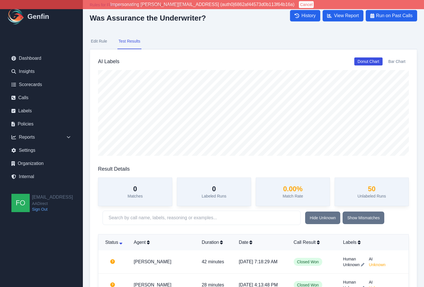
scroll to position [0, 0]
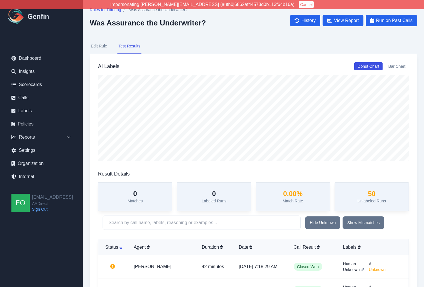
click at [101, 48] on button "Edit Rule" at bounding box center [99, 46] width 19 height 15
select select "Yes/No"
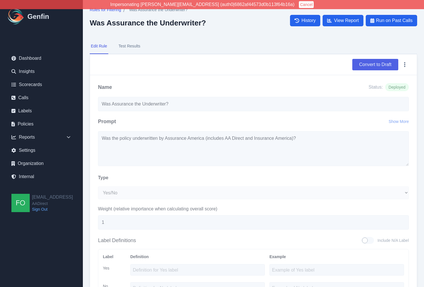
click at [389, 61] on button "Convert to Draft" at bounding box center [376, 64] width 46 height 11
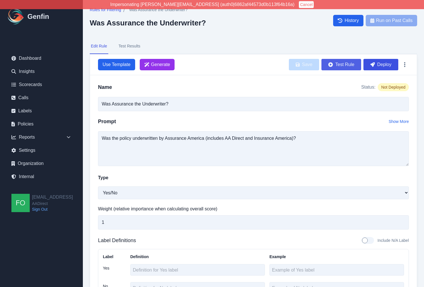
click at [347, 66] on button "Test Rule" at bounding box center [342, 64] width 40 height 11
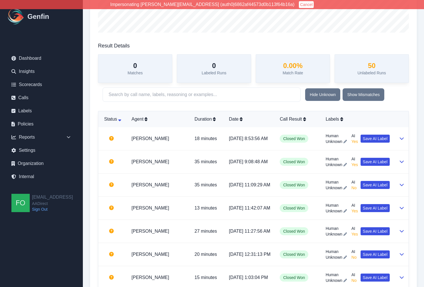
scroll to position [137, 0]
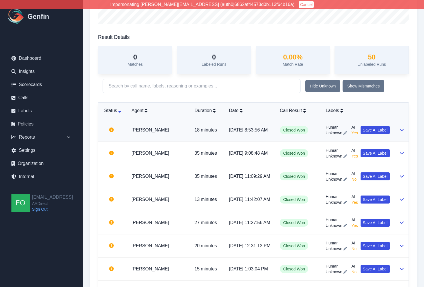
click at [402, 129] on icon at bounding box center [402, 130] width 5 height 5
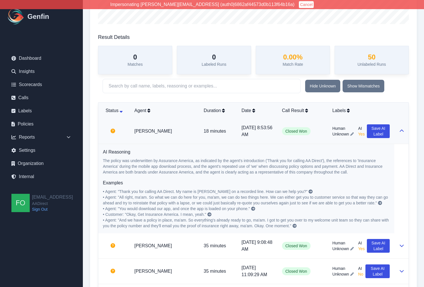
click at [402, 130] on icon at bounding box center [402, 131] width 4 height 2
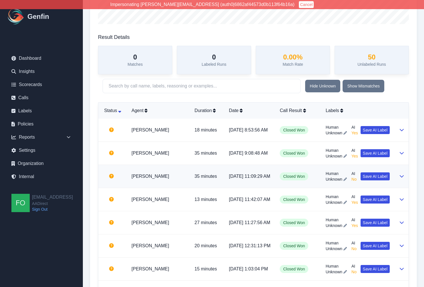
click at [401, 179] on button at bounding box center [402, 176] width 5 height 7
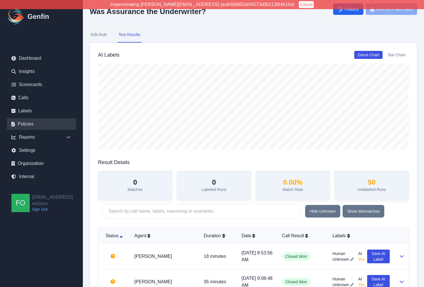
scroll to position [0, 0]
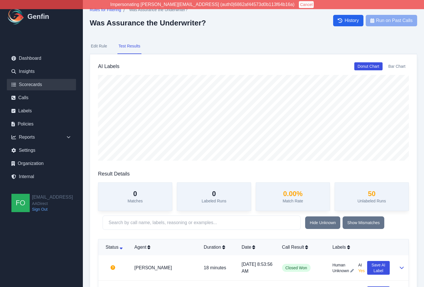
click at [35, 84] on link "Scorecards" at bounding box center [41, 84] width 69 height 11
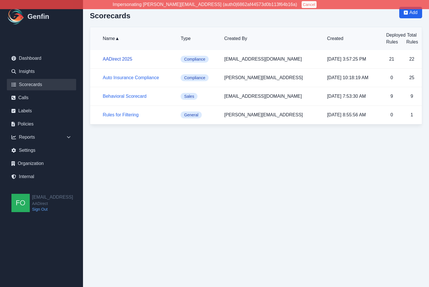
click at [119, 58] on link "AADirect 2025" at bounding box center [117, 59] width 29 height 5
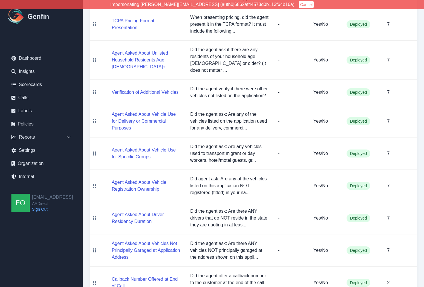
scroll to position [523, 0]
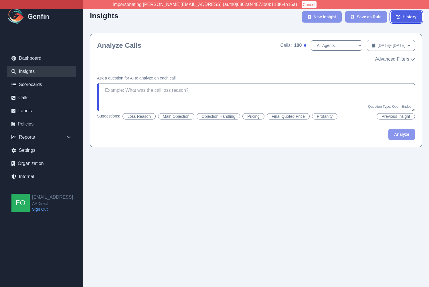
click at [408, 16] on span "History" at bounding box center [409, 17] width 14 height 6
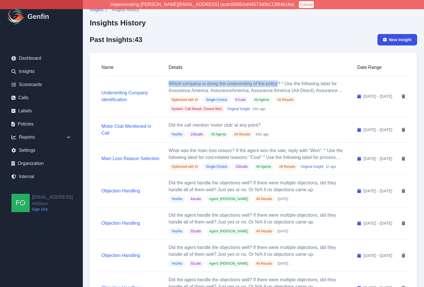
drag, startPoint x: 261, startPoint y: 83, endPoint x: 151, endPoint y: 86, distance: 110.1
click at [169, 86] on p "Which company is doing the underwriting of the policy? * Use the following labe…" at bounding box center [259, 87] width 180 height 14
copy p "Which company is doing the underwriting of the policy"
click at [189, 85] on p "Which company is doing the underwriting of the policy? * Use the following labe…" at bounding box center [259, 87] width 180 height 14
click at [117, 90] on link "Underwriting Company Identification" at bounding box center [125, 96] width 47 height 12
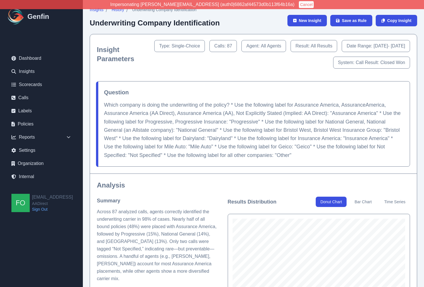
click at [239, 107] on p "Which company is doing the underwriting of the policy? * Use the following labe…" at bounding box center [253, 130] width 299 height 59
click at [200, 104] on p "Which company is doing the underwriting of the policy? * Use the following labe…" at bounding box center [253, 130] width 299 height 59
drag, startPoint x: 222, startPoint y: 107, endPoint x: 214, endPoint y: 107, distance: 8.0
click at [222, 107] on p "Which company is doing the underwriting of the policy? * Use the following labe…" at bounding box center [253, 130] width 299 height 59
click at [267, 116] on p "Which company is doing the underwriting of the policy? * Use the following labe…" at bounding box center [253, 130] width 299 height 59
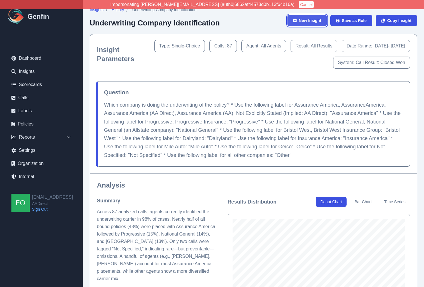
click at [308, 23] on span "New Insight" at bounding box center [310, 21] width 23 height 6
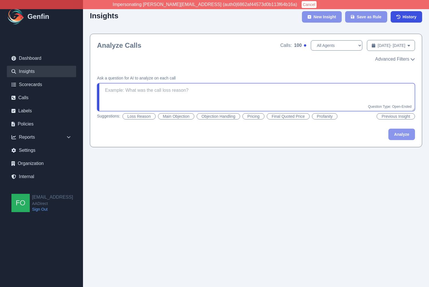
click at [162, 94] on textarea at bounding box center [256, 97] width 318 height 28
type textarea "Was the policy underwritten by Assurance America?"
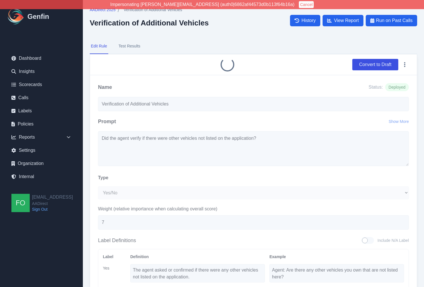
select select "Yes/No"
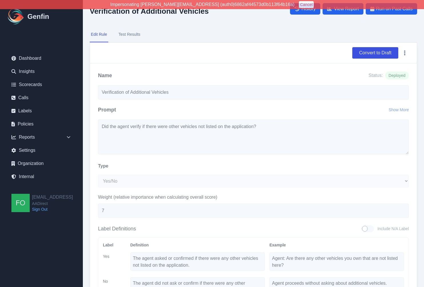
scroll to position [11, 0]
click at [376, 53] on button "Convert to Draft" at bounding box center [376, 52] width 46 height 11
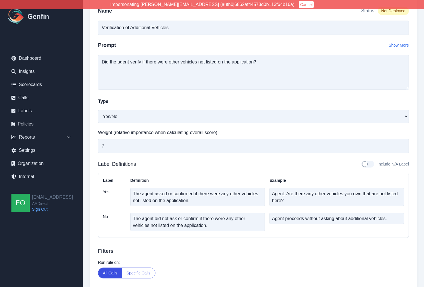
scroll to position [101, 0]
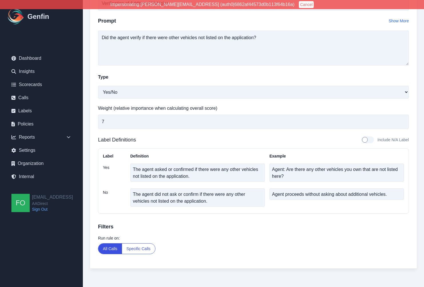
click at [144, 248] on button "Specific Calls" at bounding box center [138, 249] width 33 height 10
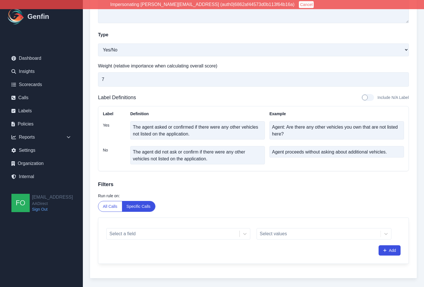
scroll to position [153, 0]
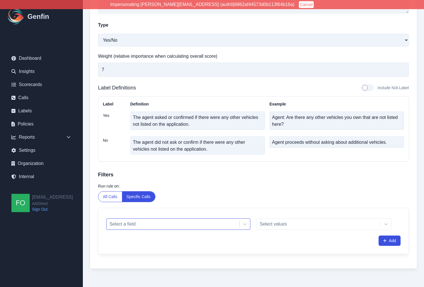
click at [155, 222] on div at bounding box center [173, 224] width 127 height 8
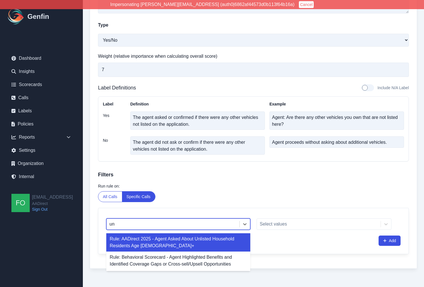
type input "u"
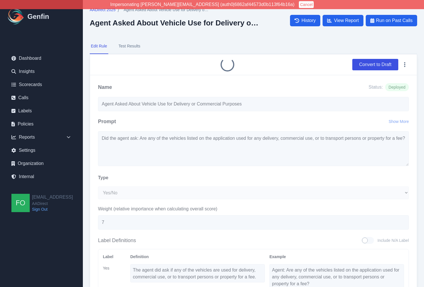
select select "Yes/No"
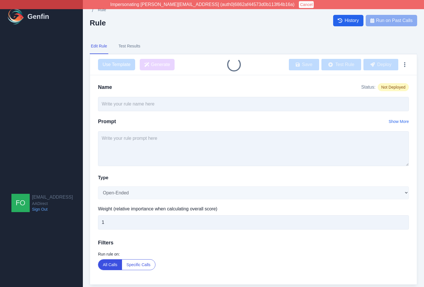
type input "Agent Asked About Vehicles Not Principally Garaged at Application Address"
select select "Yes/No"
type input "7"
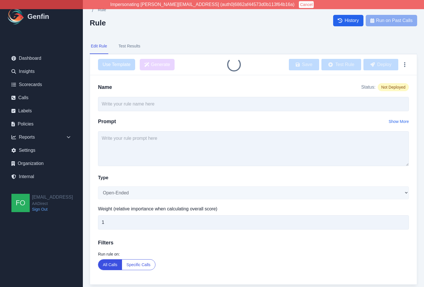
type input "Was Assurance the Underwriter?"
select select "Yes/No"
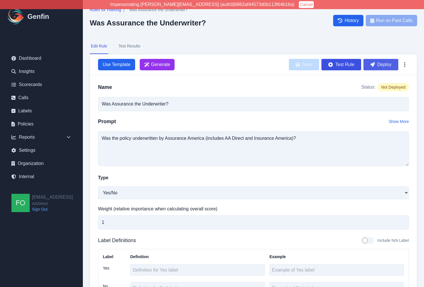
click at [390, 64] on button "Deploy" at bounding box center [381, 64] width 35 height 11
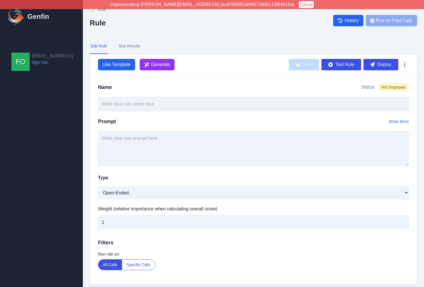
scroll to position [4, 0]
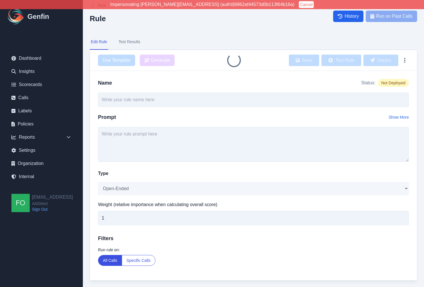
type input "Verification of Additional Vehicles"
select select "Yes/No"
type input "7"
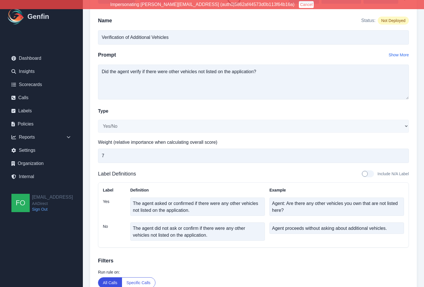
scroll to position [101, 0]
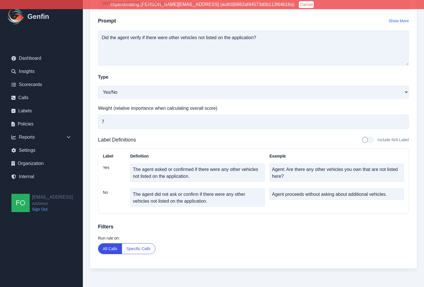
click at [140, 248] on button "Specific Calls" at bounding box center [138, 249] width 33 height 10
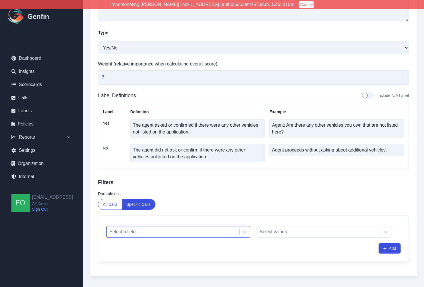
scroll to position [153, 0]
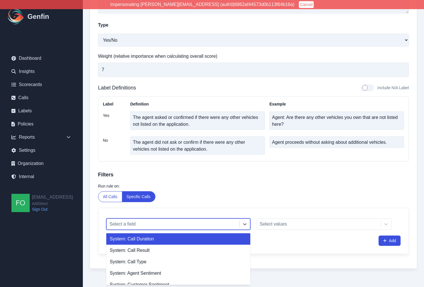
click at [142, 224] on div at bounding box center [173, 224] width 127 height 8
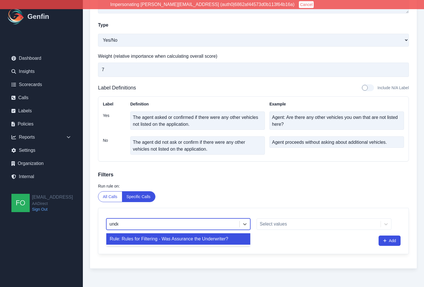
type input "under"
click at [170, 237] on div "Rule: Rules for Filtering - Was Assurance the Underwriter?" at bounding box center [178, 238] width 144 height 11
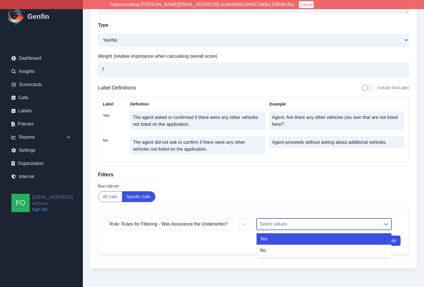
click at [272, 225] on div at bounding box center [319, 224] width 118 height 8
click at [281, 239] on div "Yes" at bounding box center [324, 238] width 135 height 11
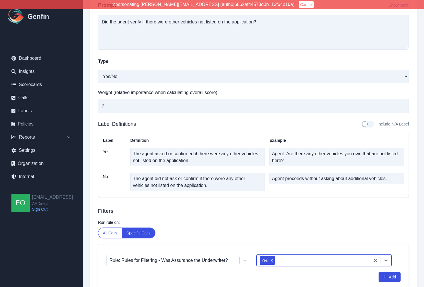
scroll to position [0, 0]
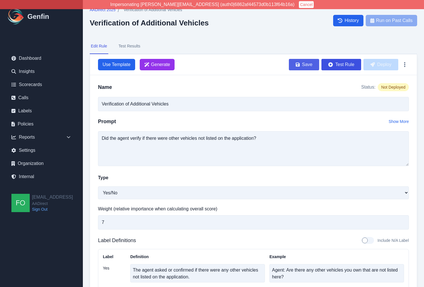
click at [306, 65] on button "Save" at bounding box center [304, 64] width 30 height 11
click at [386, 64] on button "Deploy" at bounding box center [381, 64] width 35 height 11
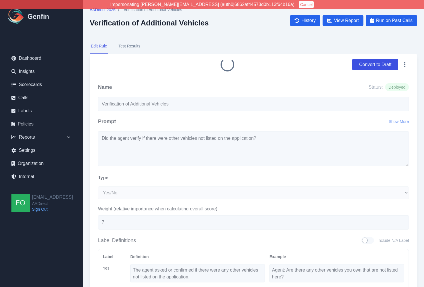
click at [283, 42] on nav "Edit Rule Test Results" at bounding box center [254, 46] width 328 height 15
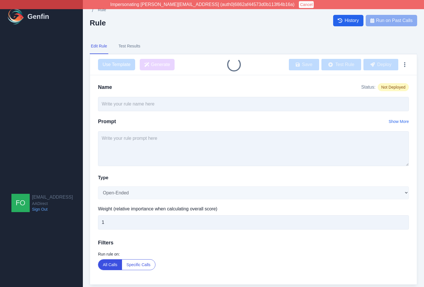
type input "Agent Asked About Vehicle Use for Delivery or Commercial Purposes"
select select "Yes/No"
type input "7"
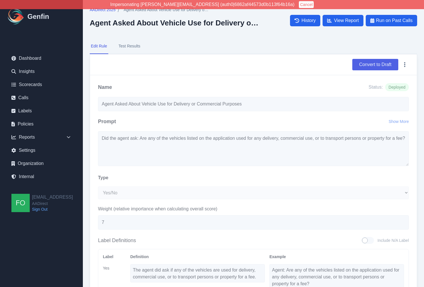
click at [375, 61] on button "Convert to Draft" at bounding box center [376, 64] width 46 height 11
click at [370, 65] on button "Convert to Draft" at bounding box center [376, 64] width 46 height 11
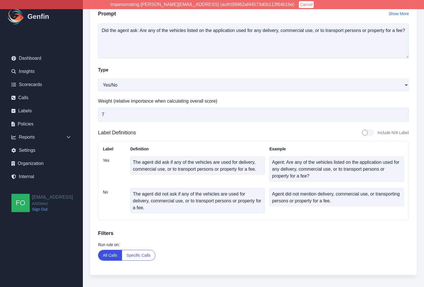
scroll to position [115, 0]
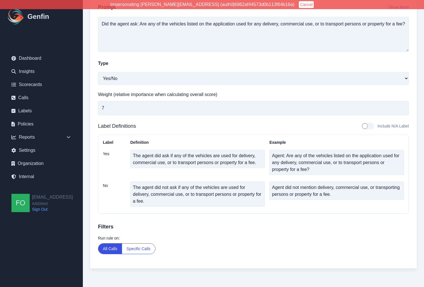
click at [131, 251] on button "Specific Calls" at bounding box center [138, 249] width 33 height 10
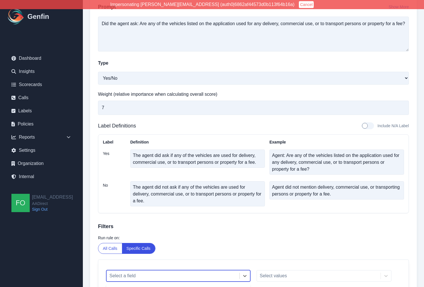
scroll to position [167, 0]
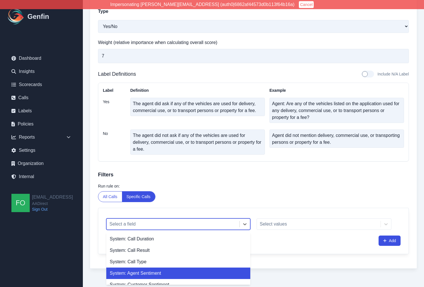
click at [137, 230] on div "System: Agent Sentiment, 4 of 35. 35 results available. Use Up and Down to choo…" at bounding box center [178, 223] width 144 height 11
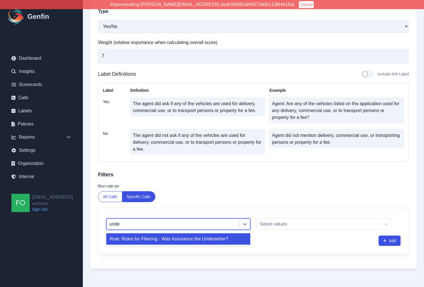
type input "under"
click at [171, 238] on div "Rule: Rules for Filtering - Was Assurance the Underwriter?" at bounding box center [178, 238] width 144 height 11
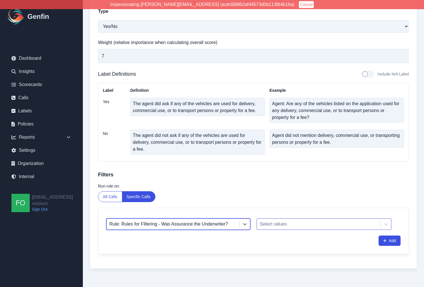
click at [276, 229] on div "Select values" at bounding box center [324, 223] width 135 height 11
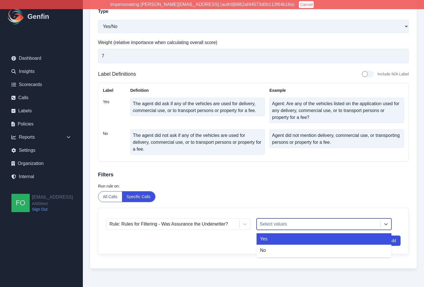
click at [276, 239] on div "Yes" at bounding box center [324, 238] width 135 height 11
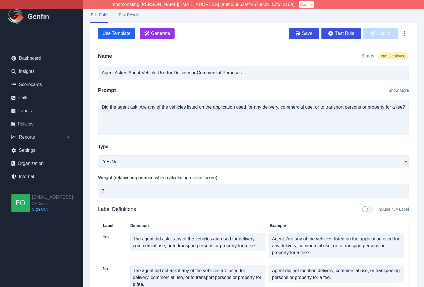
scroll to position [0, 0]
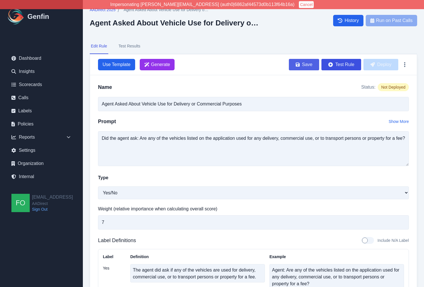
click at [307, 70] on button "Save" at bounding box center [304, 64] width 30 height 11
click at [391, 65] on button "Deploy" at bounding box center [381, 64] width 35 height 11
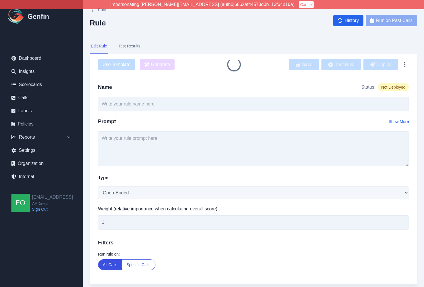
type input "Agent Asked About Vehicle Registration Ownership"
select select "Yes/No"
type input "7"
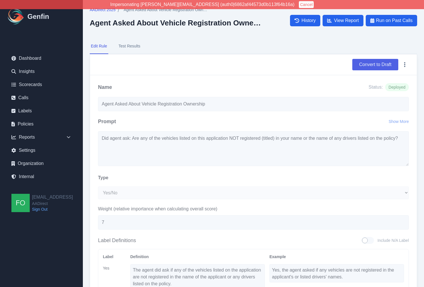
click at [373, 65] on button "Convert to Draft" at bounding box center [376, 64] width 46 height 11
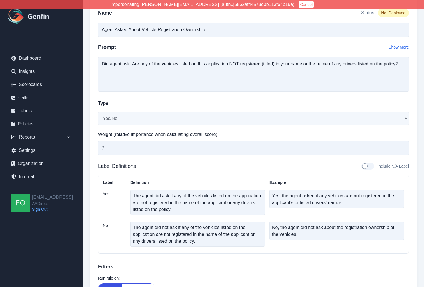
scroll to position [115, 0]
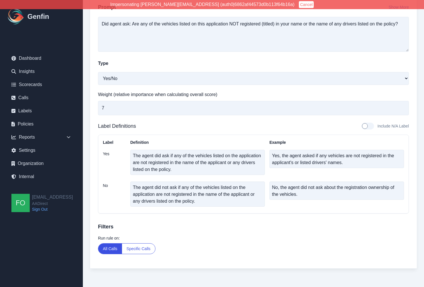
click at [142, 246] on button "Specific Calls" at bounding box center [138, 249] width 33 height 10
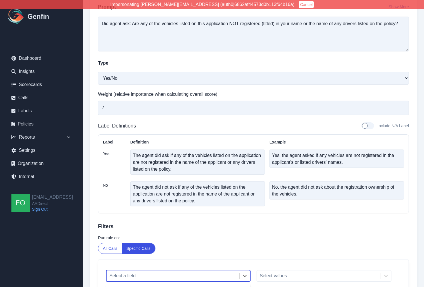
scroll to position [167, 0]
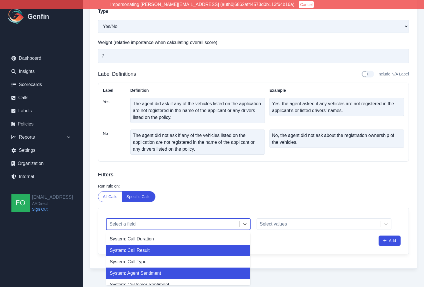
click at [146, 230] on div "System: Call Result, 2 of 35. 35 results available. Use Up and Down to choose o…" at bounding box center [178, 223] width 144 height 11
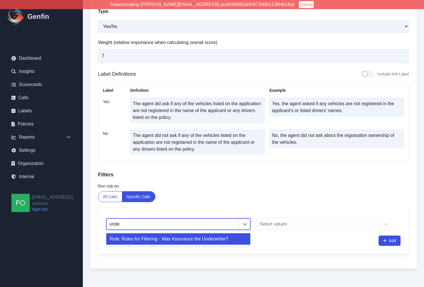
type input "under"
click at [179, 241] on div "Rule: Rules for Filtering - Was Assurance the Underwriter?" at bounding box center [178, 238] width 144 height 11
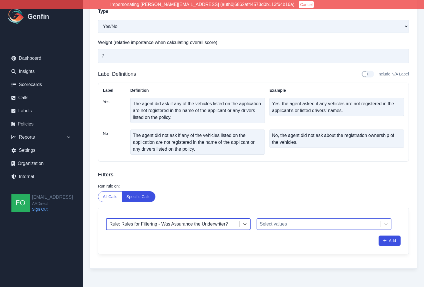
click at [302, 225] on div at bounding box center [319, 224] width 118 height 8
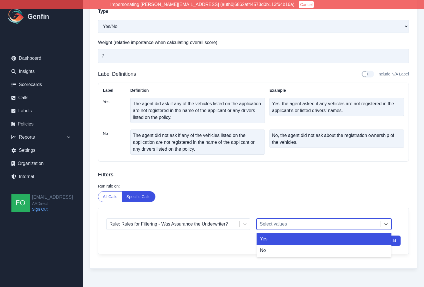
click at [285, 240] on div "Yes" at bounding box center [324, 238] width 135 height 11
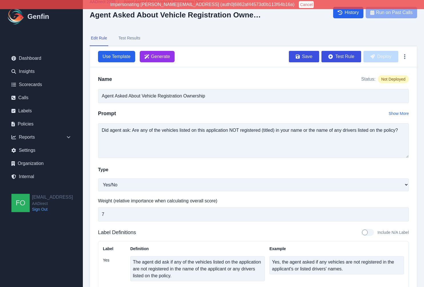
scroll to position [0, 0]
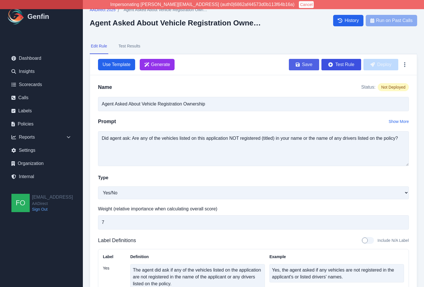
click at [301, 67] on button "Save" at bounding box center [304, 64] width 30 height 11
click at [391, 66] on button "Deploy" at bounding box center [381, 64] width 35 height 11
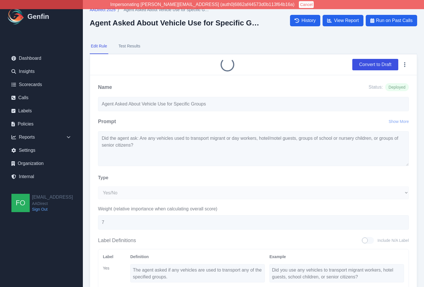
select select "Yes/No"
click at [371, 62] on button "Convert to Draft" at bounding box center [376, 64] width 46 height 11
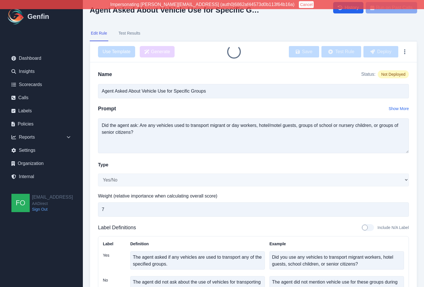
scroll to position [101, 0]
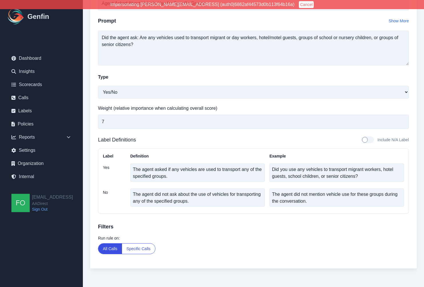
click at [139, 251] on button "Specific Calls" at bounding box center [138, 249] width 33 height 10
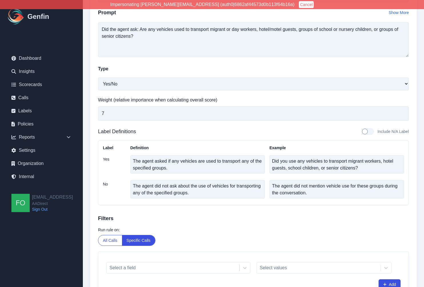
scroll to position [153, 0]
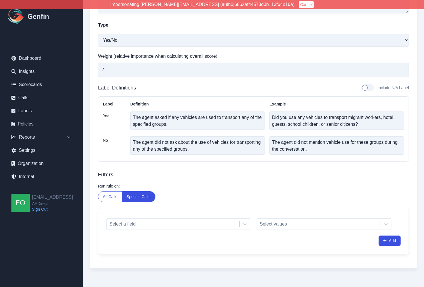
click at [160, 214] on div "Select a field Select values Add" at bounding box center [253, 231] width 311 height 46
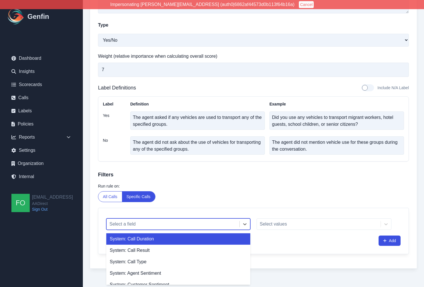
click at [166, 222] on div at bounding box center [173, 224] width 127 height 8
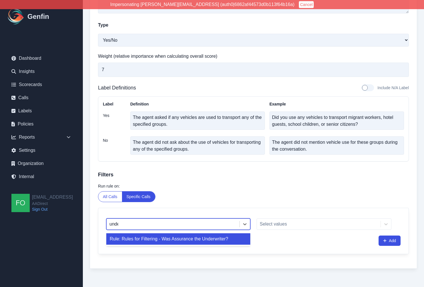
type input "under"
click at [206, 243] on div "Rule: Rules for Filtering - Was Assurance the Underwriter?" at bounding box center [178, 238] width 144 height 11
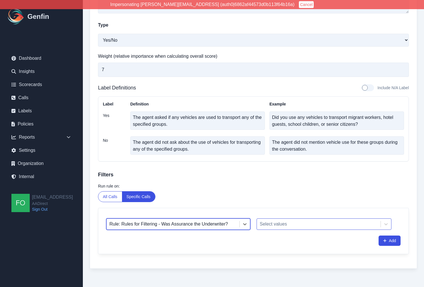
click at [298, 227] on div at bounding box center [319, 224] width 118 height 8
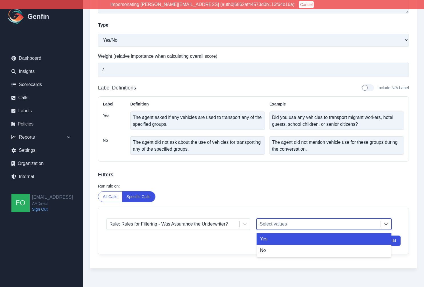
click at [287, 241] on div "Yes" at bounding box center [324, 238] width 135 height 11
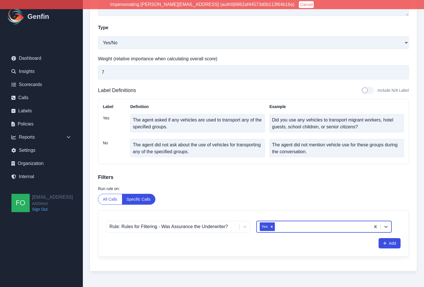
scroll to position [0, 0]
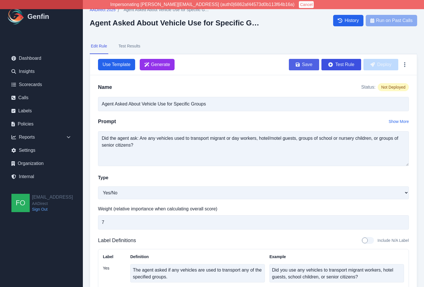
click at [306, 61] on button "Save" at bounding box center [304, 64] width 30 height 11
click at [385, 60] on button "Deploy" at bounding box center [381, 64] width 35 height 11
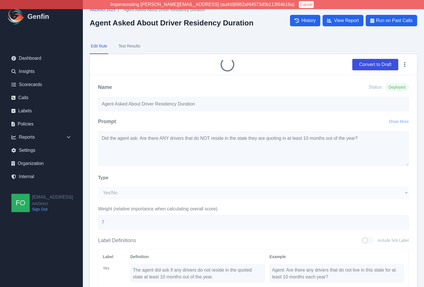
select select "Yes/No"
click at [375, 63] on button "Convert to Draft" at bounding box center [376, 64] width 46 height 11
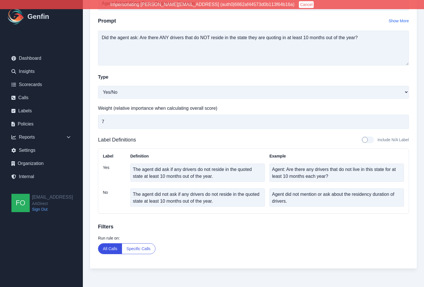
click at [131, 248] on button "Specific Calls" at bounding box center [138, 249] width 33 height 10
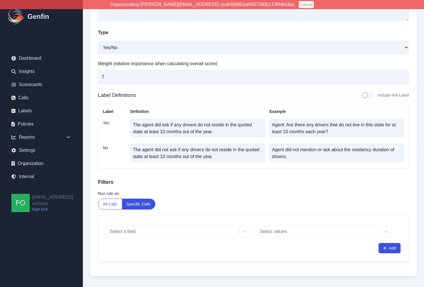
scroll to position [153, 0]
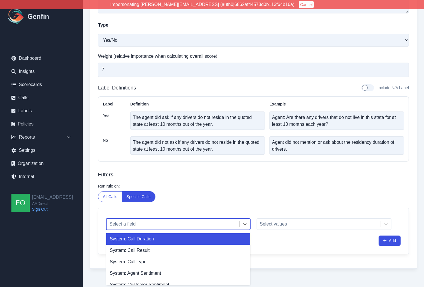
click at [149, 224] on div at bounding box center [173, 224] width 127 height 8
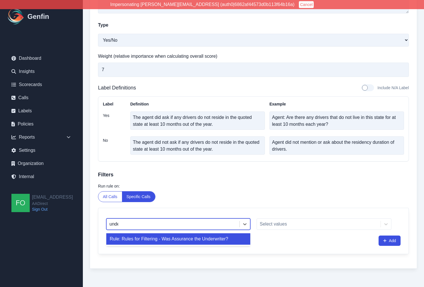
type input "under"
drag, startPoint x: 179, startPoint y: 240, endPoint x: 232, endPoint y: 235, distance: 52.5
click at [180, 240] on div "Rule: Rules for Filtering - Was Assurance the Underwriter?" at bounding box center [178, 238] width 144 height 11
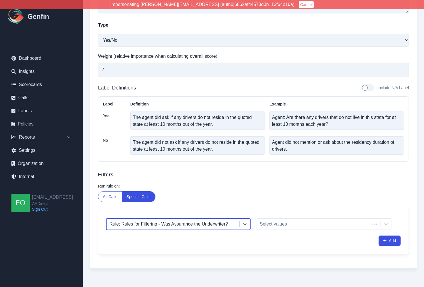
click at [281, 231] on div "option Rule: Rules for Filtering - Was Assurance the Underwriter?, selected. Ru…" at bounding box center [253, 231] width 311 height 46
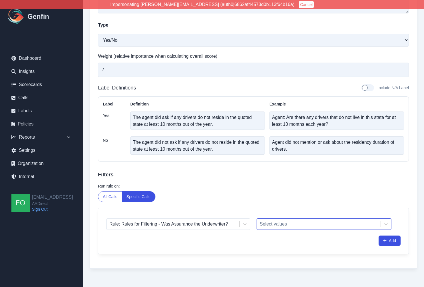
click at [284, 225] on div at bounding box center [319, 224] width 118 height 8
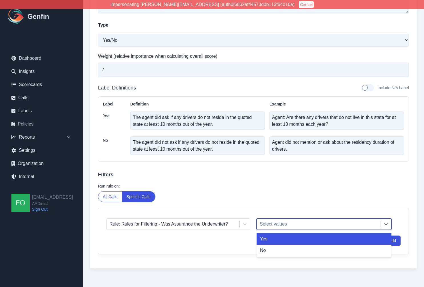
click at [283, 235] on div "Yes" at bounding box center [324, 238] width 135 height 11
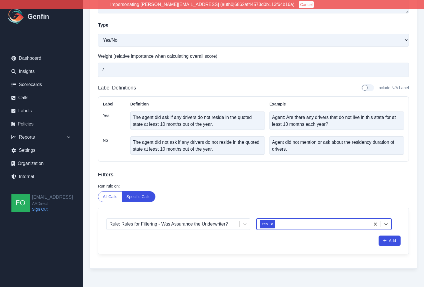
scroll to position [0, 0]
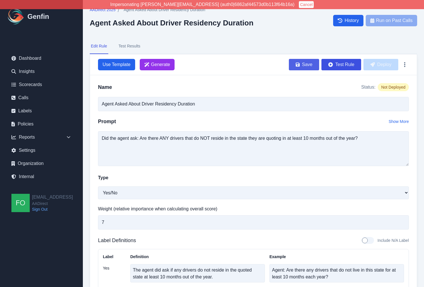
click at [303, 62] on button "Save" at bounding box center [304, 64] width 30 height 11
click at [379, 60] on button "Deploy" at bounding box center [381, 64] width 35 height 11
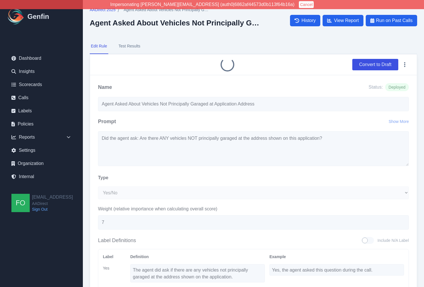
select select "Yes/No"
click at [378, 63] on button "Convert to Draft" at bounding box center [376, 64] width 46 height 11
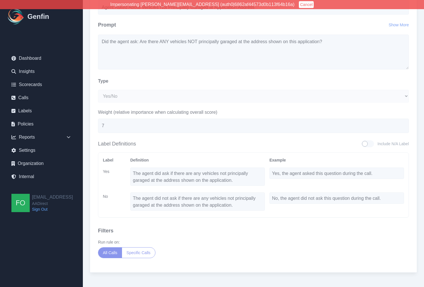
scroll to position [101, 0]
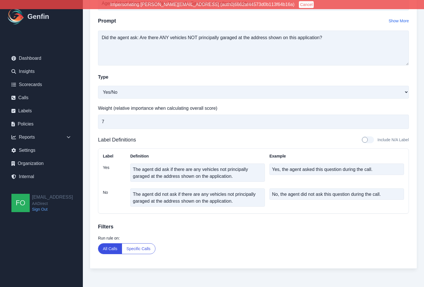
click at [142, 248] on button "Specific Calls" at bounding box center [138, 249] width 33 height 10
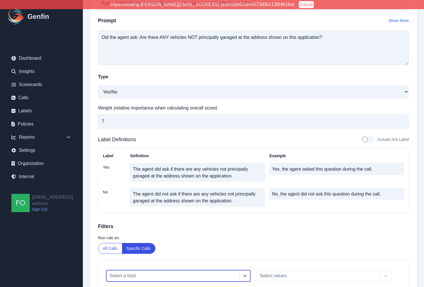
scroll to position [153, 0]
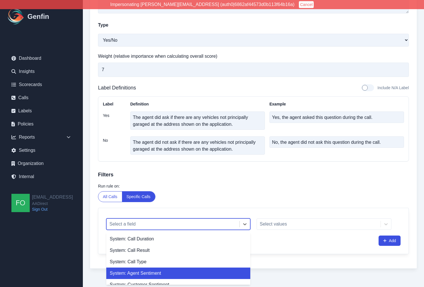
click at [140, 230] on div "System: Agent Sentiment, 4 of 34. 34 results available. Use Up and Down to choo…" at bounding box center [178, 223] width 144 height 11
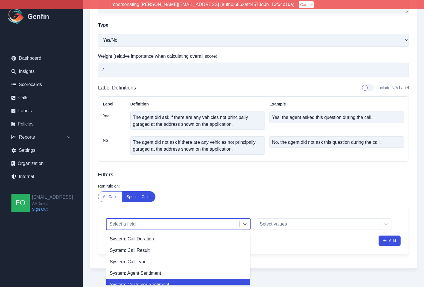
type input "i"
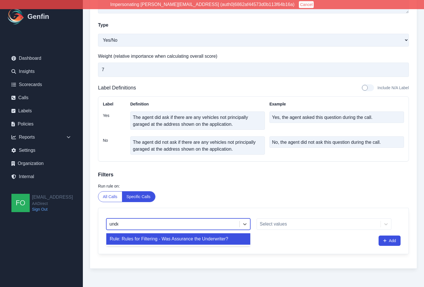
type input "under"
click at [168, 237] on div "Rule: Rules for Filtering - Was Assurance the Underwriter?" at bounding box center [178, 238] width 144 height 11
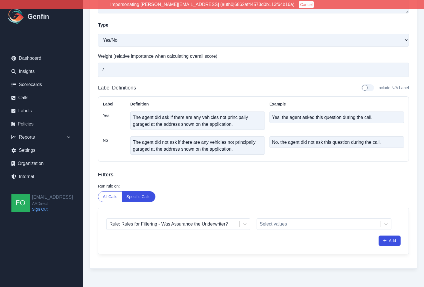
click at [288, 231] on div "Rule: Rules for Filtering - Was Assurance the Underwriter? Select values Add" at bounding box center [253, 231] width 311 height 46
click at [289, 229] on div "Select values" at bounding box center [324, 223] width 135 height 11
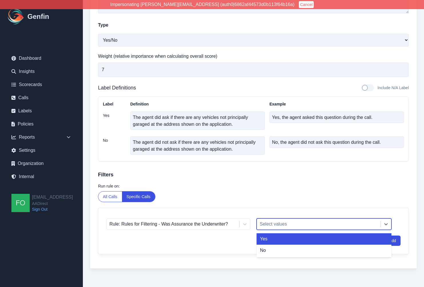
click at [290, 237] on div "Yes" at bounding box center [324, 238] width 135 height 11
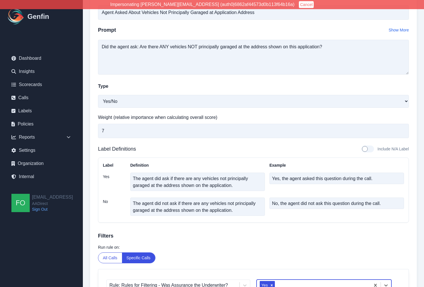
scroll to position [0, 0]
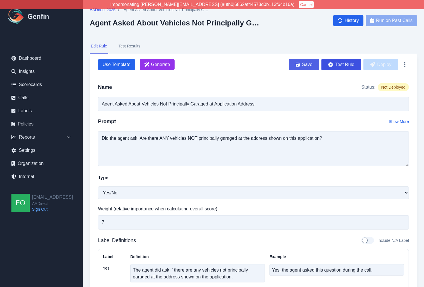
click at [306, 63] on button "Save" at bounding box center [304, 64] width 30 height 11
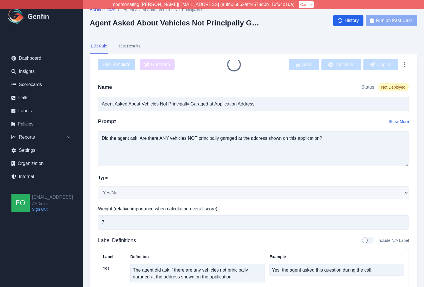
click at [290, 43] on nav "Edit Rule Test Results" at bounding box center [254, 46] width 328 height 15
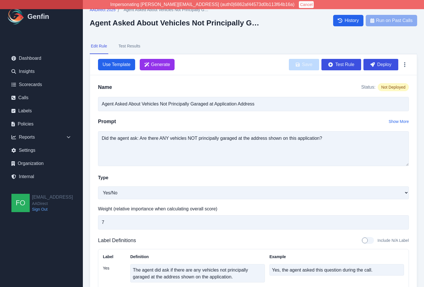
click at [286, 44] on nav "Edit Rule Test Results" at bounding box center [254, 46] width 328 height 15
click at [380, 62] on button "Deploy" at bounding box center [381, 64] width 35 height 11
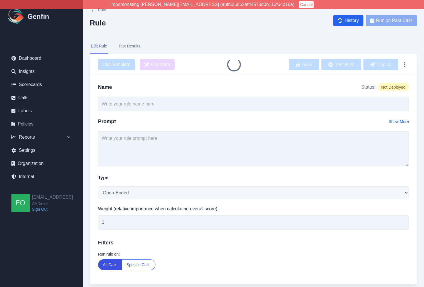
type input "Verification of Additional Vehicles"
select select "Yes/No"
type input "7"
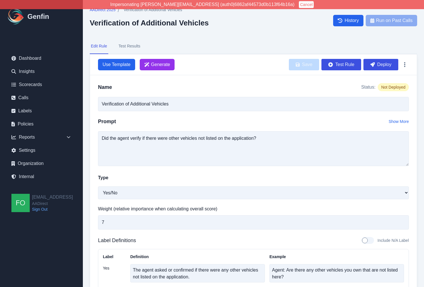
scroll to position [153, 0]
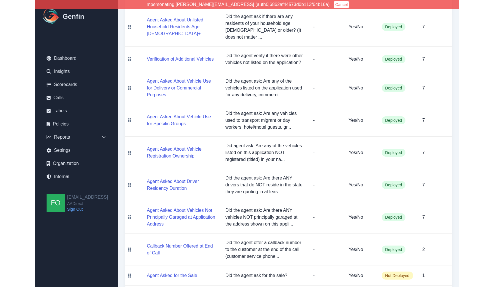
scroll to position [434, 0]
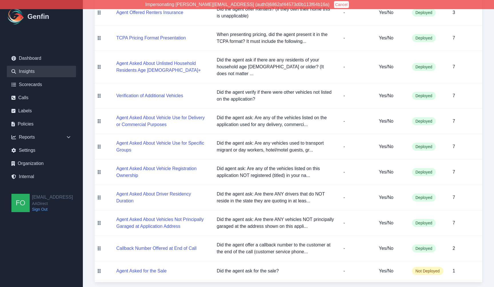
click at [34, 70] on link "Insights" at bounding box center [41, 71] width 69 height 11
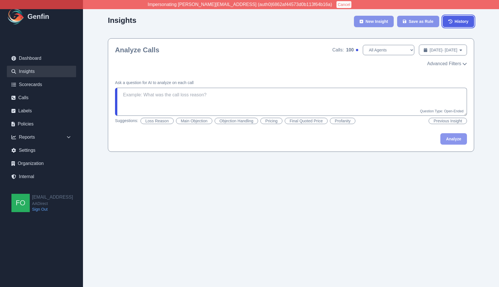
click at [424, 21] on span "History" at bounding box center [461, 22] width 14 height 6
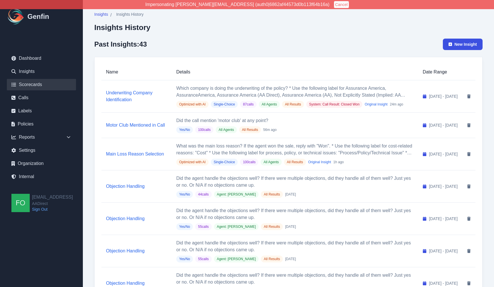
click at [29, 84] on link "Scorecards" at bounding box center [41, 84] width 69 height 11
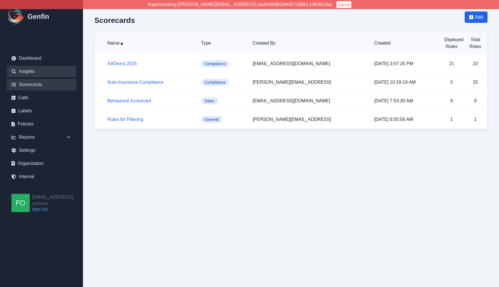
click at [33, 71] on link "Insights" at bounding box center [41, 71] width 69 height 11
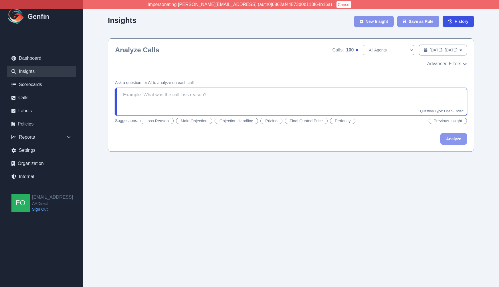
click at [177, 101] on textarea at bounding box center [291, 102] width 352 height 28
click at [171, 99] on textarea at bounding box center [291, 102] width 352 height 28
click at [171, 100] on textarea at bounding box center [291, 102] width 352 height 28
click at [218, 95] on textarea at bounding box center [291, 102] width 352 height 28
click at [424, 64] on span "Advanced Filters" at bounding box center [444, 63] width 34 height 7
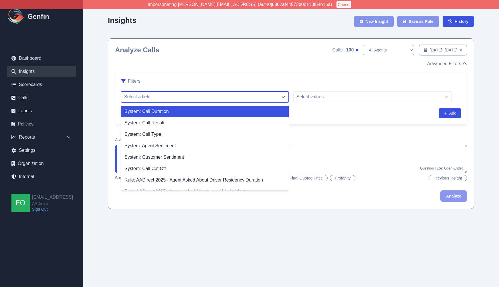
click at [176, 98] on div at bounding box center [199, 97] width 151 height 8
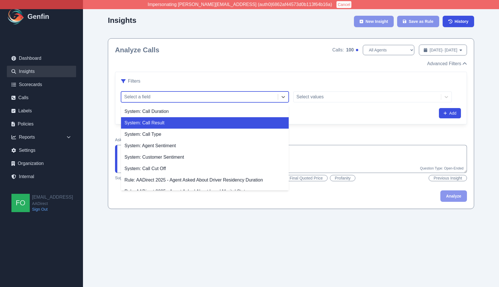
click at [167, 127] on div "System: Call Result" at bounding box center [205, 122] width 168 height 11
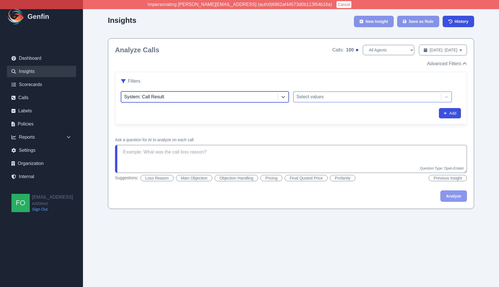
click at [337, 95] on div at bounding box center [367, 97] width 142 height 8
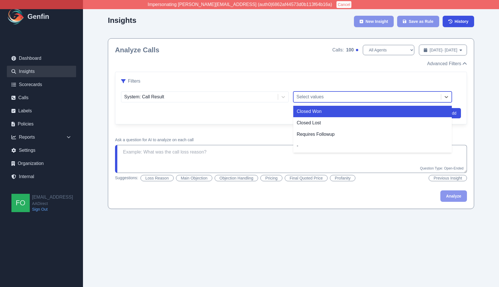
click at [323, 111] on div "Closed Won" at bounding box center [372, 111] width 158 height 11
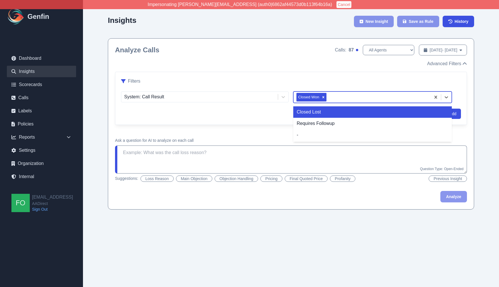
click at [343, 97] on div at bounding box center [377, 97] width 100 height 8
click at [322, 113] on div "Closed Lost" at bounding box center [372, 111] width 158 height 11
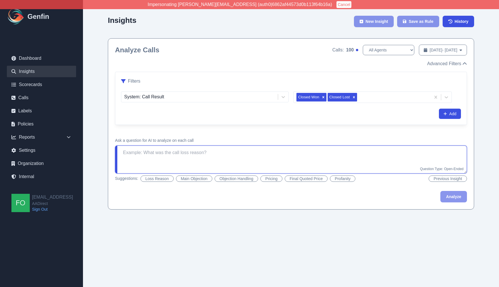
click at [191, 159] on textarea at bounding box center [291, 160] width 352 height 28
drag, startPoint x: 272, startPoint y: 149, endPoint x: 270, endPoint y: 152, distance: 3.3
click at [272, 149] on textarea at bounding box center [291, 160] width 352 height 28
click at [218, 152] on textarea at bounding box center [291, 160] width 352 height 28
click at [232, 157] on textarea at bounding box center [291, 160] width 352 height 28
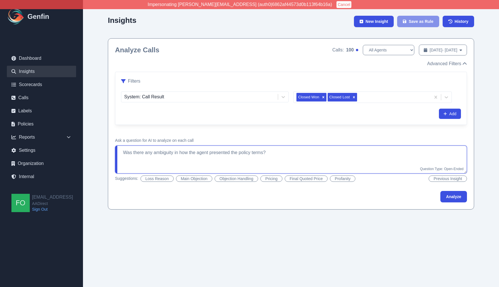
click at [172, 154] on textarea "Was there any ambiguity in how the agent presented the policy terms?" at bounding box center [291, 160] width 352 height 28
type textarea "Was there any ambiguity or confusion in how the agent presented the policy term…"
click at [424, 196] on button "Analyze" at bounding box center [453, 196] width 27 height 11
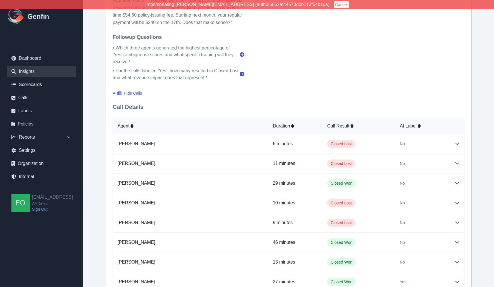
scroll to position [378, 0]
click at [401, 122] on div "AI Label" at bounding box center [422, 125] width 45 height 7
click at [402, 124] on div "AI Label" at bounding box center [422, 125] width 45 height 7
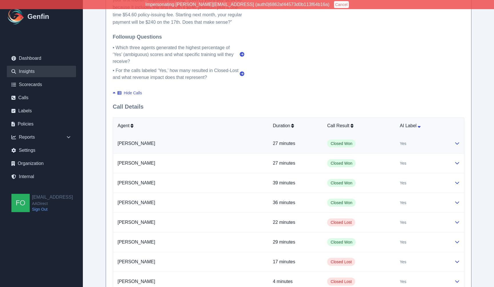
click at [424, 146] on div "Yes" at bounding box center [422, 144] width 45 height 6
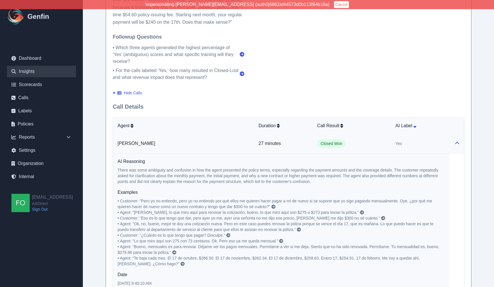
click at [403, 141] on div "Yes" at bounding box center [420, 144] width 49 height 6
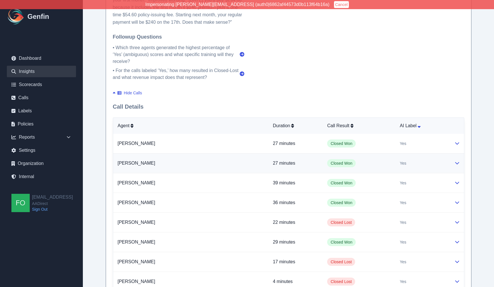
click at [379, 159] on td "Closed Won" at bounding box center [359, 164] width 73 height 20
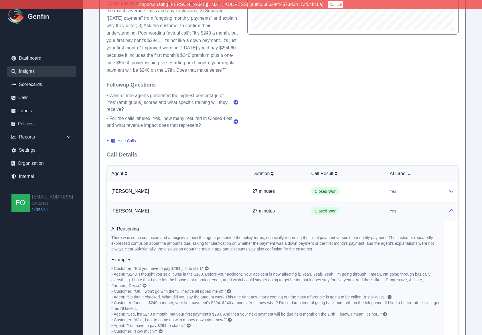
scroll to position [339, 0]
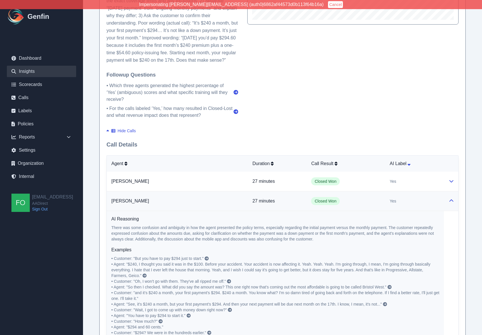
click at [424, 202] on icon at bounding box center [451, 201] width 5 height 5
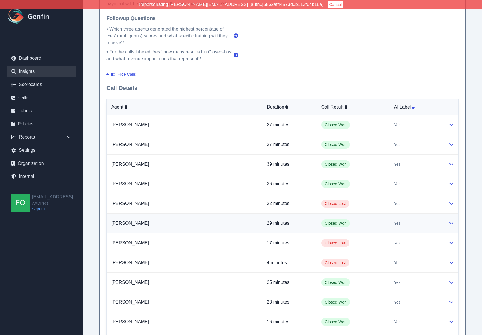
scroll to position [412, 0]
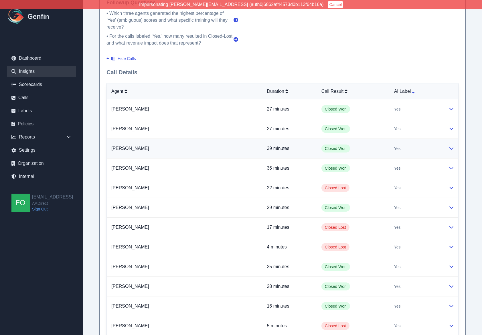
click at [424, 151] on td at bounding box center [451, 149] width 14 height 20
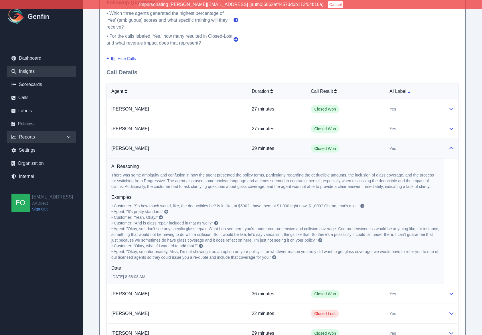
click at [48, 137] on div "Reports" at bounding box center [41, 137] width 69 height 11
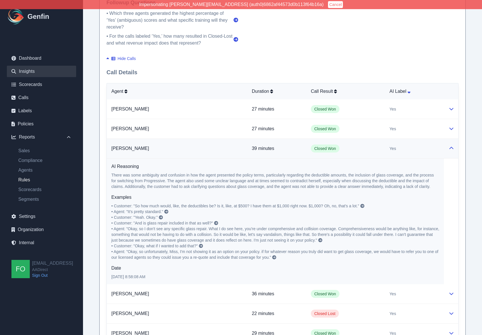
click at [20, 180] on link "Rules" at bounding box center [45, 180] width 62 height 7
select select "14"
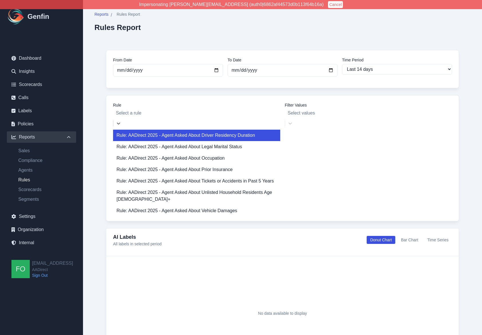
click at [180, 110] on div at bounding box center [196, 113] width 161 height 8
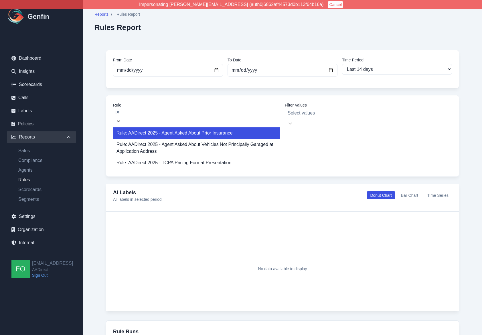
type input "pric"
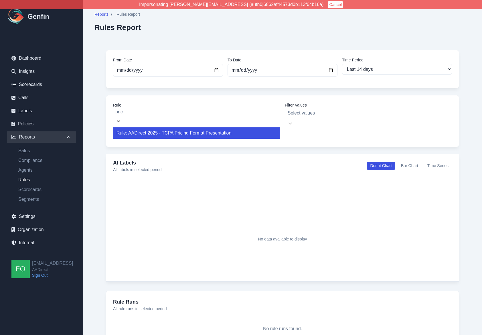
click at [213, 131] on div "Rule: AADirect 2025 - TCPA Pricing Format Presentation" at bounding box center [196, 133] width 167 height 11
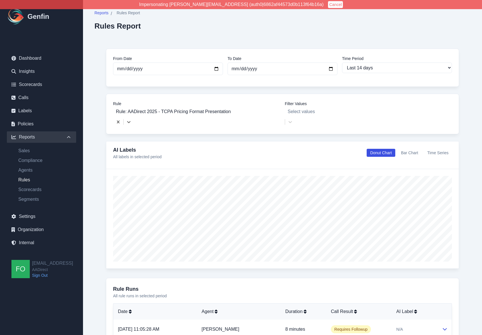
scroll to position [2, 0]
click at [96, 140] on div "From Date [DATE] To Date [DATE] Time Period Last 7 days Last 14 days Last 30 da…" at bounding box center [282, 300] width 376 height 528
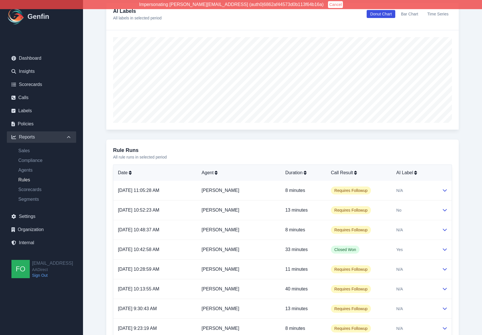
scroll to position [219, 0]
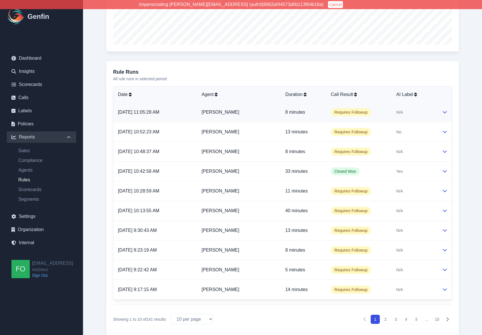
click at [267, 103] on td "[PERSON_NAME]" at bounding box center [239, 113] width 84 height 20
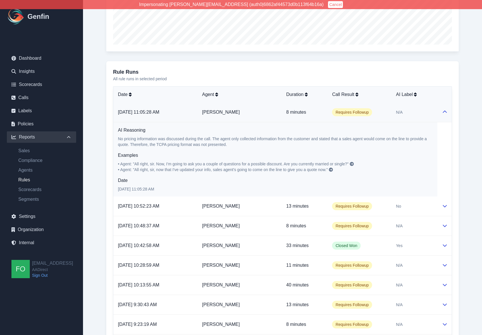
click at [264, 104] on td "[PERSON_NAME]" at bounding box center [239, 113] width 84 height 20
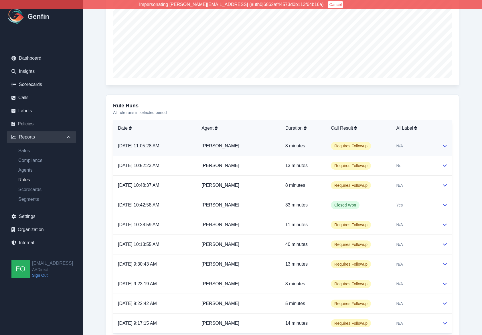
scroll to position [78, 0]
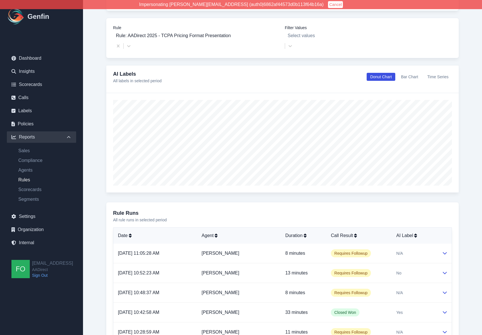
click at [416, 73] on button "Bar Chart" at bounding box center [409, 77] width 24 height 8
click at [369, 73] on button "Donut Chart" at bounding box center [380, 77] width 28 height 8
click at [424, 73] on button "Time Series" at bounding box center [438, 77] width 28 height 8
click at [388, 73] on button "Donut Chart" at bounding box center [380, 77] width 28 height 8
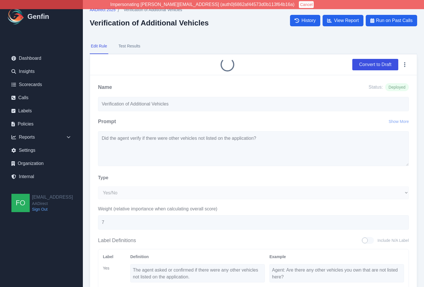
select select "Yes/No"
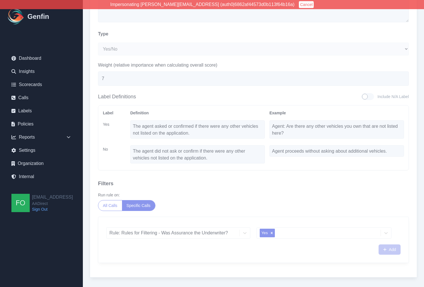
scroll to position [153, 0]
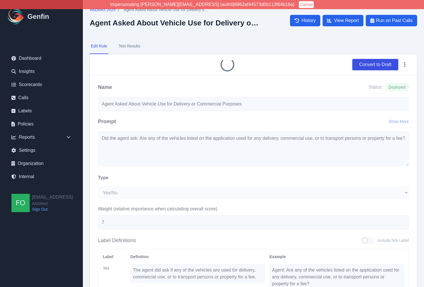
select select "Yes/No"
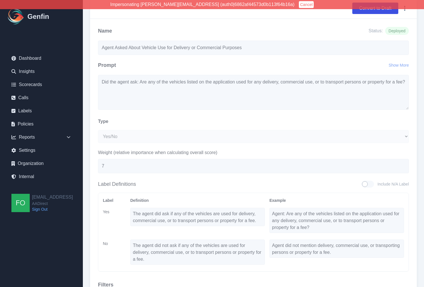
scroll to position [167, 0]
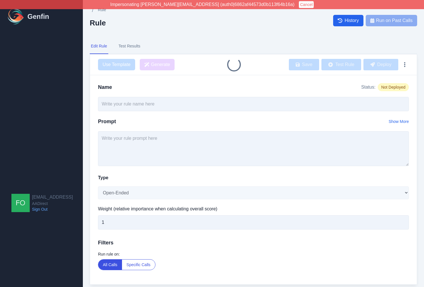
type input "Agent Asked About Vehicle Use for Specific Groups"
select select "Yes/No"
type input "7"
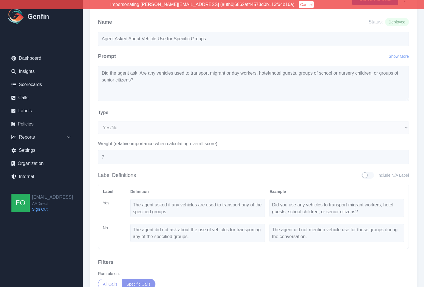
scroll to position [153, 0]
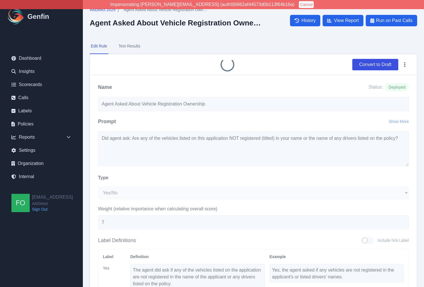
select select "Yes/No"
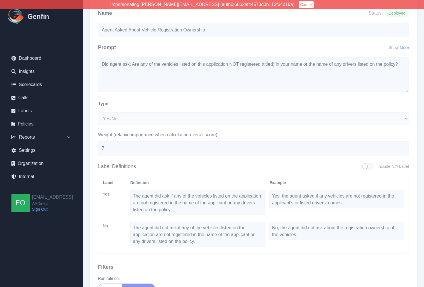
scroll to position [167, 0]
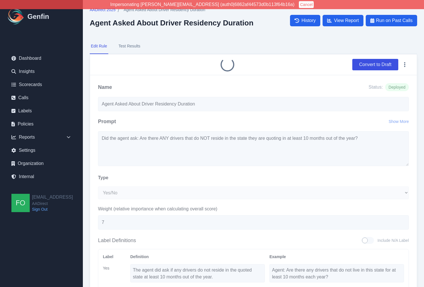
select select "Yes/No"
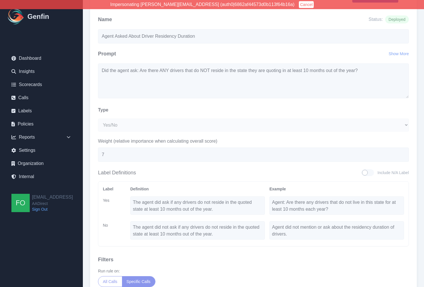
scroll to position [153, 0]
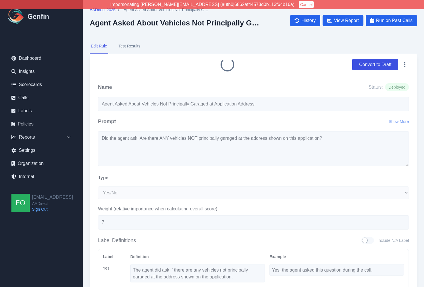
select select "Yes/No"
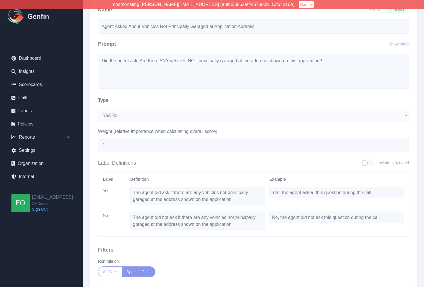
scroll to position [153, 0]
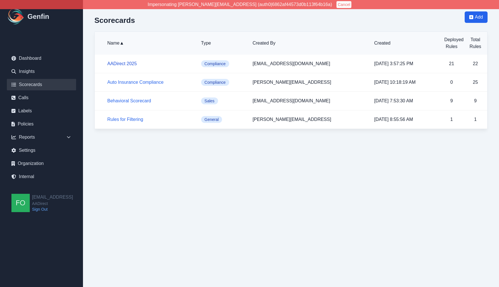
click at [118, 63] on link "AADirect 2025" at bounding box center [121, 63] width 29 height 5
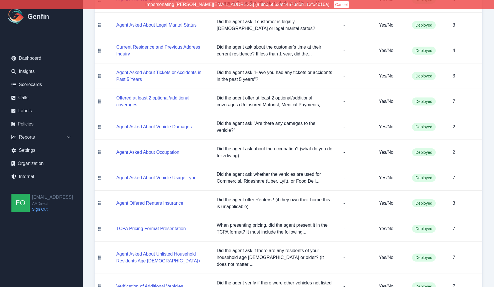
scroll to position [246, 0]
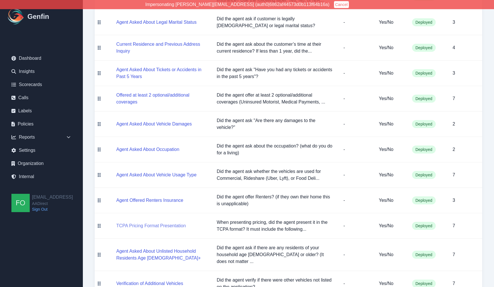
click at [166, 224] on button "TCPA Pricing Format Presentation" at bounding box center [150, 226] width 69 height 7
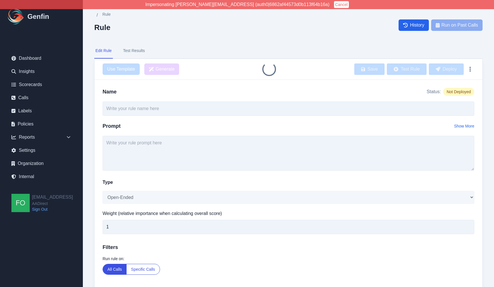
type input "TCPA Pricing Format Presentation"
type textarea "When presenting pricing, did the agent present it in the TCPA format? It must i…"
select select "Yes/No"
type input "7"
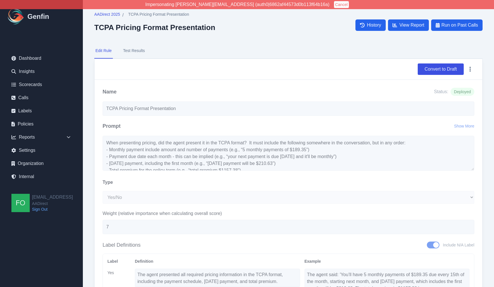
click at [133, 51] on button "Test Results" at bounding box center [134, 50] width 24 height 15
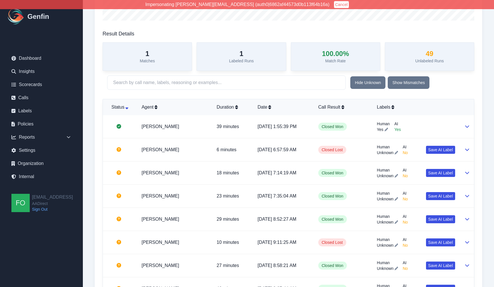
scroll to position [145, 0]
click at [469, 149] on icon at bounding box center [468, 149] width 4 height 2
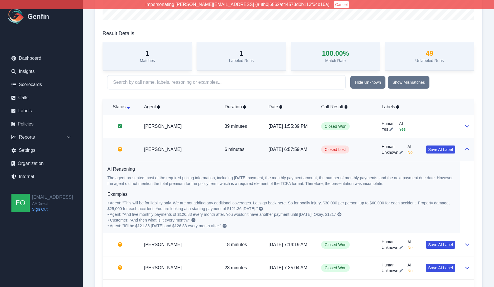
click at [468, 149] on icon at bounding box center [467, 149] width 5 height 5
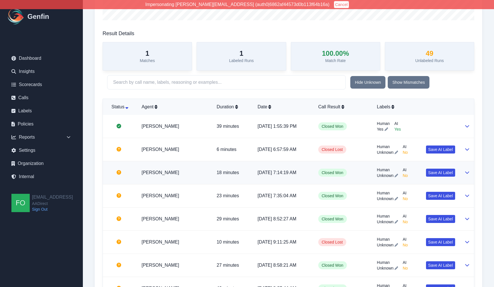
click at [467, 170] on button at bounding box center [467, 172] width 5 height 7
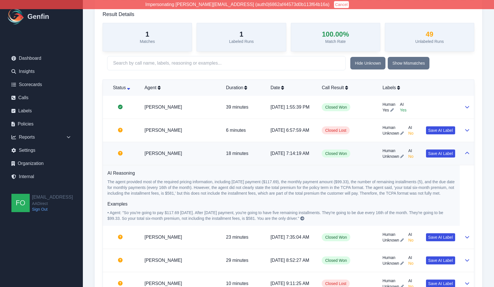
scroll to position [166, 0]
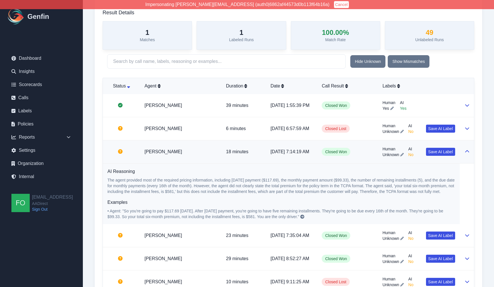
click at [466, 154] on icon at bounding box center [467, 151] width 5 height 5
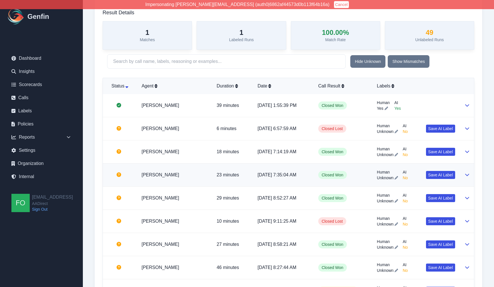
click at [468, 174] on icon at bounding box center [467, 174] width 5 height 5
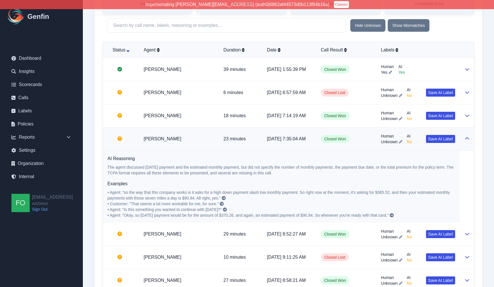
scroll to position [206, 0]
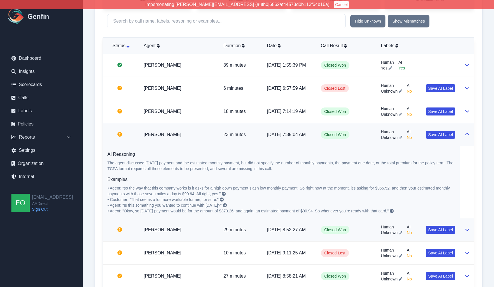
click at [469, 229] on icon at bounding box center [467, 229] width 5 height 5
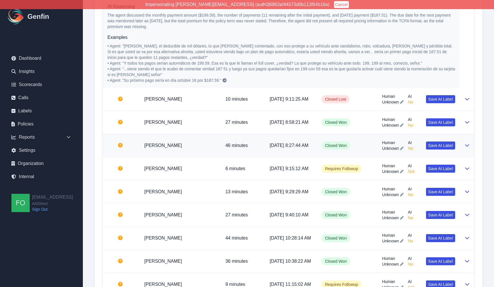
scroll to position [466, 0]
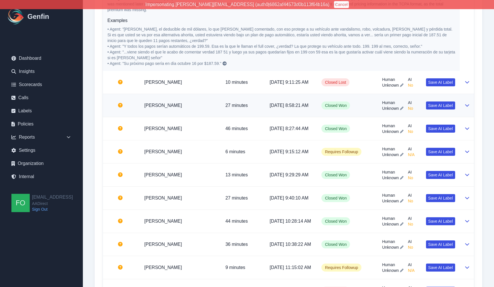
click at [471, 114] on td at bounding box center [467, 105] width 14 height 23
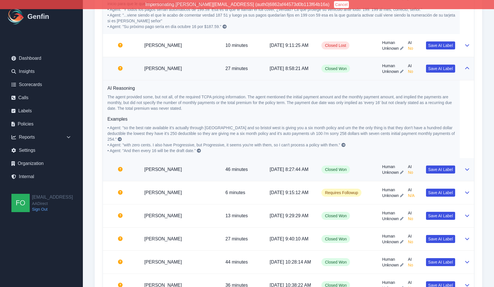
scroll to position [505, 0]
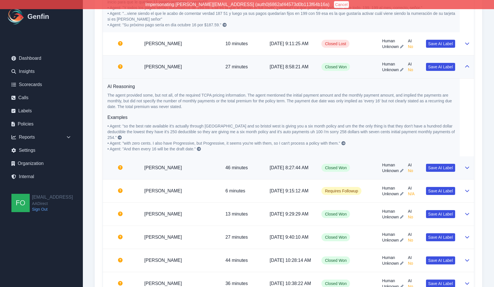
click at [468, 170] on icon at bounding box center [467, 167] width 5 height 5
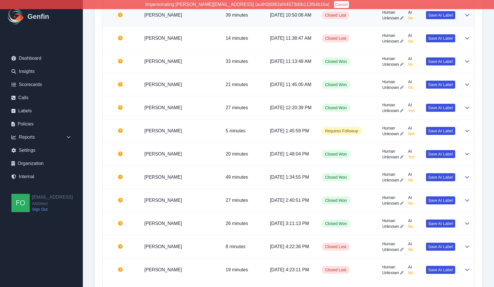
scroll to position [917, 0]
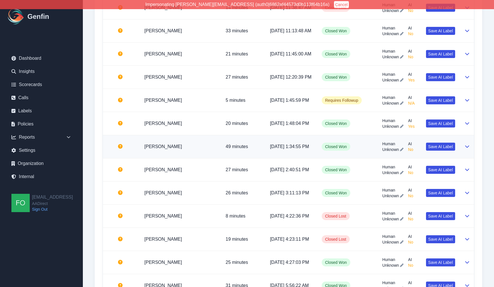
click at [466, 148] on icon at bounding box center [468, 147] width 4 height 2
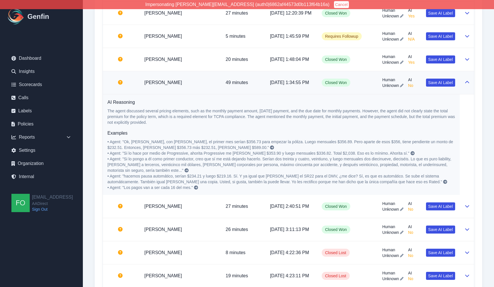
scroll to position [985, 0]
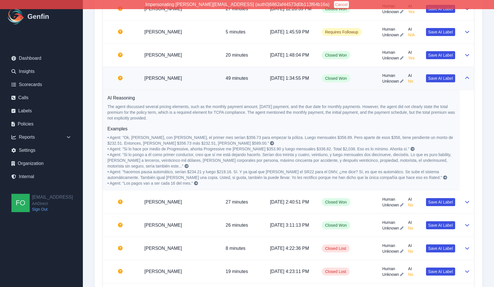
click at [467, 79] on icon at bounding box center [468, 78] width 4 height 2
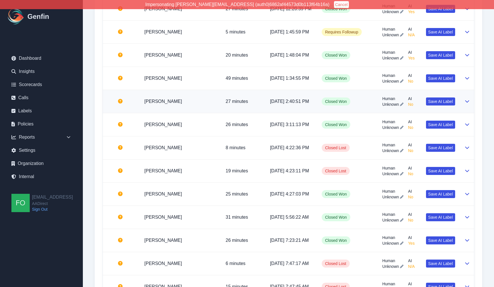
click at [466, 104] on icon at bounding box center [467, 101] width 5 height 5
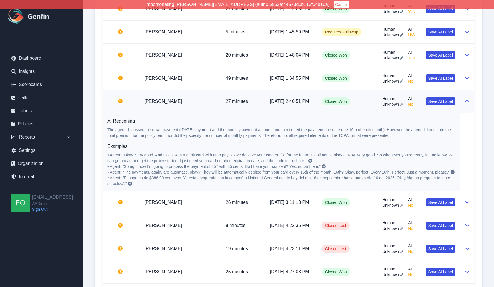
click at [469, 104] on icon at bounding box center [467, 101] width 5 height 5
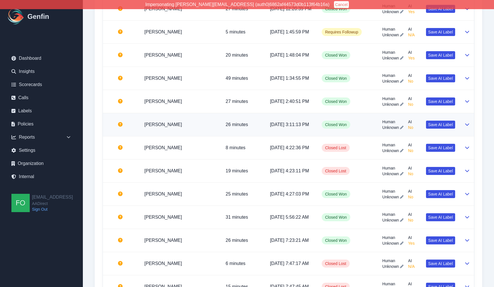
click at [467, 128] on button at bounding box center [467, 124] width 5 height 7
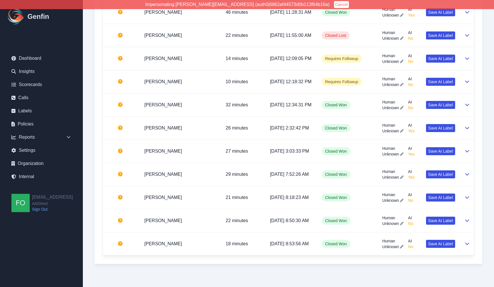
scroll to position [1617, 0]
click at [467, 107] on icon at bounding box center [467, 104] width 5 height 5
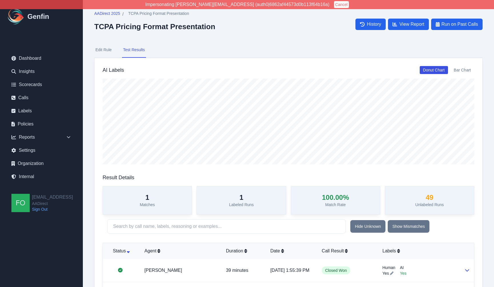
scroll to position [1, 0]
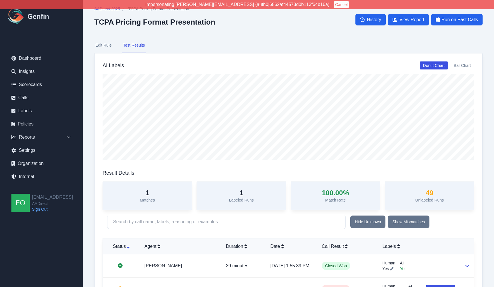
scroll to position [0, 0]
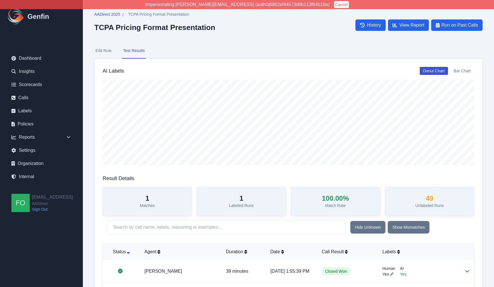
click at [99, 51] on button "Edit Rule" at bounding box center [103, 50] width 19 height 15
select select "Yes/No"
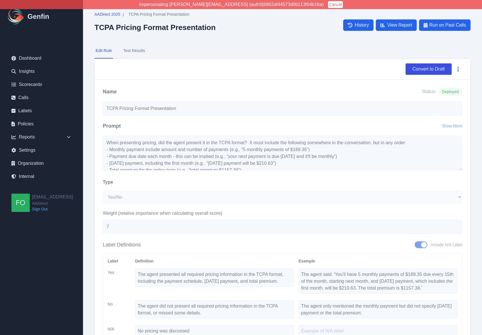
click at [137, 48] on button "Test Results" at bounding box center [134, 50] width 24 height 15
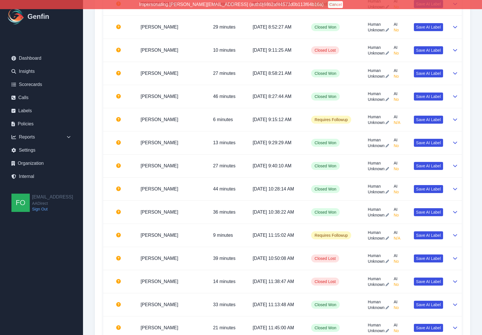
scroll to position [344, 0]
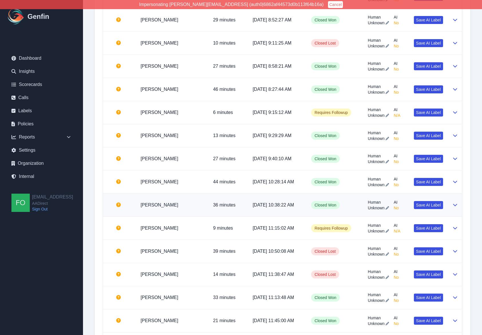
click at [455, 205] on icon at bounding box center [455, 205] width 4 height 2
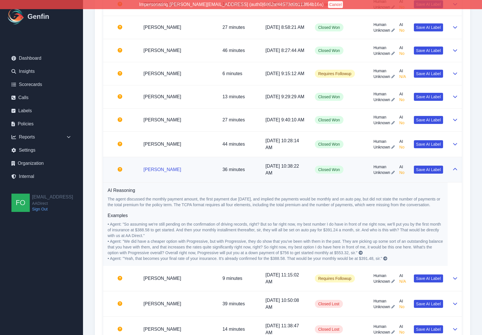
scroll to position [382, 0]
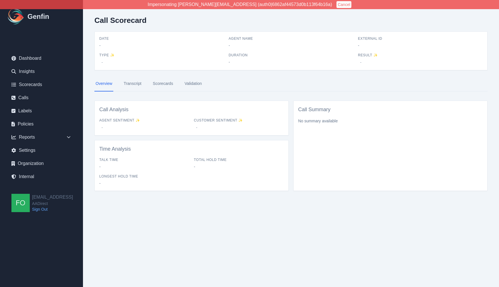
click at [134, 83] on link "Transcript" at bounding box center [132, 83] width 20 height 15
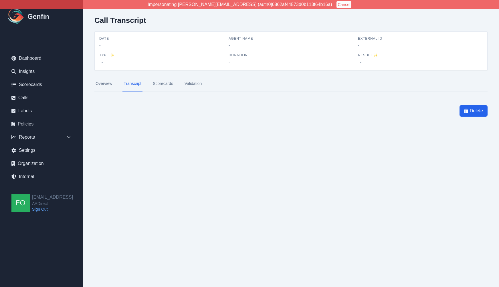
click at [106, 83] on link "Overview" at bounding box center [103, 83] width 19 height 15
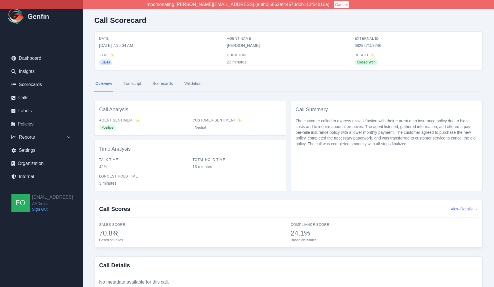
click at [133, 84] on link "Transcript" at bounding box center [132, 83] width 20 height 15
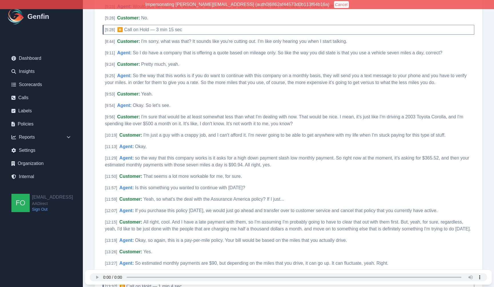
scroll to position [459, 0]
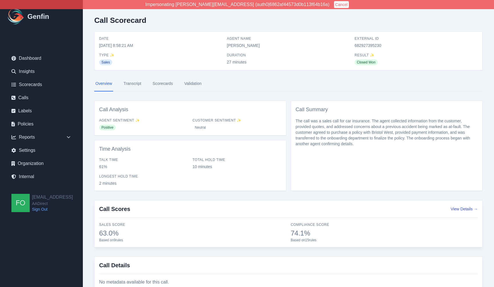
click at [133, 83] on link "Transcript" at bounding box center [132, 83] width 20 height 15
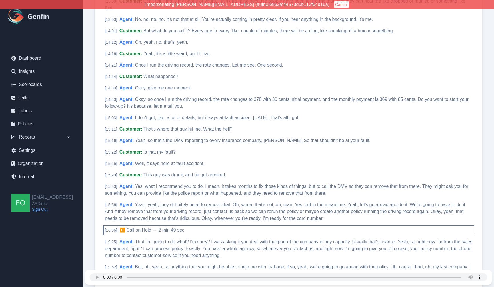
scroll to position [1222, 0]
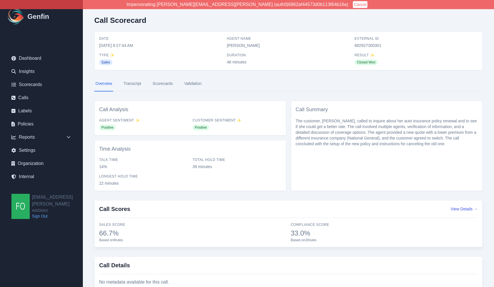
click at [132, 85] on link "Transcript" at bounding box center [132, 83] width 20 height 15
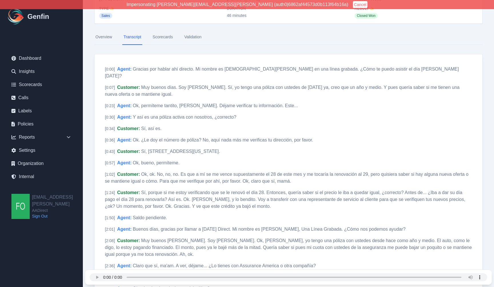
scroll to position [70, 0]
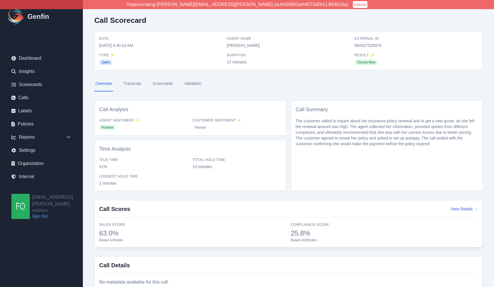
click at [128, 79] on link "Transcript" at bounding box center [132, 83] width 20 height 15
click at [142, 83] on nav "Overview Transcript Scorecards Validation" at bounding box center [288, 83] width 389 height 15
click at [129, 85] on link "Transcript" at bounding box center [132, 83] width 20 height 15
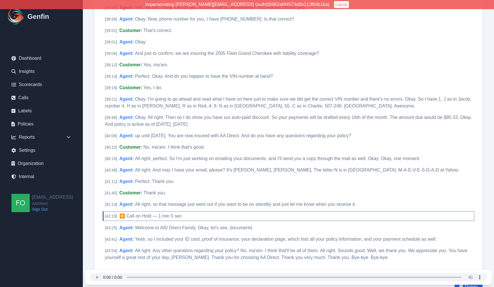
scroll to position [2139, 0]
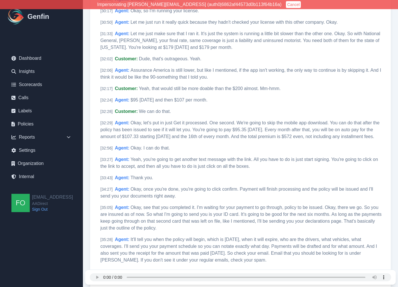
scroll to position [1836, 0]
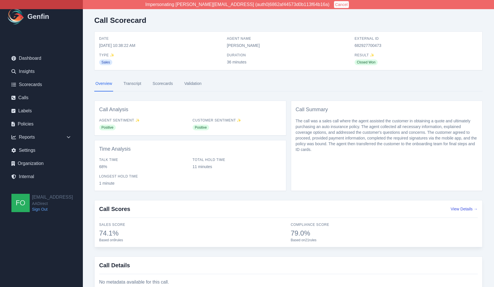
click at [89, 77] on div "Call Scorecard Date [DATE] 10:38:22 AM Agent Name [PERSON_NAME] External ID 682…" at bounding box center [289, 155] width 412 height 311
click at [136, 84] on link "Transcript" at bounding box center [132, 83] width 20 height 15
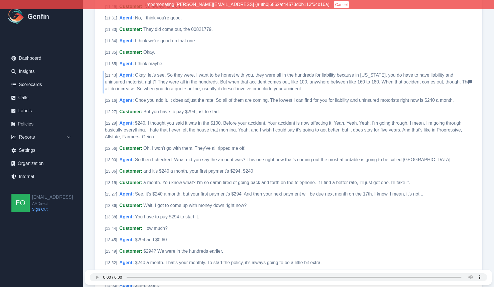
scroll to position [1448, 0]
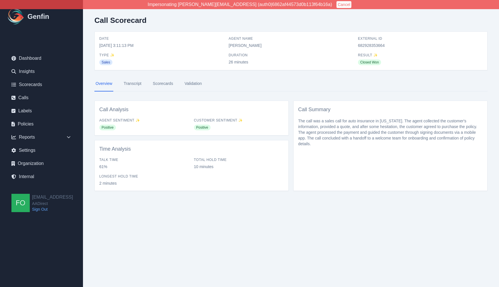
click at [134, 81] on link "Transcript" at bounding box center [132, 83] width 20 height 15
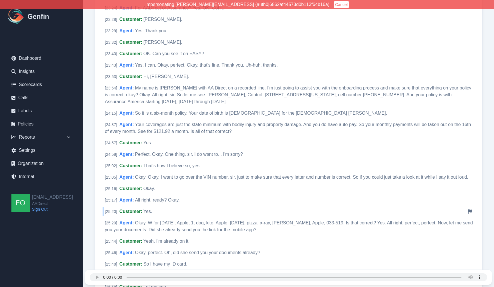
scroll to position [1842, 0]
click at [174, 122] on span "Your coverages are just the state minimum with bodily injury and property damag…" at bounding box center [288, 128] width 366 height 12
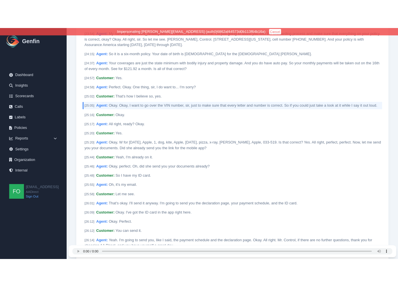
scroll to position [1920, 0]
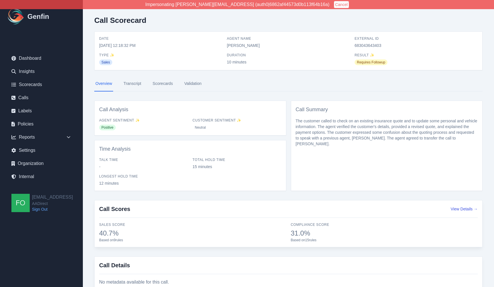
click at [134, 85] on link "Transcript" at bounding box center [132, 83] width 20 height 15
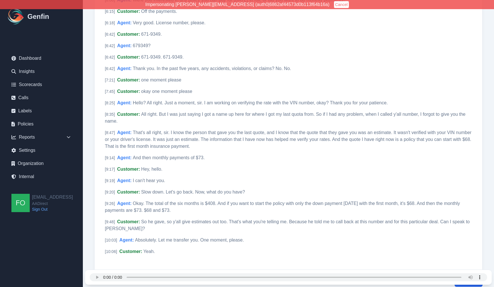
scroll to position [800, 0]
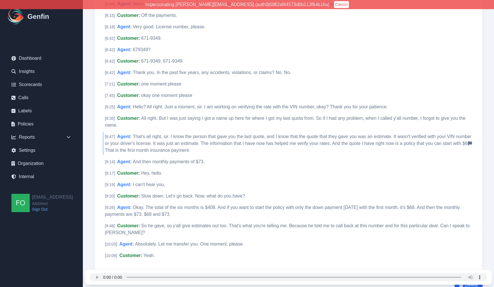
click at [155, 137] on span "That's all right, sir. I know the person that gave you the last quote, and I kn…" at bounding box center [288, 143] width 367 height 19
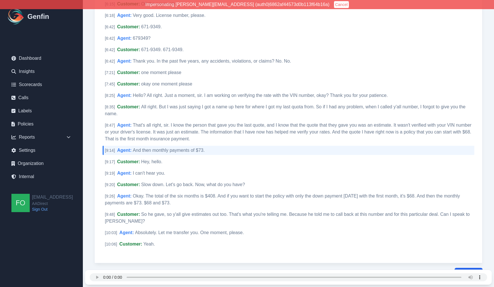
scroll to position [821, 0]
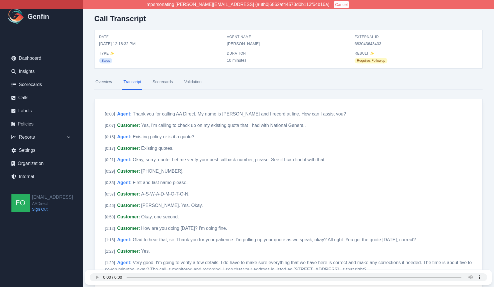
scroll to position [0, 0]
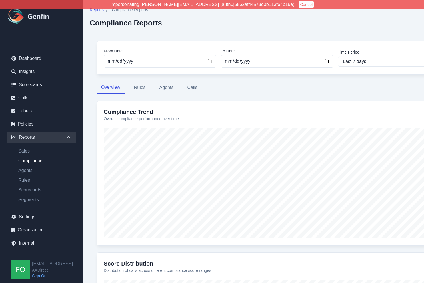
click at [210, 35] on div "From Date [DATE] To Date [DATE] Time Period Last 7 days Last 14 days Last 30 da…" at bounding box center [277, 222] width 375 height 377
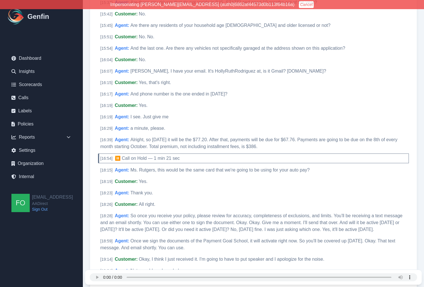
scroll to position [1514, 0]
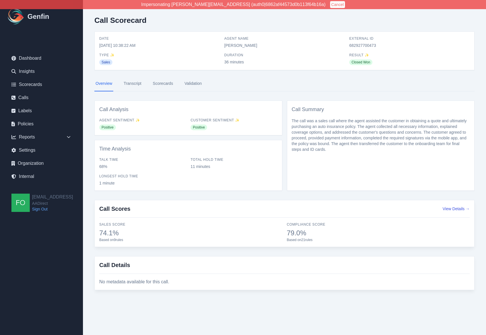
click at [134, 83] on link "Transcript" at bounding box center [132, 83] width 20 height 15
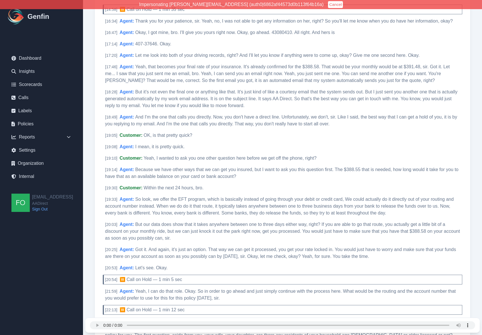
scroll to position [1306, 0]
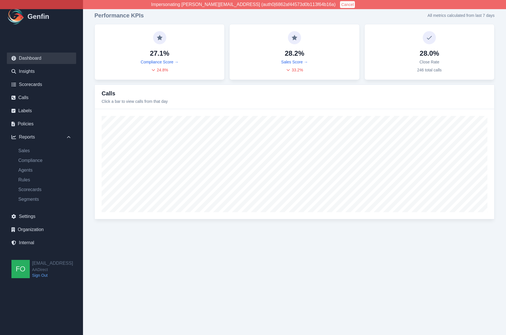
click at [91, 50] on div "Performance KPIs All metrics calculated from last 7 days 27.1% Compliance Score…" at bounding box center [294, 115] width 423 height 231
click at [299, 231] on html "Impersonating shane+aadirect@genfin.ai (auth0|6862af44573d0b113f64b16a) Cancel …" at bounding box center [253, 115] width 506 height 231
click at [29, 98] on link "Calls" at bounding box center [41, 97] width 69 height 11
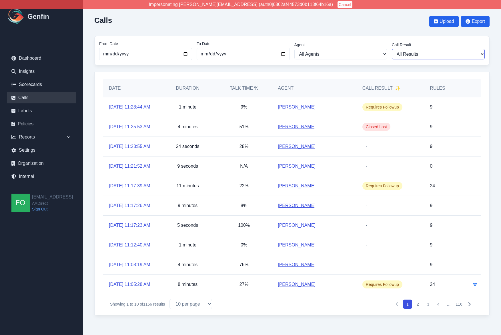
click at [407, 55] on select "All Results Closed Won Closed Lost Requires Followup" at bounding box center [438, 54] width 93 height 11
click at [392, 49] on select "All Results Closed Won Closed Lost Requires Followup" at bounding box center [438, 54] width 93 height 11
click at [92, 135] on div "Calls Upload Export From Date [DATE] To Date [DATE] Agent All Agents [PERSON_NA…" at bounding box center [292, 163] width 418 height 327
click at [89, 93] on div "Calls Upload Export From Date [DATE] To Date [DATE] Agent All Agents [PERSON_NA…" at bounding box center [292, 163] width 418 height 327
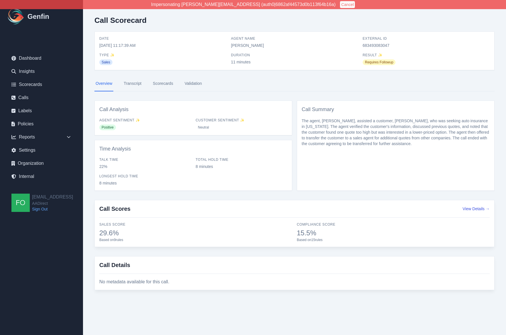
click at [162, 82] on link "Scorecards" at bounding box center [163, 83] width 23 height 15
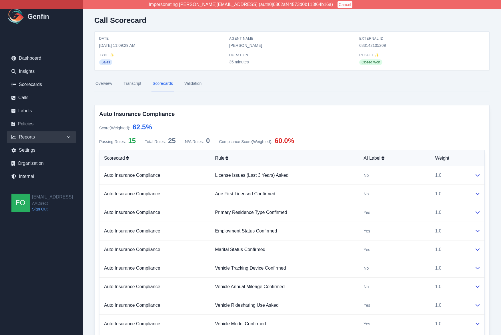
click at [57, 135] on div "Reports" at bounding box center [41, 137] width 69 height 11
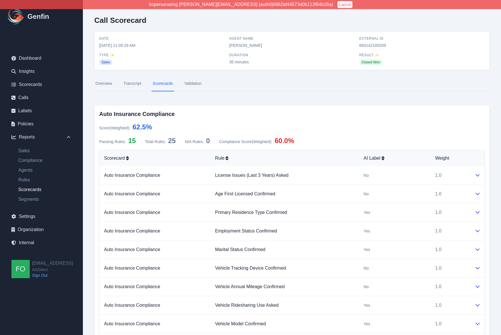
click at [39, 191] on link "Scorecards" at bounding box center [45, 189] width 62 height 7
select select "14"
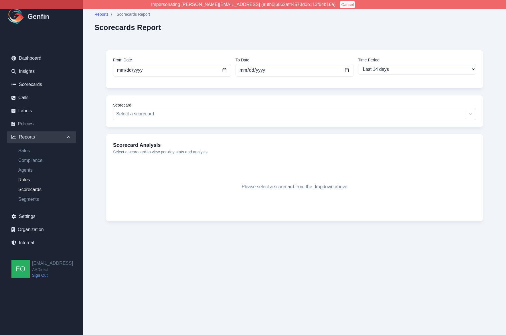
click at [21, 178] on link "Rules" at bounding box center [45, 180] width 62 height 7
select select "14"
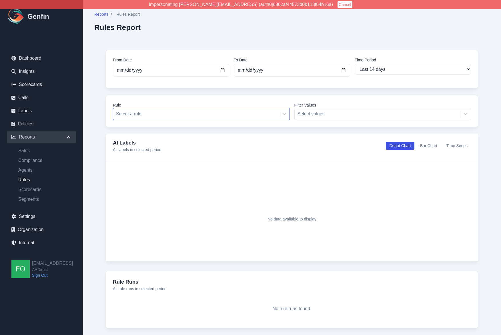
click at [169, 108] on div "Select a rule" at bounding box center [201, 114] width 177 height 12
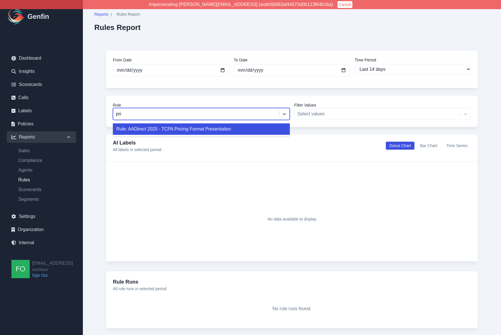
type input "pric"
click at [184, 129] on div "Rule: AADirect 2025 - TCPA Pricing Format Presentation" at bounding box center [201, 129] width 177 height 11
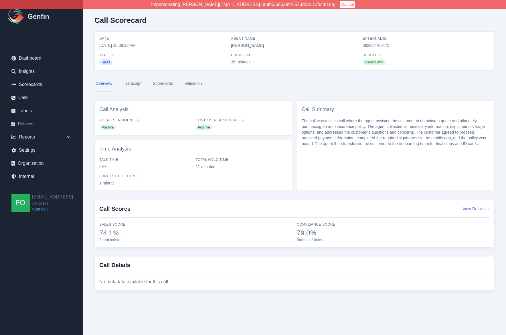
click at [265, 82] on nav "Overview Transcript Scorecards Validation" at bounding box center [294, 83] width 400 height 15
click at [331, 86] on nav "Overview Transcript Scorecards Validation" at bounding box center [294, 83] width 400 height 15
click at [331, 88] on nav "Overview Transcript Scorecards Validation" at bounding box center [294, 83] width 400 height 15
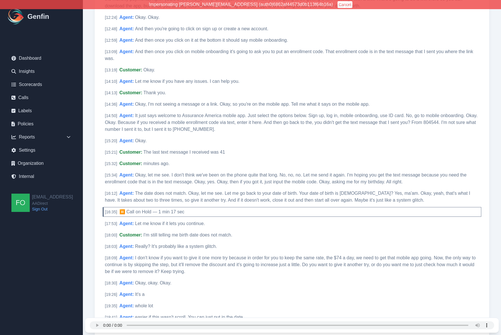
scroll to position [856, 0]
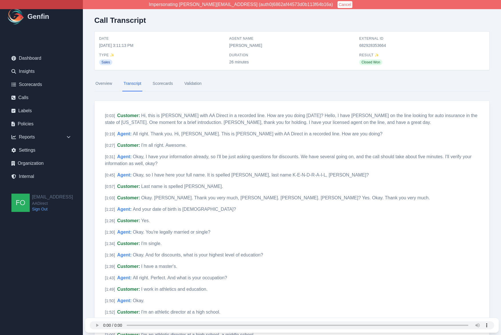
scroll to position [1920, 0]
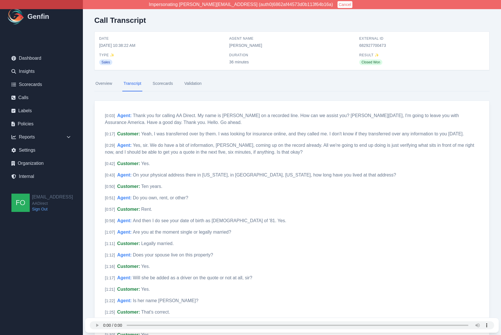
scroll to position [1300, 0]
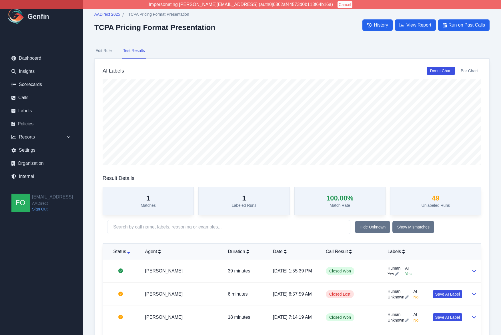
scroll to position [373, 0]
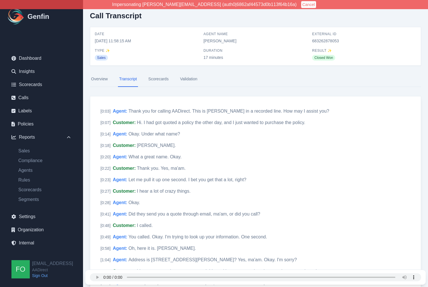
scroll to position [870, 0]
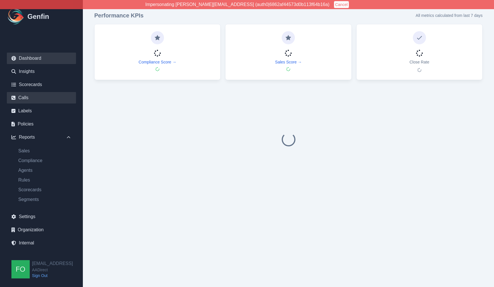
click at [39, 100] on link "Calls" at bounding box center [41, 97] width 69 height 11
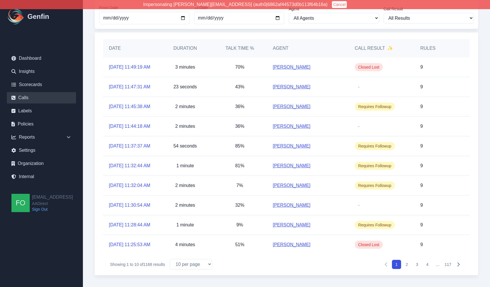
scroll to position [95, 0]
click at [414, 17] on select "All Results Closed Won Closed Lost Requires Followup" at bounding box center [429, 18] width 90 height 11
select select "Yes"
click at [384, 13] on select "All Results Closed Won Closed Lost Requires Followup" at bounding box center [429, 18] width 90 height 11
select select "Yes"
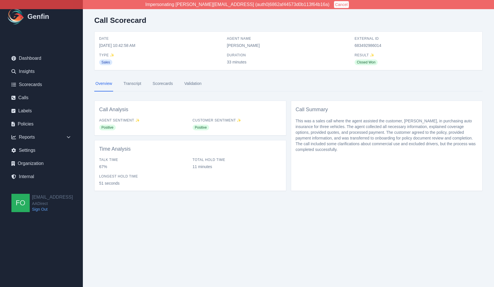
click at [369, 45] on span "683492986014" at bounding box center [416, 46] width 123 height 6
copy span "683492986014"
